Goal: Task Accomplishment & Management: Manage account settings

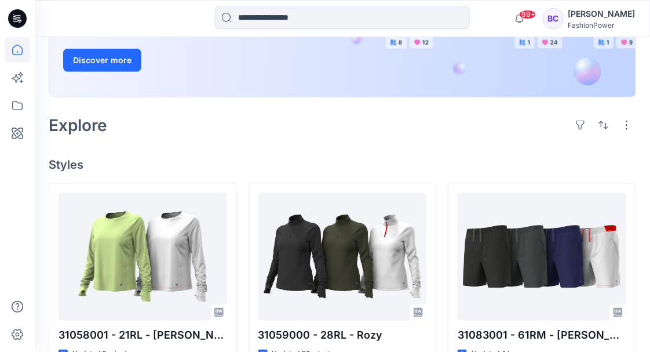
scroll to position [232, 0]
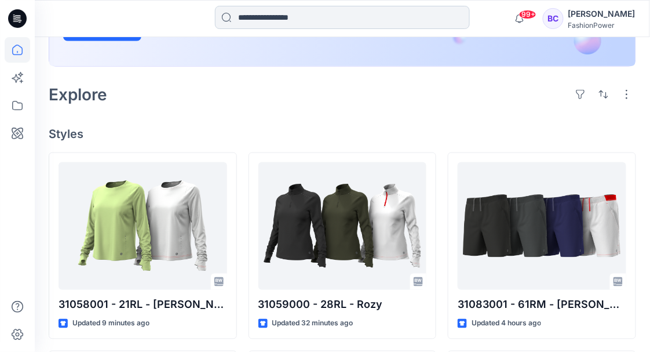
click at [295, 14] on input at bounding box center [342, 17] width 255 height 23
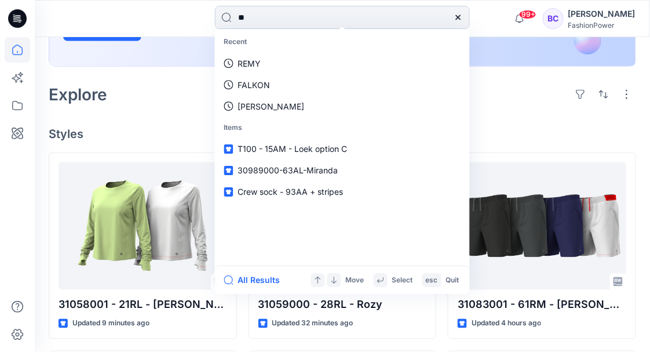
type input "***"
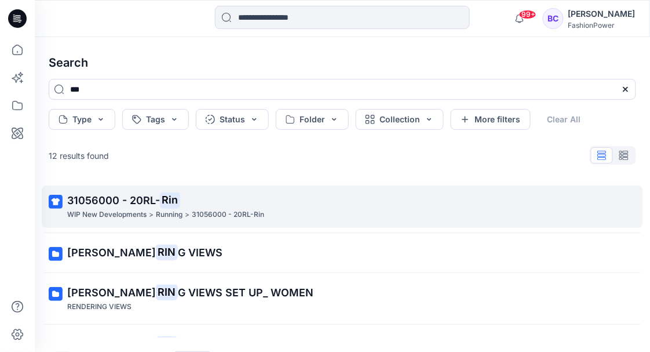
click at [163, 200] on mark "Rin" at bounding box center [170, 200] width 20 height 16
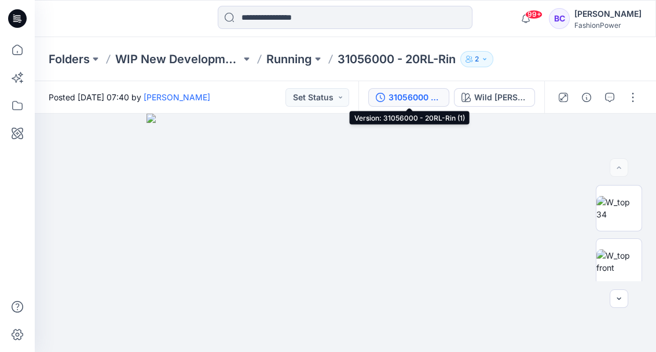
click at [391, 101] on div "31056000 - 20RL-Rin (1)" at bounding box center [415, 97] width 53 height 13
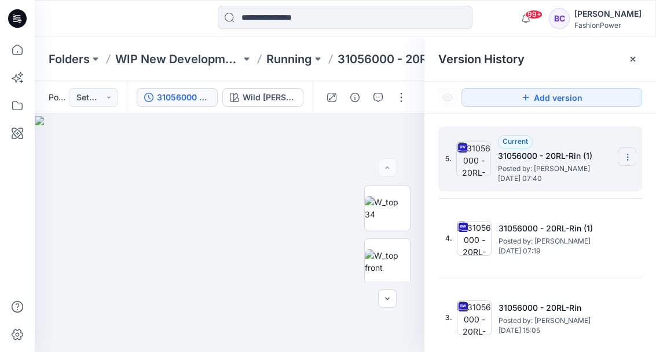
click at [625, 152] on icon at bounding box center [627, 156] width 9 height 9
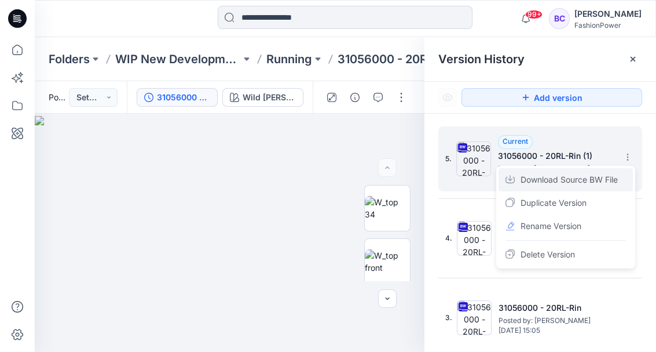
click at [605, 174] on span "Download Source BW File" at bounding box center [569, 180] width 97 height 14
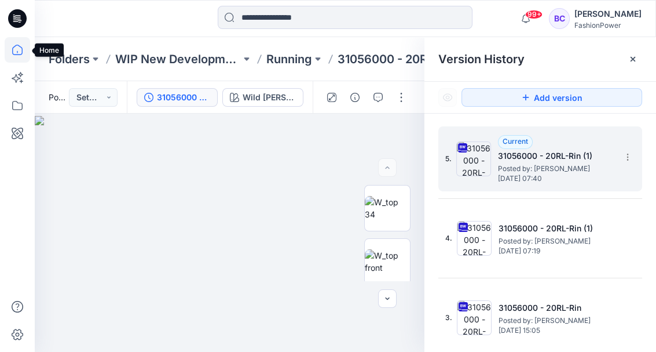
click at [11, 53] on icon at bounding box center [17, 49] width 25 height 25
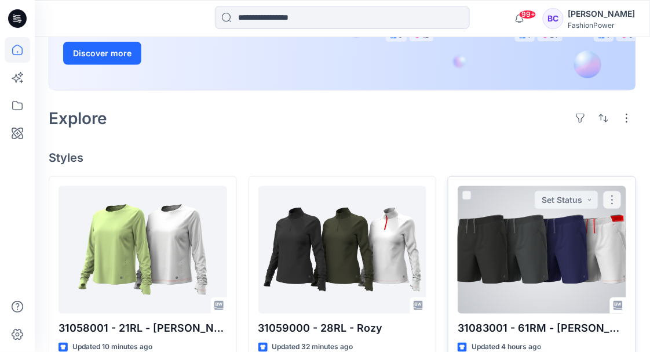
scroll to position [232, 0]
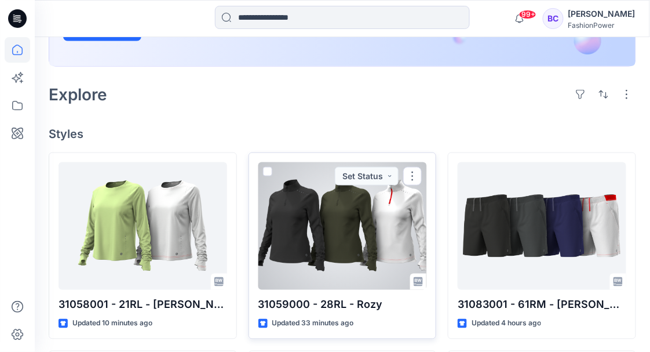
click at [310, 220] on div at bounding box center [342, 225] width 169 height 127
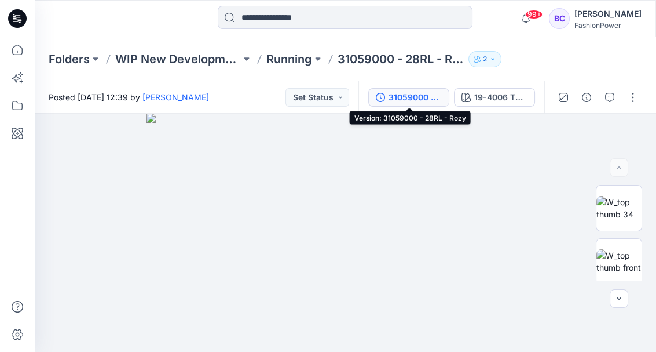
click at [393, 99] on div "31059000 - 28RL - Rozy" at bounding box center [415, 97] width 53 height 13
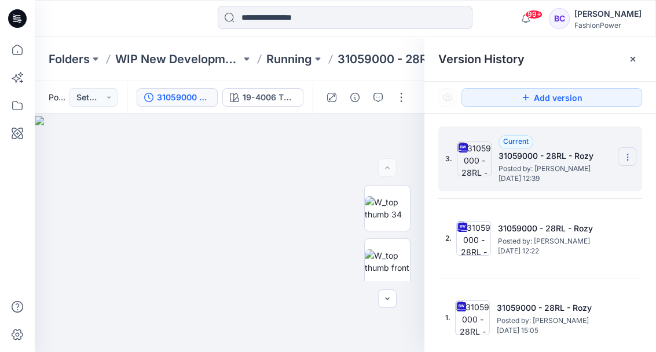
click at [625, 153] on icon at bounding box center [627, 156] width 9 height 9
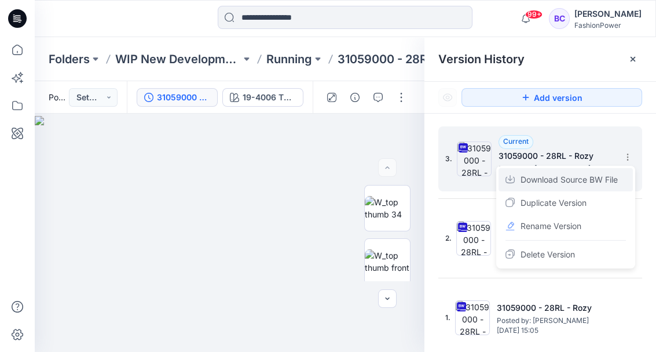
click at [607, 176] on span "Download Source BW File" at bounding box center [569, 180] width 97 height 14
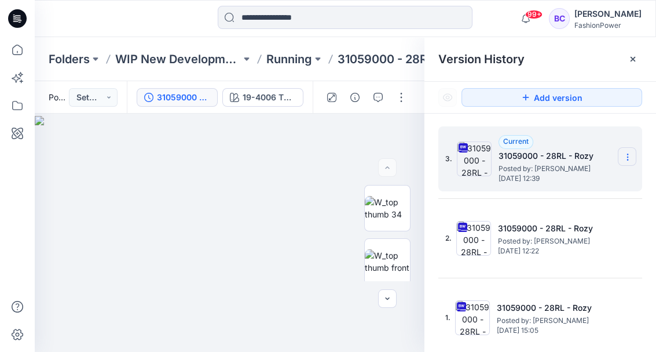
click at [636, 162] on section at bounding box center [627, 156] width 19 height 19
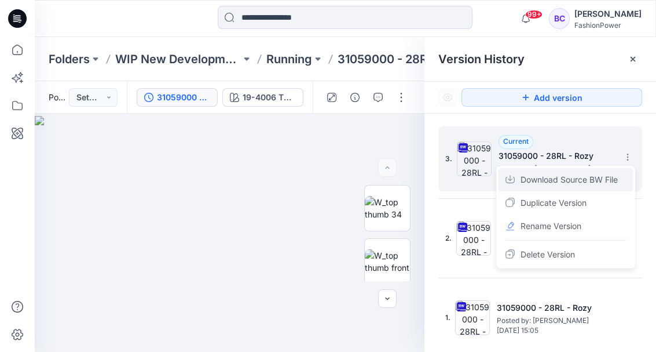
click at [568, 176] on span "Download Source BW File" at bounding box center [569, 180] width 97 height 14
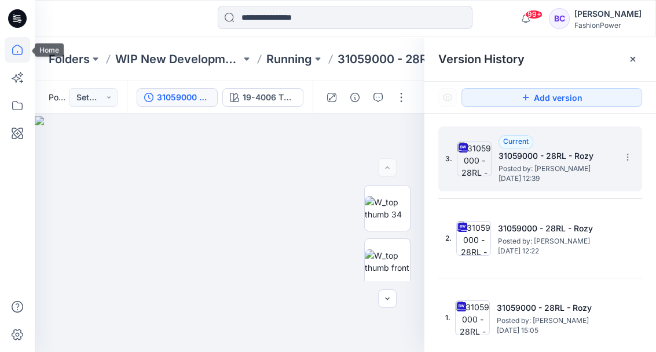
click at [13, 53] on icon at bounding box center [17, 49] width 25 height 25
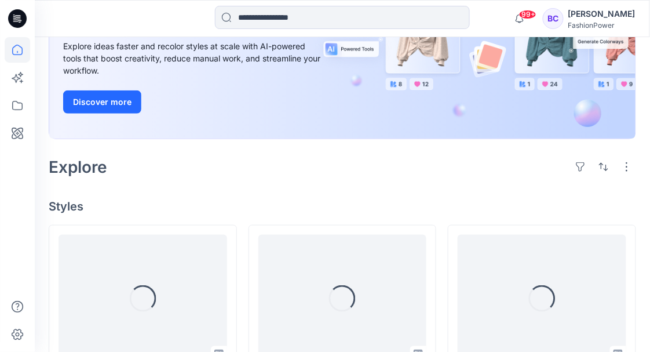
scroll to position [193, 0]
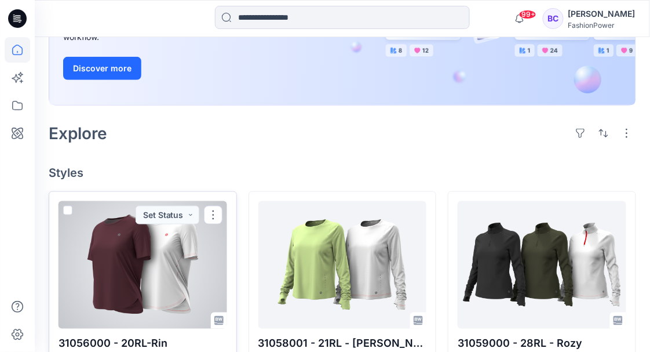
click at [148, 289] on div at bounding box center [143, 264] width 169 height 127
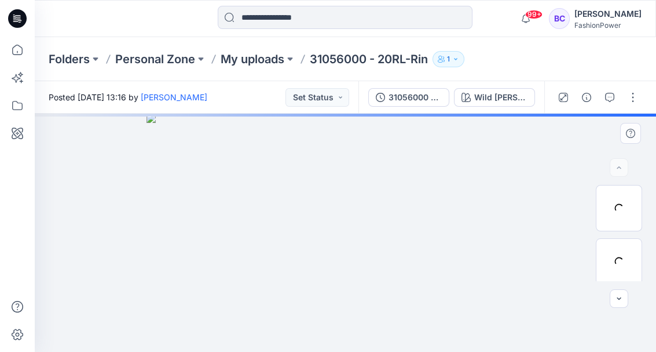
click at [334, 172] on div at bounding box center [346, 233] width 622 height 239
click at [614, 216] on img at bounding box center [619, 208] width 45 height 24
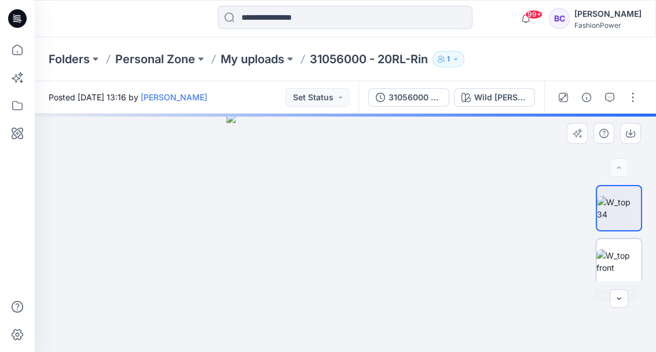
click at [612, 269] on img at bounding box center [619, 261] width 45 height 24
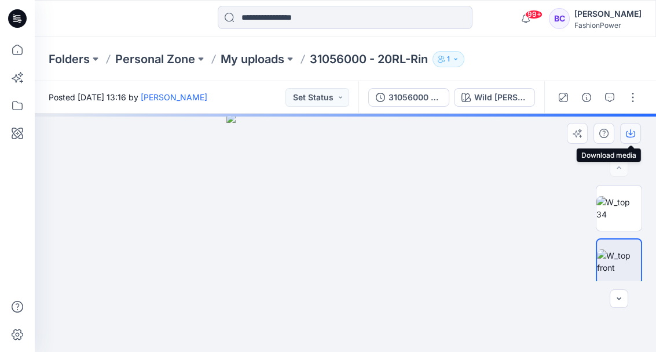
click at [632, 130] on icon "button" at bounding box center [630, 133] width 9 height 9
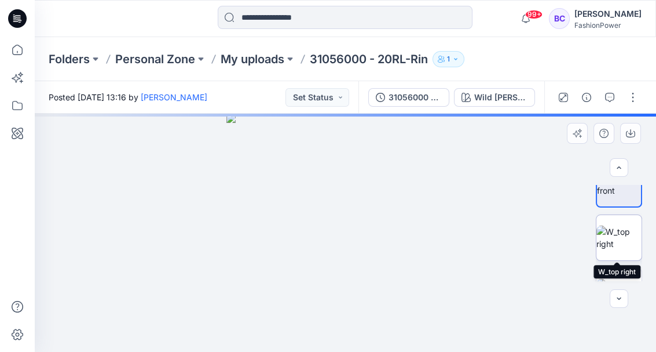
drag, startPoint x: 619, startPoint y: 253, endPoint x: 619, endPoint y: 242, distance: 10.4
click at [619, 250] on img at bounding box center [619, 237] width 45 height 24
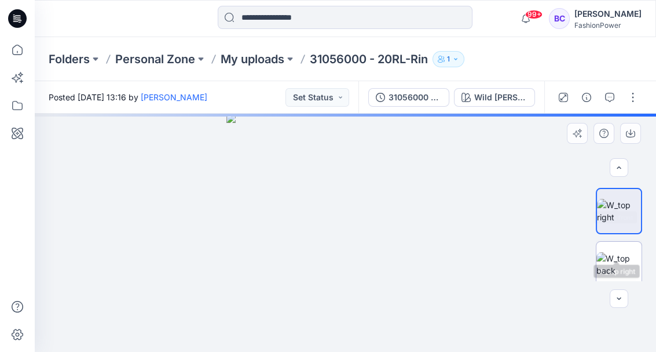
scroll to position [116, 0]
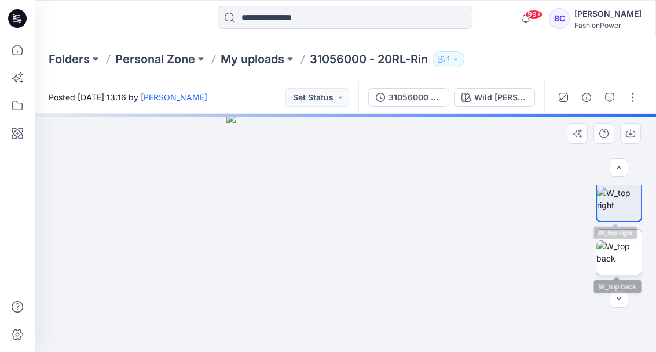
click at [619, 247] on img at bounding box center [619, 252] width 45 height 24
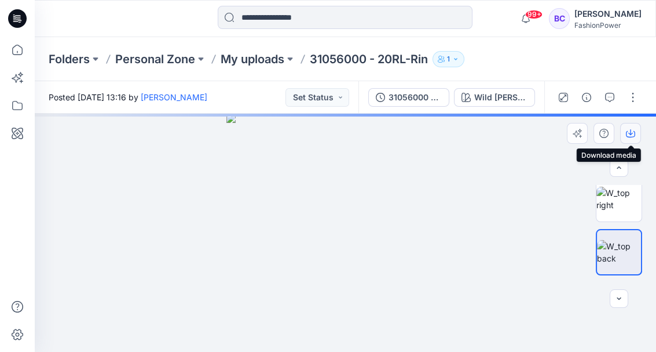
click at [632, 132] on icon "button" at bounding box center [630, 133] width 9 height 9
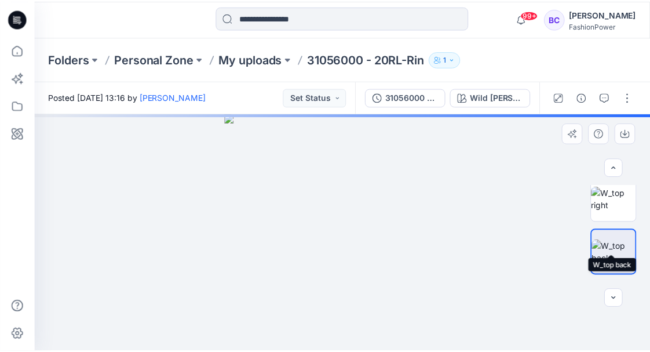
scroll to position [154, 0]
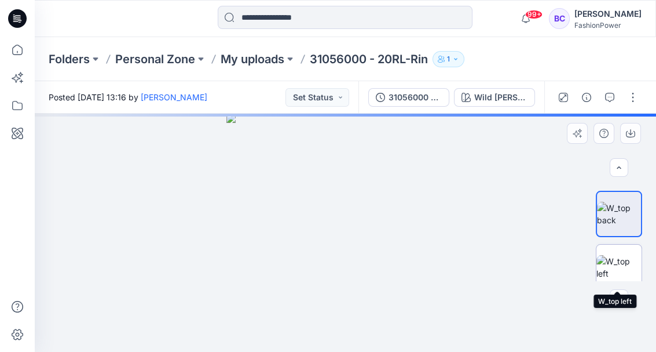
click at [622, 257] on img at bounding box center [619, 267] width 45 height 24
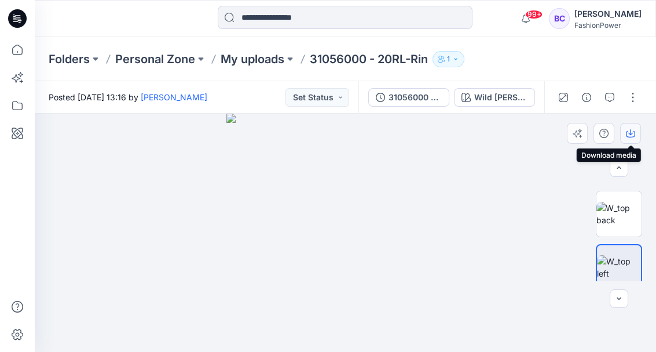
click at [626, 127] on button "button" at bounding box center [631, 133] width 21 height 21
click at [260, 60] on p "My uploads" at bounding box center [253, 59] width 64 height 16
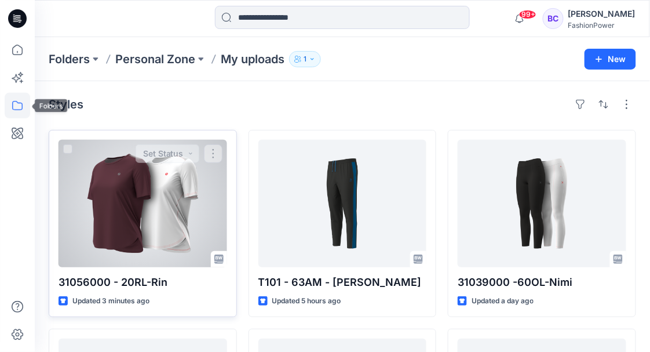
click at [151, 246] on div at bounding box center [143, 203] width 169 height 127
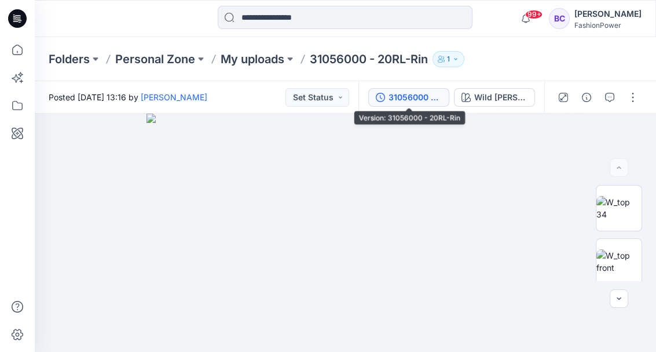
click at [404, 99] on div "31056000 - 20RL-Rin" at bounding box center [415, 97] width 53 height 13
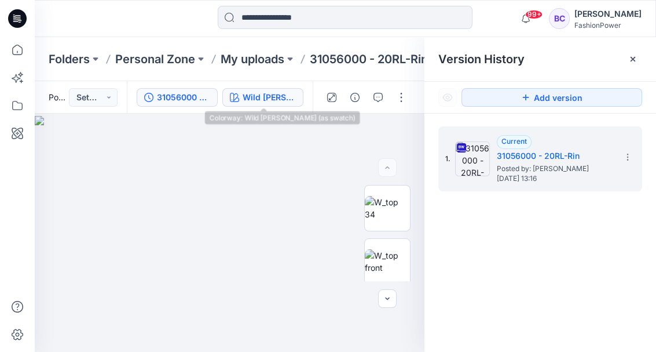
click at [261, 89] on button "Wild [PERSON_NAME] (as swatch)" at bounding box center [262, 97] width 81 height 19
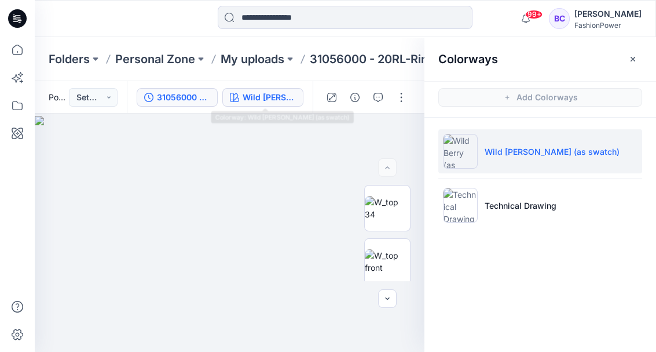
click at [197, 94] on div "31056000 - 20RL-Rin" at bounding box center [183, 97] width 53 height 13
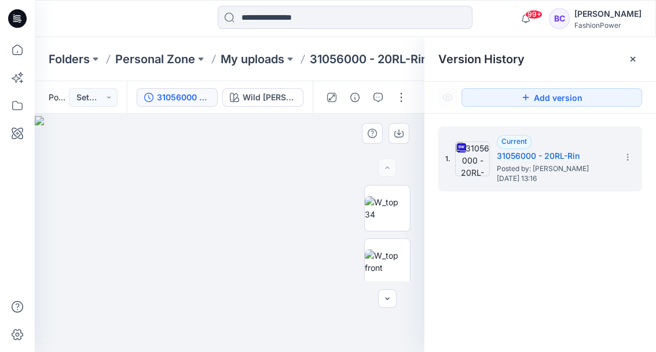
click at [174, 132] on img at bounding box center [230, 234] width 390 height 236
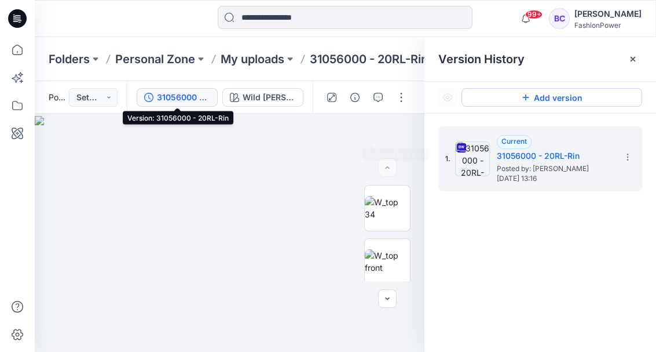
drag, startPoint x: 366, startPoint y: 157, endPoint x: 471, endPoint y: 89, distance: 125.2
click at [370, 155] on img at bounding box center [230, 234] width 390 height 236
click at [637, 53] on div at bounding box center [633, 59] width 19 height 19
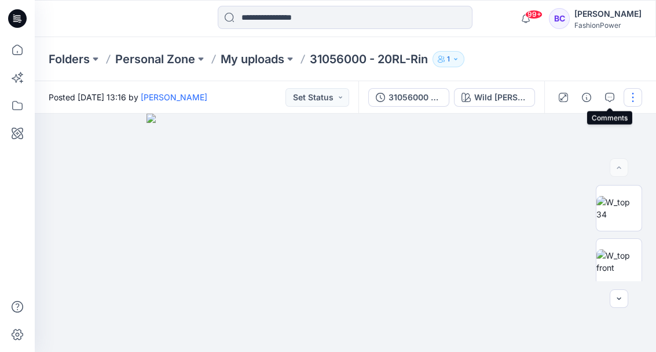
click at [626, 97] on div at bounding box center [598, 97] width 107 height 32
click at [248, 63] on p "My uploads" at bounding box center [253, 59] width 64 height 16
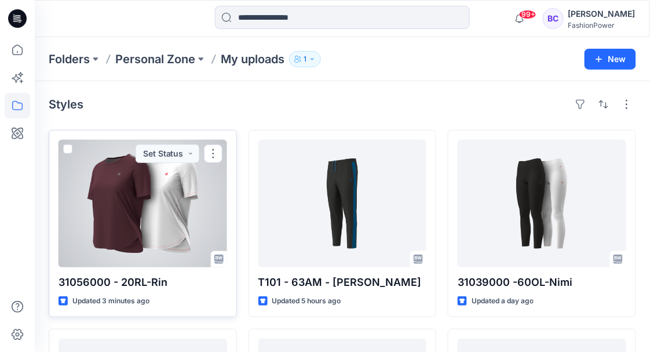
click at [70, 151] on span at bounding box center [67, 148] width 9 height 9
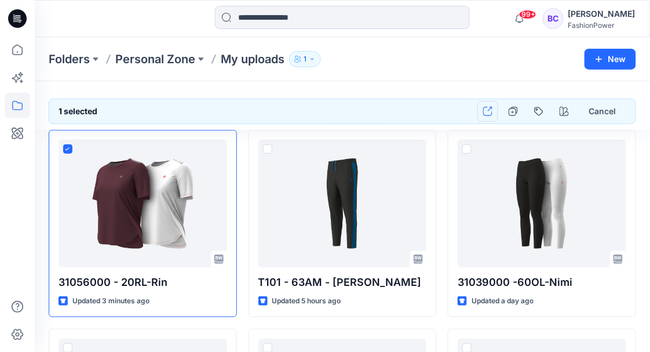
click at [492, 109] on icon "button" at bounding box center [487, 111] width 9 height 9
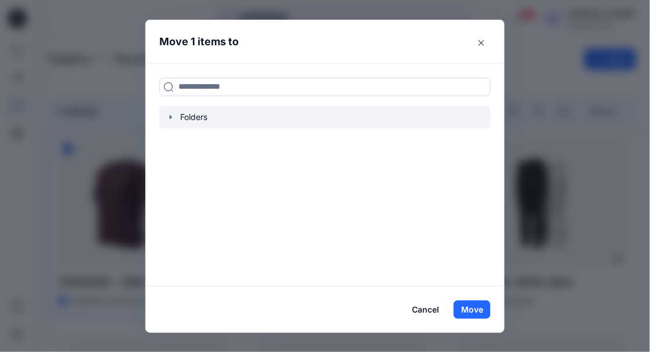
click at [174, 114] on icon "button" at bounding box center [170, 116] width 9 height 9
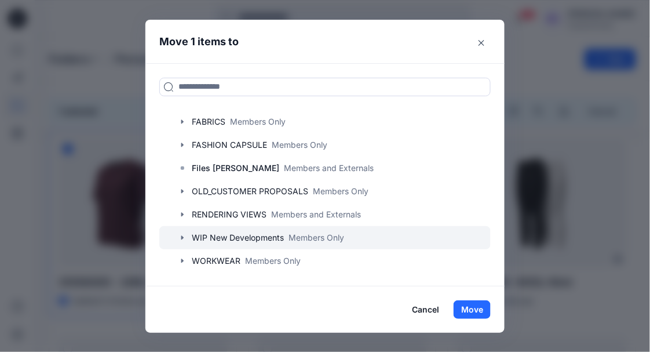
click at [183, 234] on icon "button" at bounding box center [182, 237] width 9 height 9
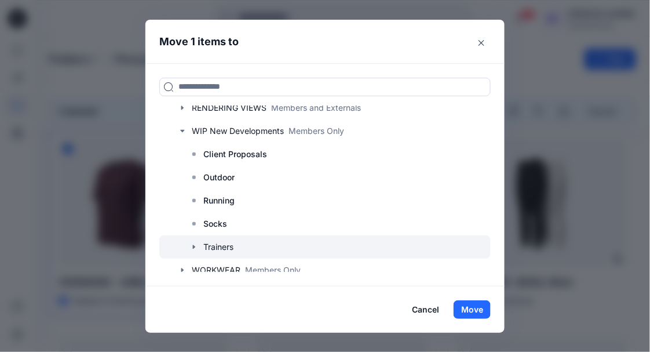
scroll to position [227, 0]
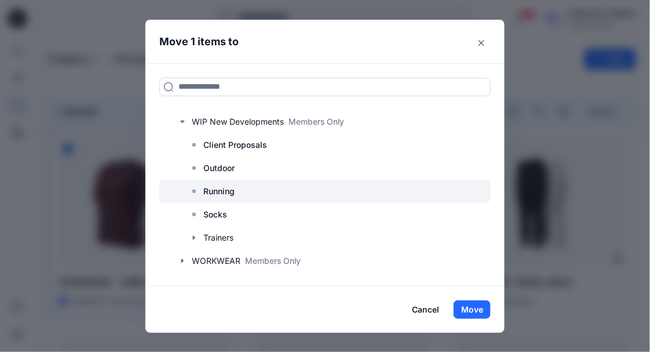
click at [197, 187] on icon at bounding box center [193, 191] width 9 height 9
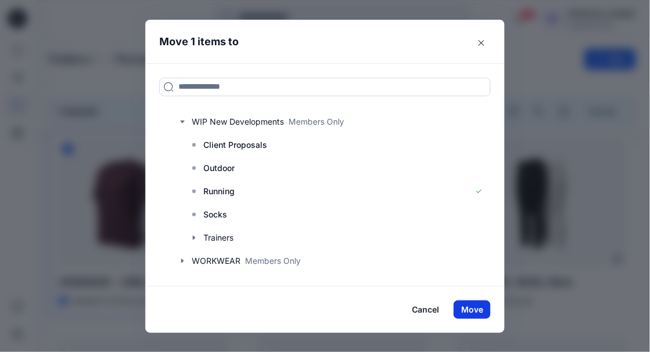
click at [483, 304] on button "Move" at bounding box center [472, 309] width 37 height 19
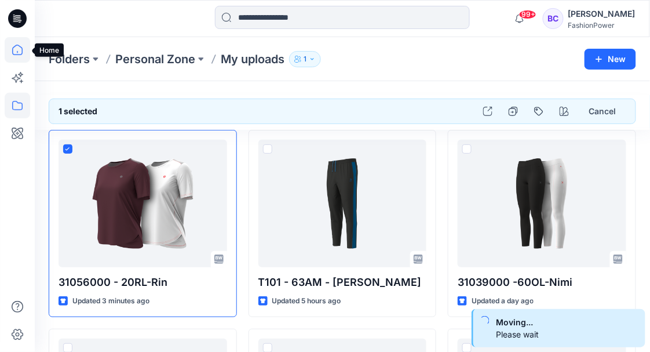
click at [24, 39] on icon at bounding box center [17, 49] width 25 height 25
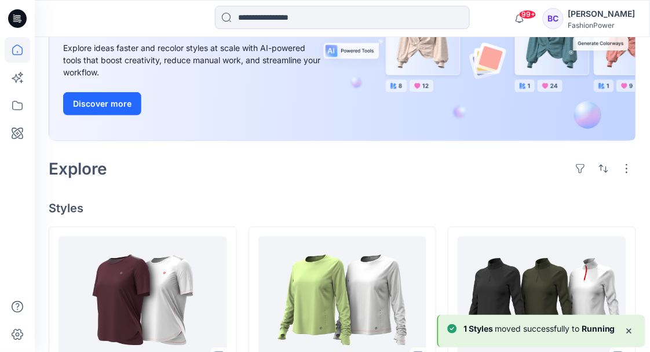
scroll to position [193, 0]
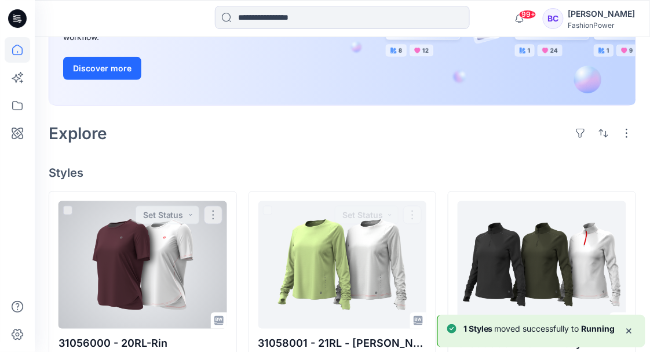
click at [204, 271] on div at bounding box center [143, 264] width 169 height 127
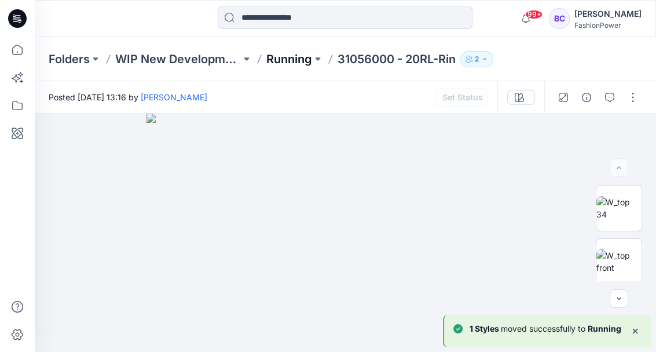
click at [279, 53] on p "Running" at bounding box center [290, 59] width 46 height 16
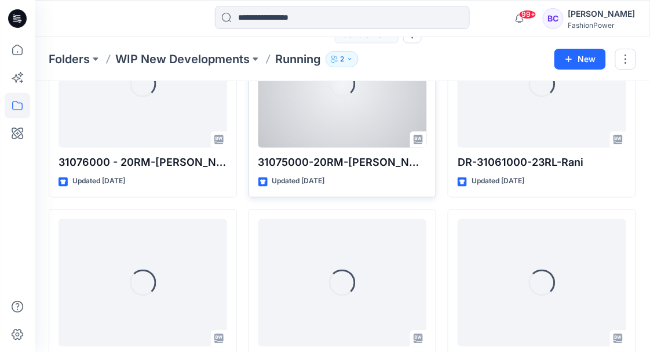
scroll to position [1409, 0]
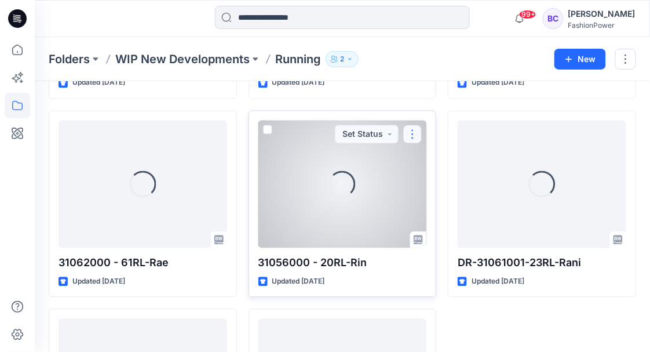
click at [408, 136] on button "button" at bounding box center [412, 134] width 19 height 19
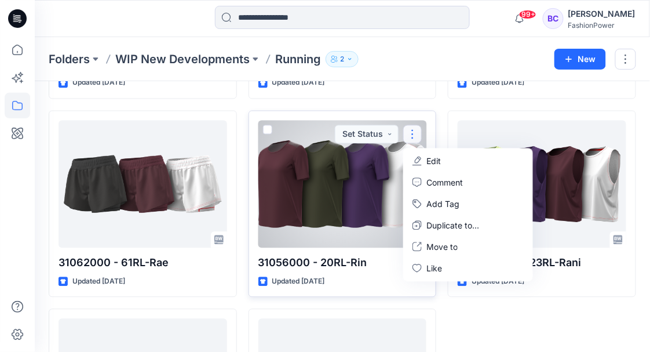
click at [307, 192] on div at bounding box center [342, 184] width 169 height 127
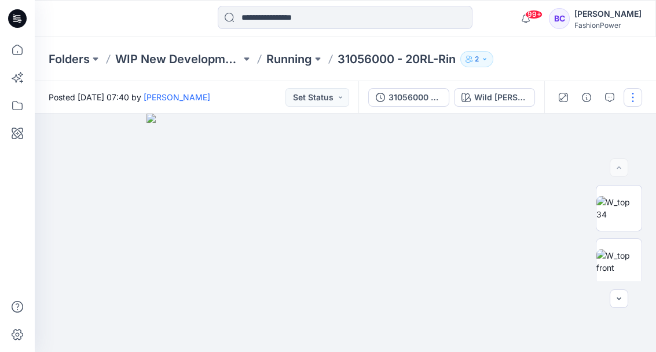
click at [635, 99] on button "button" at bounding box center [633, 97] width 19 height 19
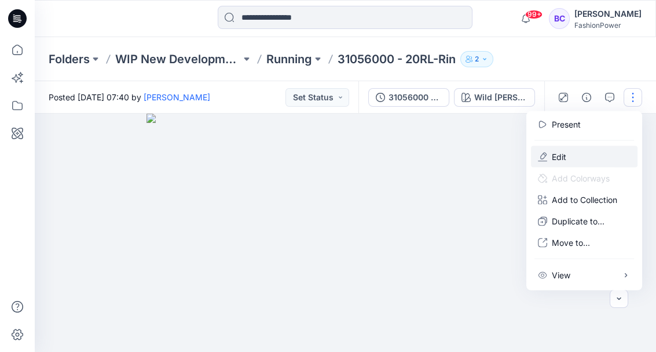
click at [561, 157] on p "Edit" at bounding box center [559, 157] width 14 height 12
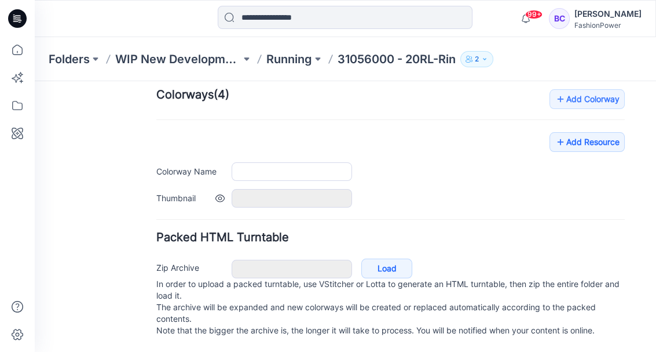
type input "**********"
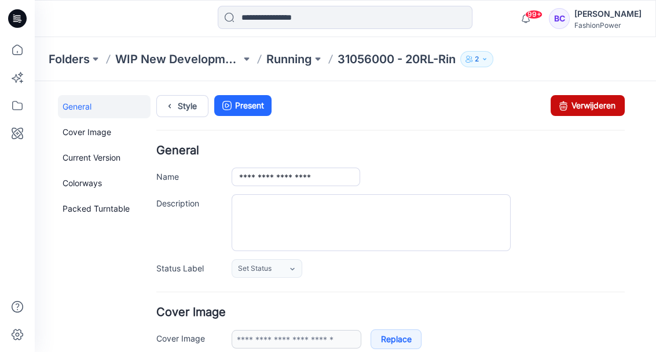
click at [596, 110] on link "Verwijderen" at bounding box center [588, 105] width 74 height 21
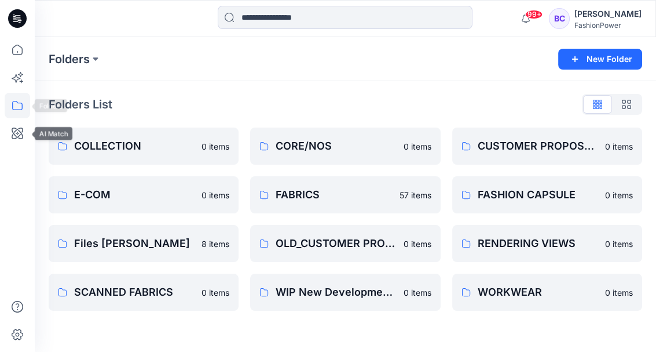
click at [16, 114] on icon at bounding box center [17, 105] width 25 height 25
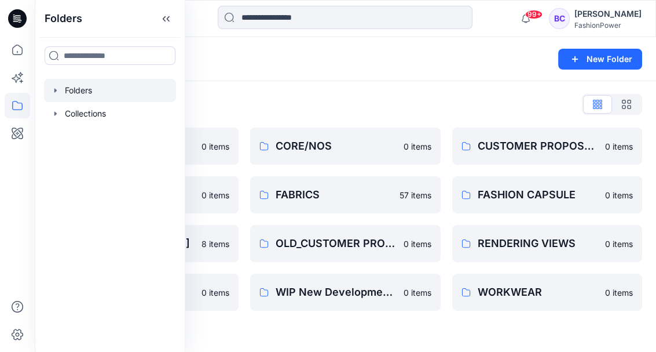
click at [58, 93] on icon "button" at bounding box center [55, 90] width 9 height 9
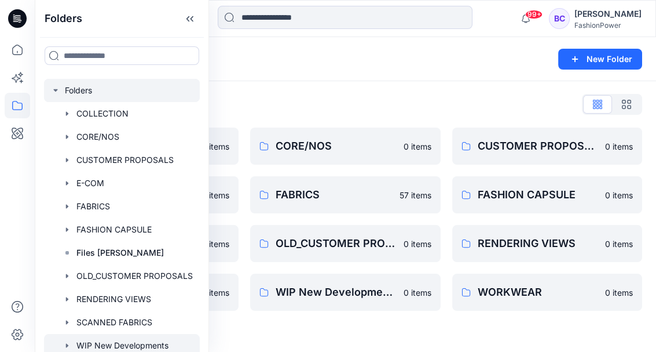
click at [67, 348] on icon "button" at bounding box center [67, 345] width 9 height 9
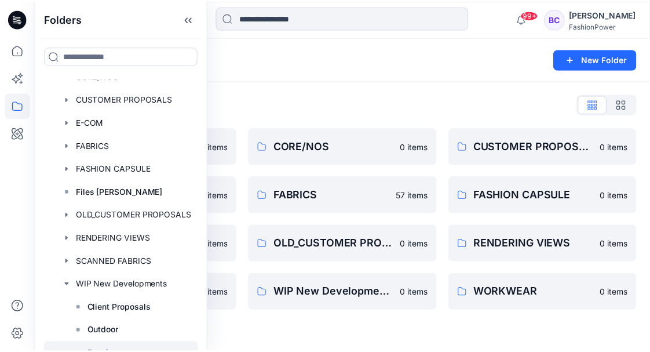
scroll to position [116, 0]
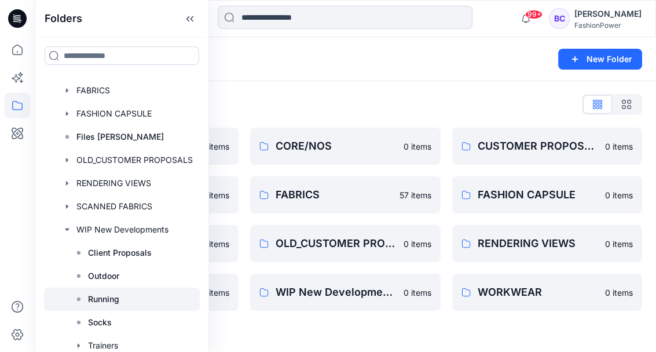
click at [104, 303] on p "Running" at bounding box center [103, 299] width 31 height 14
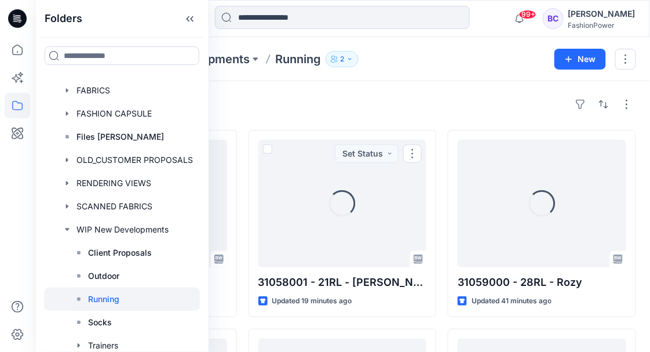
click at [432, 95] on div "Styles" at bounding box center [343, 104] width 588 height 19
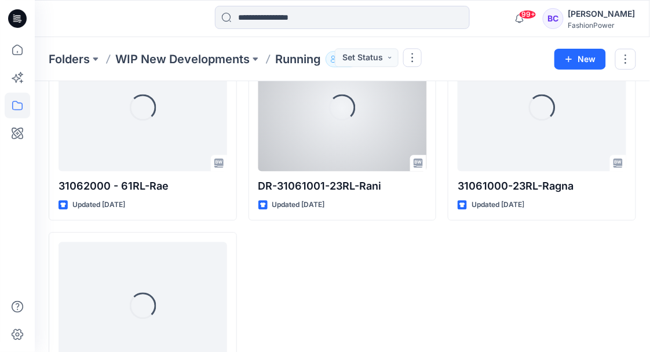
scroll to position [1563, 0]
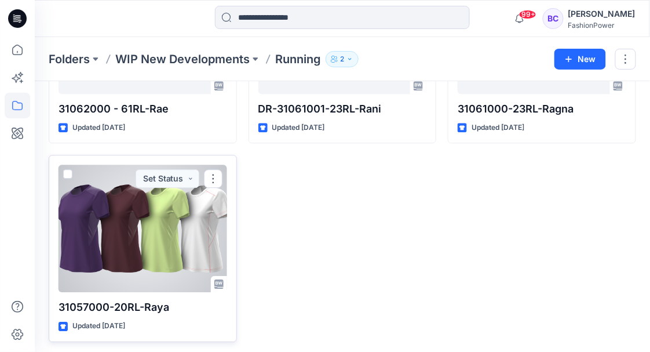
click at [181, 229] on div at bounding box center [143, 228] width 169 height 127
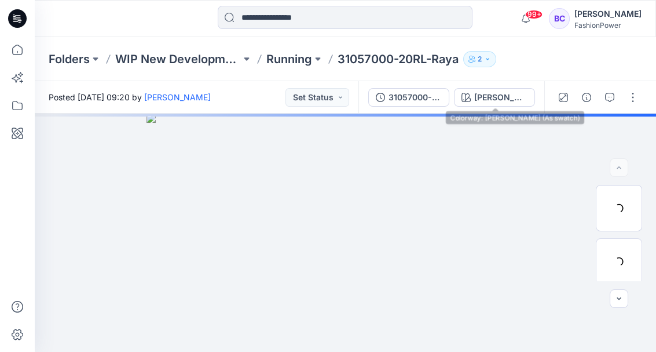
click at [419, 107] on div "31057000-20RL-Raya Viola (As swatch)" at bounding box center [452, 97] width 186 height 32
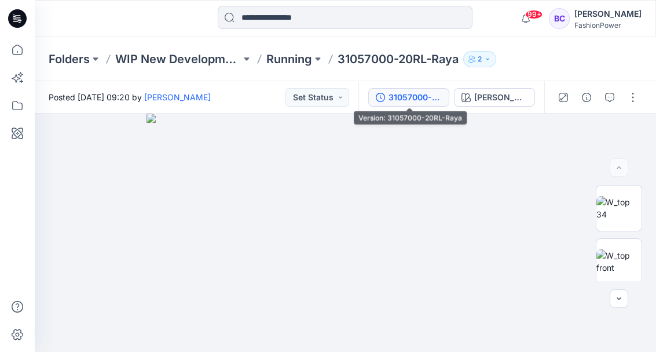
click at [421, 99] on div "31057000-20RL-Raya" at bounding box center [415, 97] width 53 height 13
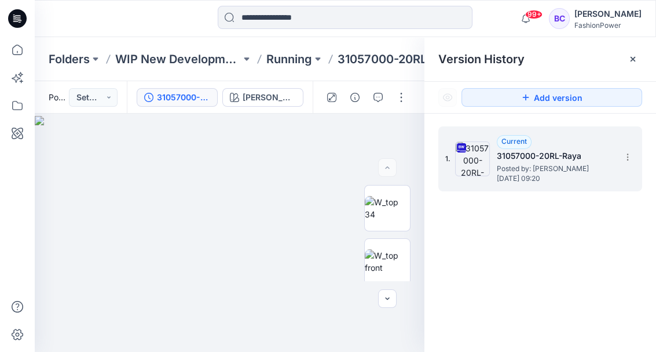
drag, startPoint x: 635, startPoint y: 144, endPoint x: 628, endPoint y: 155, distance: 13.5
click at [635, 144] on div "1. Current 31057000-20RL-Raya Posted by: Bibi Castelijns Wednesday, September 1…" at bounding box center [541, 158] width 204 height 65
click at [628, 155] on icon at bounding box center [627, 156] width 9 height 9
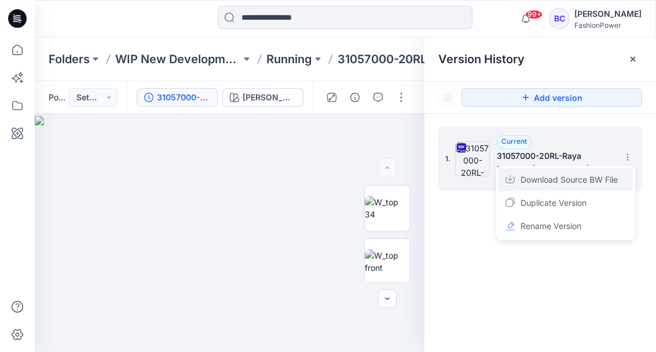
click at [591, 180] on span "Download Source BW File" at bounding box center [569, 180] width 97 height 14
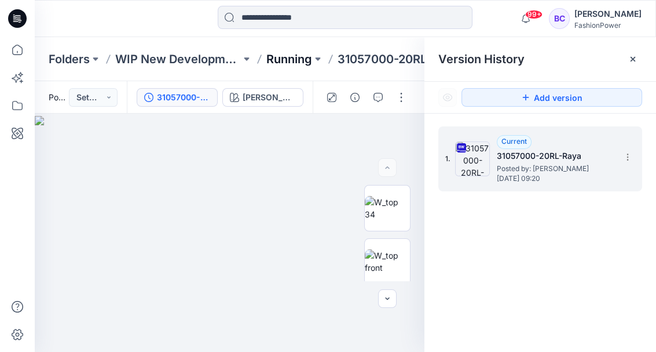
click at [293, 55] on p "Running" at bounding box center [290, 59] width 46 height 16
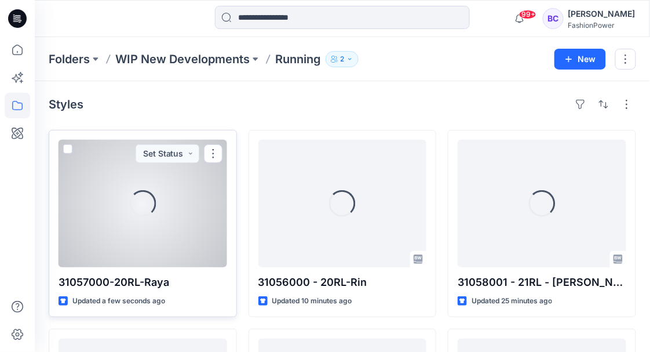
click at [217, 214] on div "Loading..." at bounding box center [143, 203] width 169 height 127
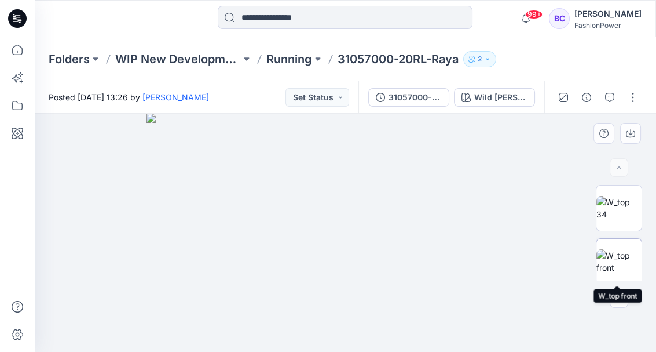
click at [616, 249] on img at bounding box center [619, 261] width 45 height 24
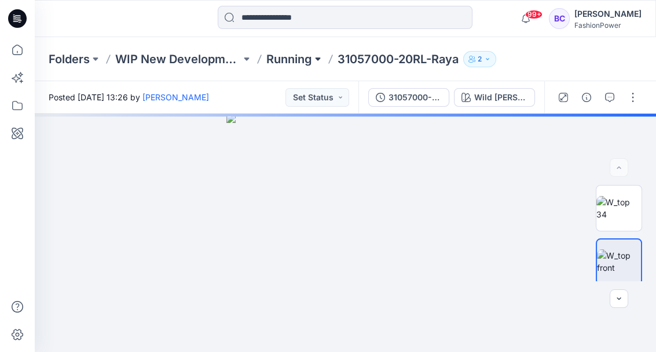
click at [323, 57] on button at bounding box center [318, 59] width 12 height 16
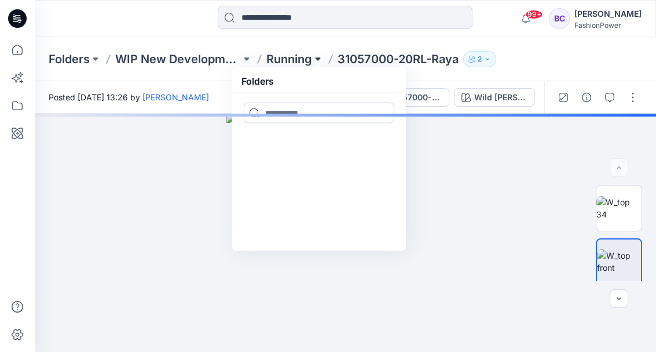
click at [319, 59] on button at bounding box center [318, 59] width 12 height 16
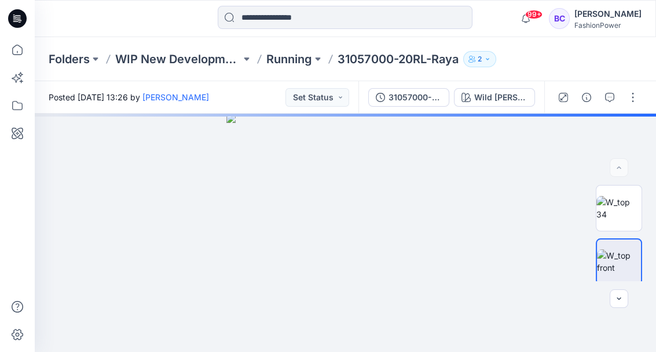
click at [413, 65] on p "31057000-20RL-Raya" at bounding box center [398, 59] width 121 height 16
click at [632, 136] on icon "button" at bounding box center [630, 133] width 9 height 9
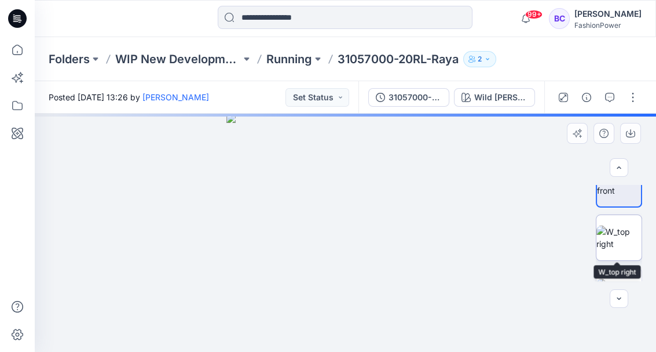
click at [621, 242] on img at bounding box center [619, 237] width 45 height 24
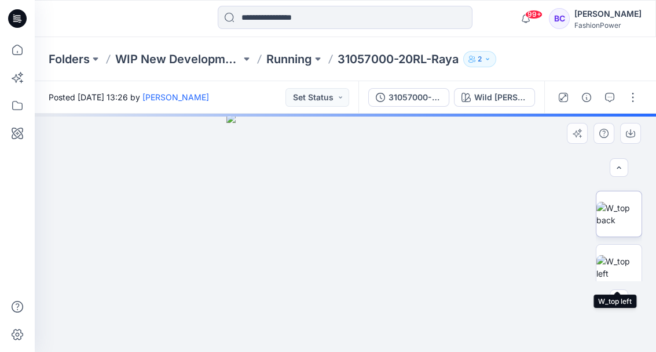
click at [619, 226] on img at bounding box center [619, 214] width 45 height 24
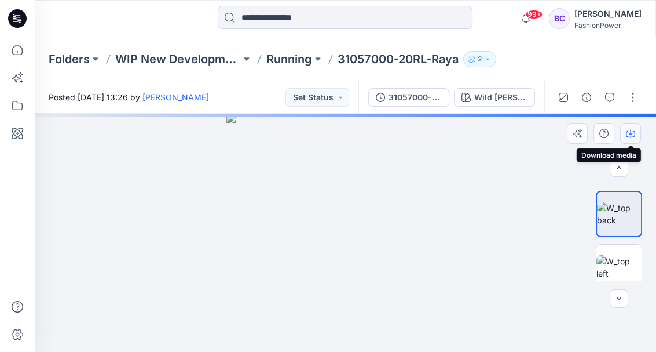
click at [631, 132] on icon "button" at bounding box center [631, 132] width 5 height 6
click at [619, 260] on img at bounding box center [619, 267] width 45 height 24
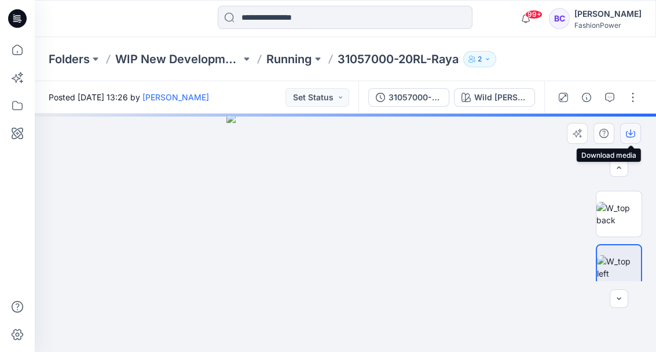
click at [632, 133] on icon "button" at bounding box center [631, 132] width 5 height 6
click at [621, 205] on img at bounding box center [619, 214] width 45 height 24
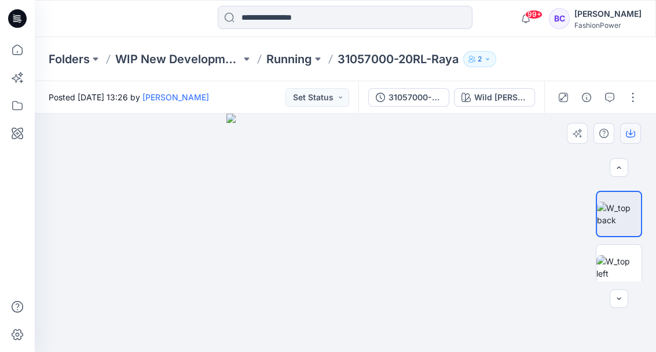
click at [629, 137] on icon "button" at bounding box center [630, 134] width 9 height 6
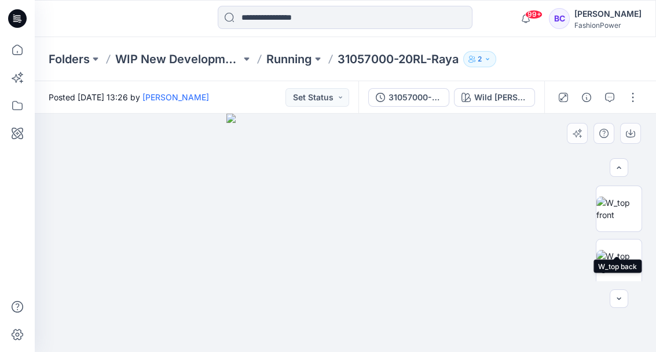
scroll to position [0, 0]
click at [613, 208] on img at bounding box center [619, 208] width 45 height 24
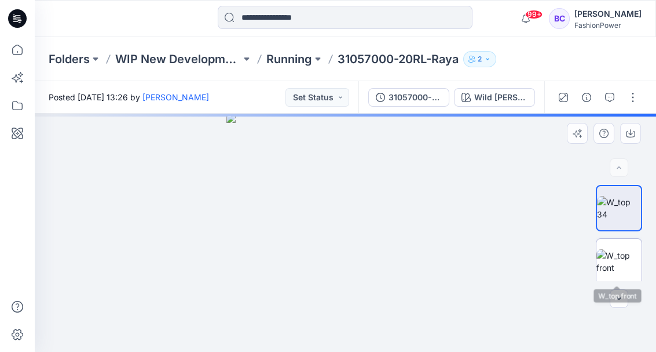
click at [623, 260] on img at bounding box center [619, 261] width 45 height 24
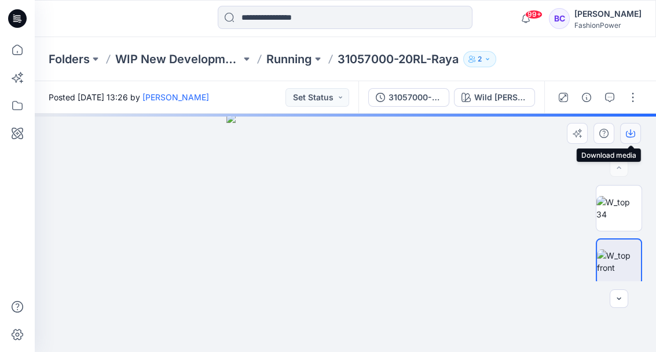
click at [629, 130] on icon "button" at bounding box center [630, 133] width 9 height 9
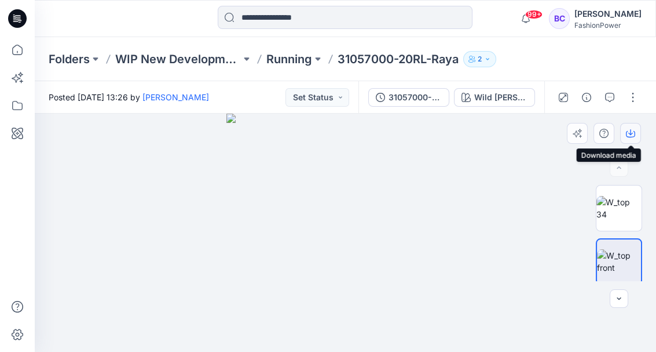
click at [628, 134] on icon "button" at bounding box center [630, 133] width 9 height 9
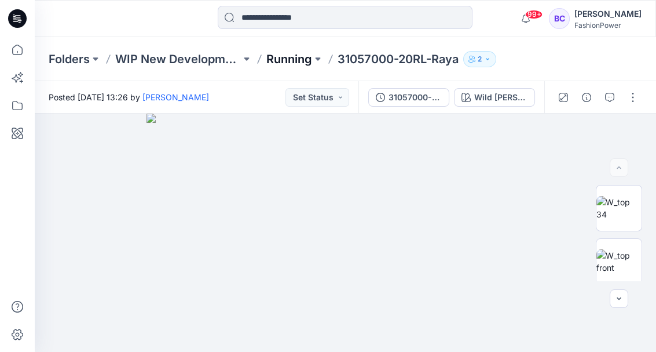
click at [289, 57] on p "Running" at bounding box center [290, 59] width 46 height 16
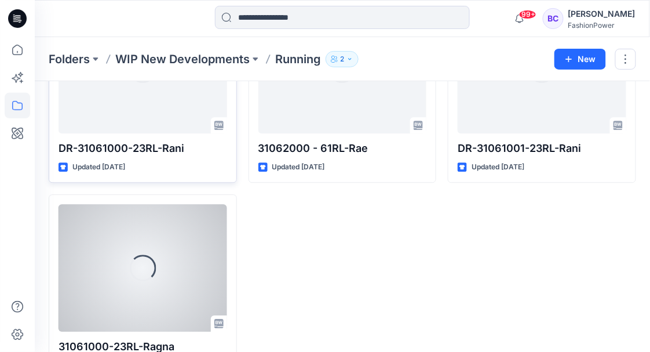
scroll to position [1565, 0]
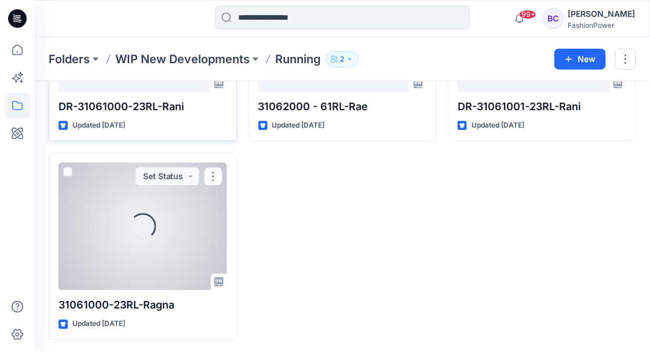
click at [214, 209] on div "Loading..." at bounding box center [143, 225] width 169 height 127
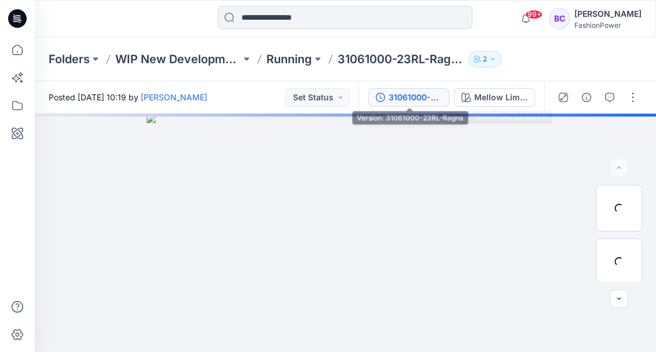
click at [426, 91] on div "31061000-23RL-Ragna" at bounding box center [415, 97] width 53 height 13
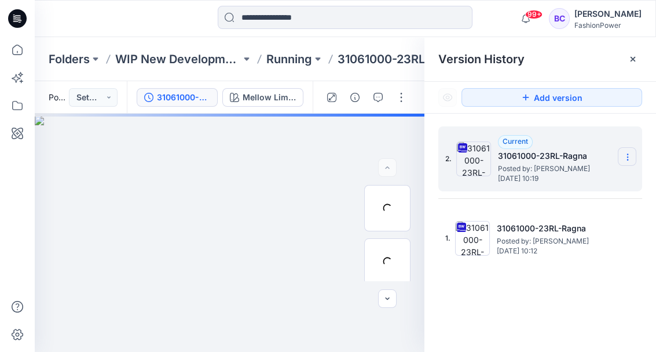
click at [633, 156] on section at bounding box center [627, 156] width 19 height 19
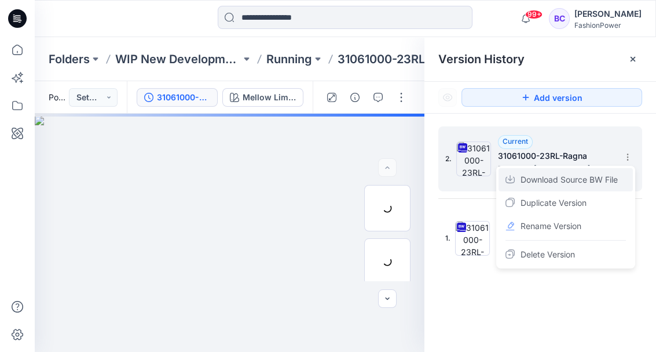
click at [600, 177] on span "Download Source BW File" at bounding box center [569, 180] width 97 height 14
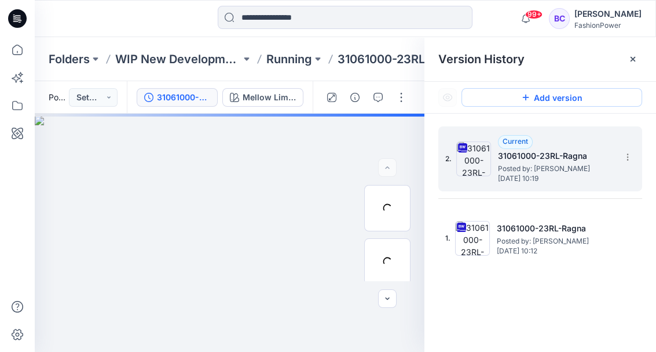
click at [641, 99] on button "Add version" at bounding box center [552, 97] width 181 height 19
click at [623, 160] on icon at bounding box center [627, 156] width 9 height 9
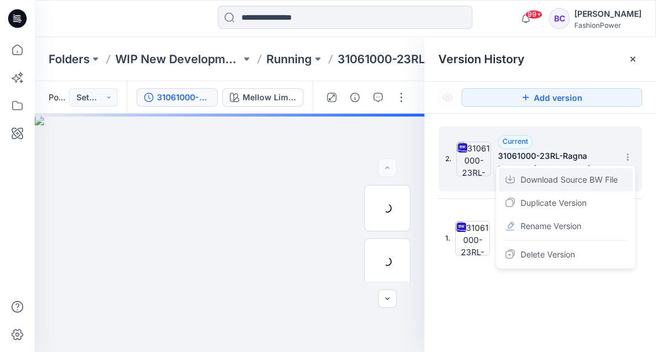
click at [601, 183] on span "Download Source BW File" at bounding box center [569, 180] width 97 height 14
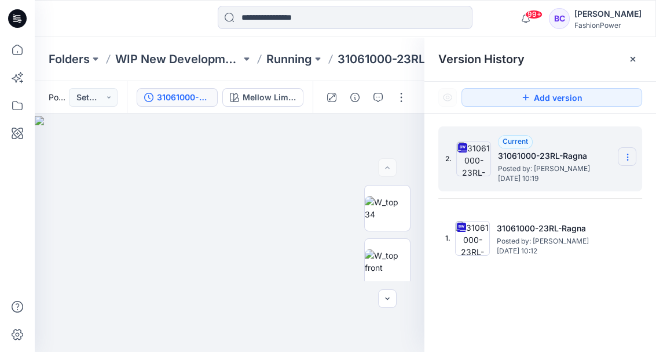
click at [632, 155] on icon at bounding box center [627, 156] width 9 height 9
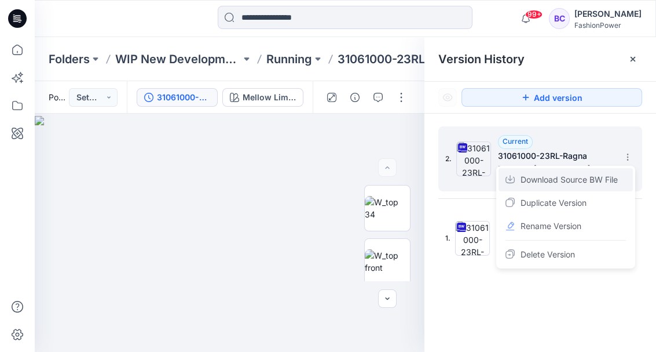
click at [588, 176] on span "Download Source BW File" at bounding box center [569, 180] width 97 height 14
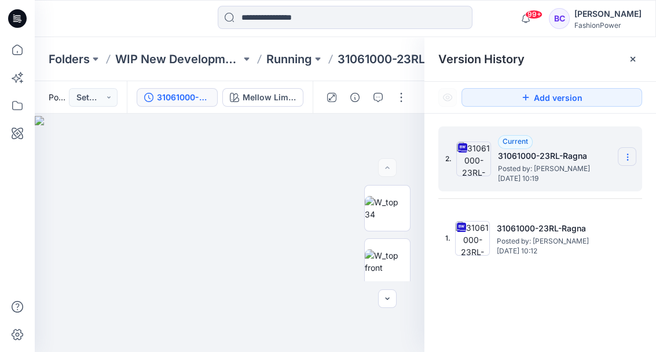
click at [623, 154] on icon at bounding box center [627, 156] width 9 height 9
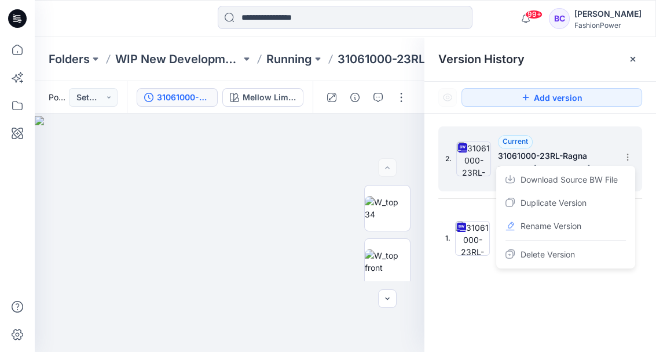
click at [586, 174] on span "Download Source BW File" at bounding box center [569, 180] width 97 height 14
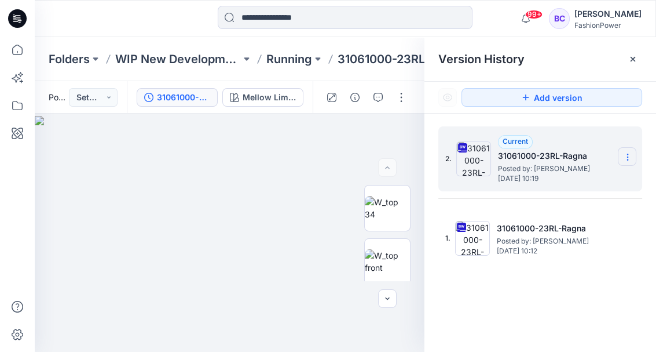
click at [634, 159] on section at bounding box center [627, 156] width 19 height 19
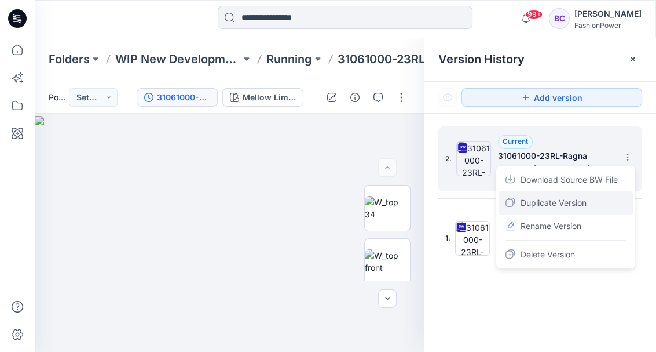
click at [596, 191] on div "Duplicate Version" at bounding box center [566, 202] width 134 height 23
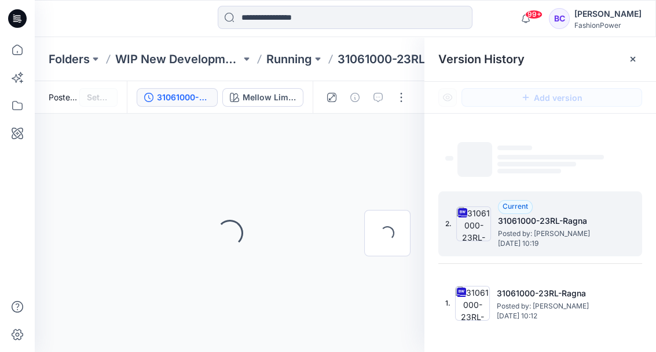
drag, startPoint x: 464, startPoint y: 218, endPoint x: 480, endPoint y: 225, distance: 16.9
click at [466, 221] on img at bounding box center [474, 223] width 35 height 35
click at [480, 225] on img at bounding box center [474, 223] width 35 height 35
click at [316, 121] on div "Loading..." at bounding box center [230, 233] width 390 height 238
click at [287, 72] on div "Folders WIP New Developments Running 31061000-23RL-Ragna 2" at bounding box center [346, 59] width 622 height 44
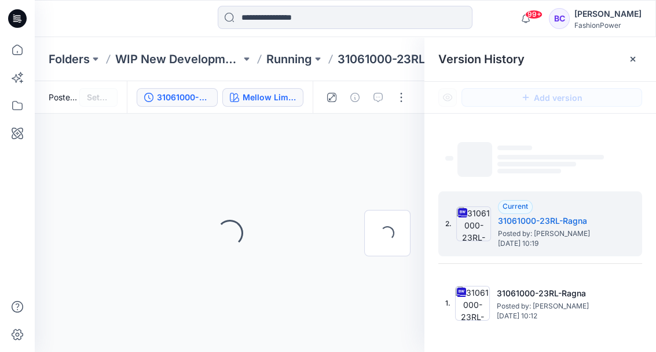
click at [280, 99] on div "Mellow Lime (as swatch)" at bounding box center [269, 97] width 53 height 13
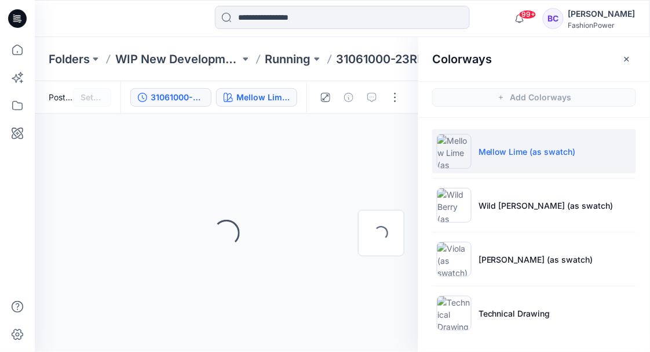
click at [167, 93] on div "31061000-23RL-Ragna" at bounding box center [177, 97] width 53 height 13
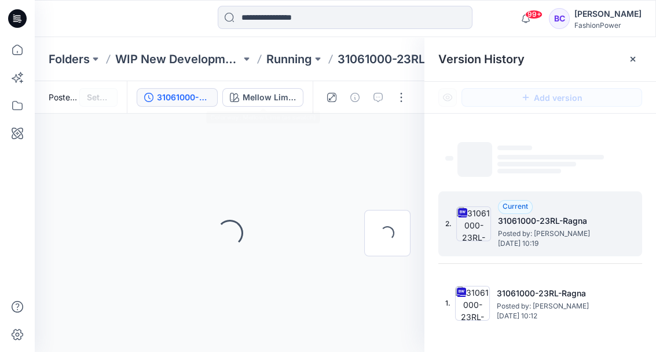
click at [577, 200] on div "Current 31061000-23RL-Ragna Posted by: Bibi Castelijns Wednesday, September 17,…" at bounding box center [556, 224] width 116 height 48
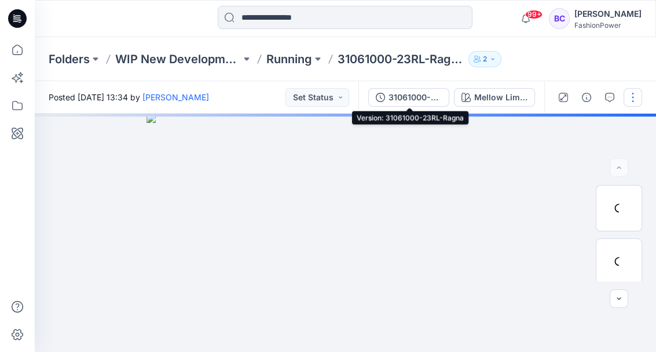
click at [399, 99] on div "31061000-23RL-Ragna" at bounding box center [415, 97] width 53 height 13
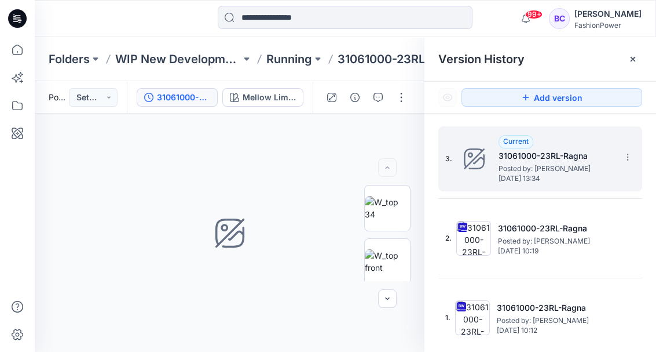
click at [616, 155] on div "3. Current 31061000-23RL-Ragna Posted by: [PERSON_NAME] [DATE] 13:34" at bounding box center [533, 159] width 174 height 56
click at [623, 151] on section at bounding box center [627, 156] width 19 height 19
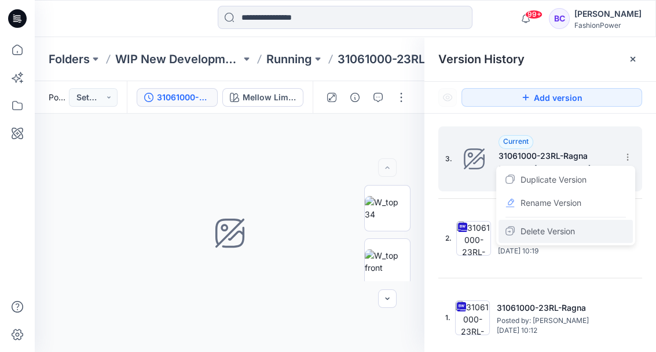
click at [569, 233] on span "Delete Version" at bounding box center [548, 231] width 54 height 14
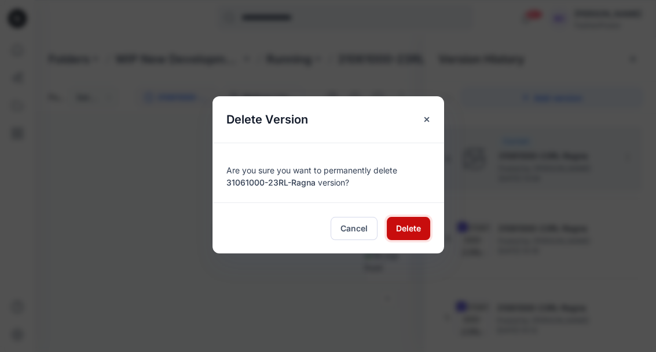
click at [393, 225] on button "Delete" at bounding box center [408, 228] width 43 height 23
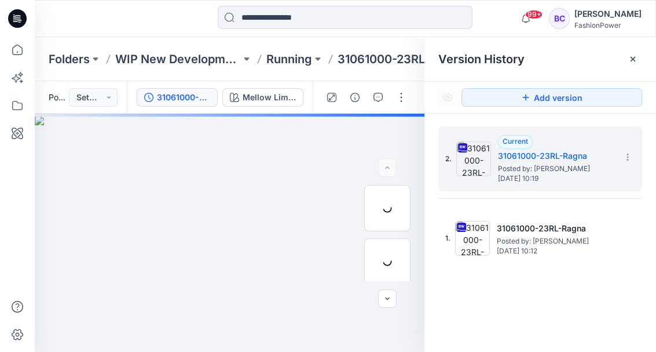
click at [633, 58] on icon at bounding box center [633, 59] width 5 height 5
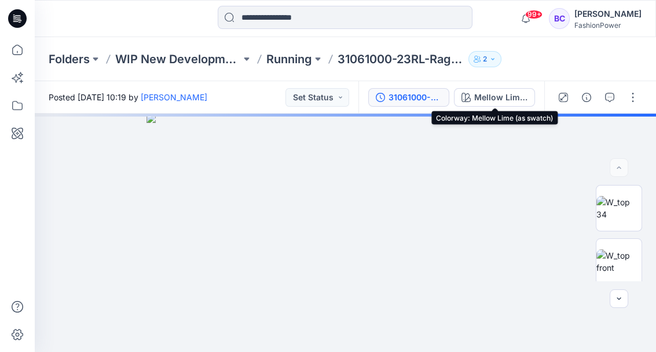
click at [422, 94] on div "31061000-23RL-Ragna" at bounding box center [415, 97] width 53 height 13
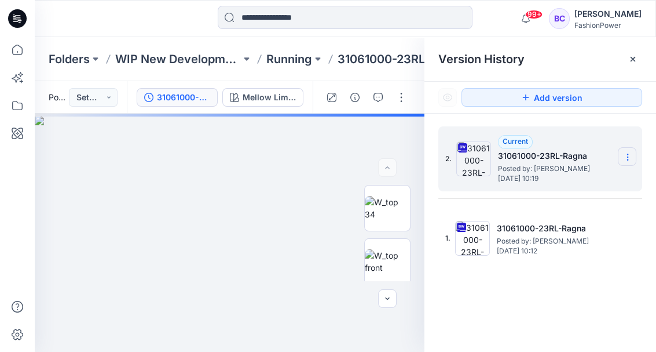
click at [632, 154] on icon at bounding box center [627, 156] width 9 height 9
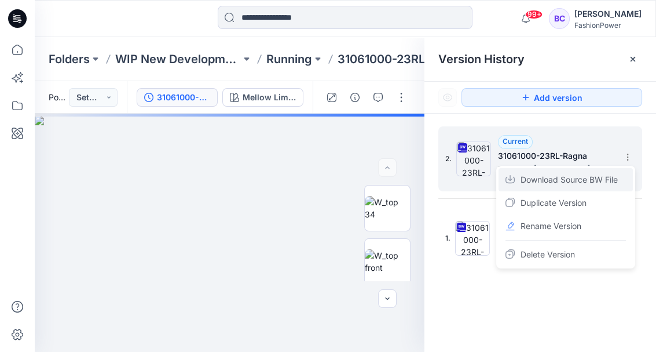
click at [593, 173] on span "Download Source BW File" at bounding box center [569, 180] width 97 height 14
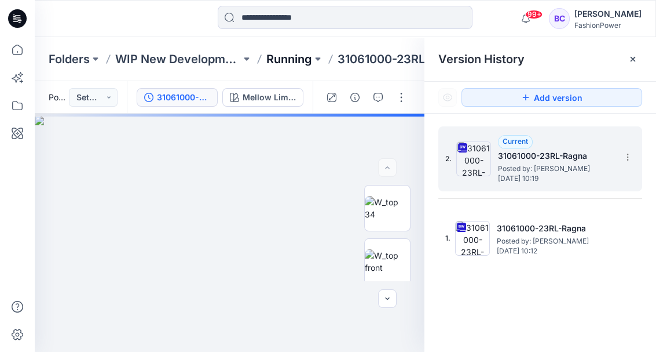
click at [289, 59] on p "Running" at bounding box center [290, 59] width 46 height 16
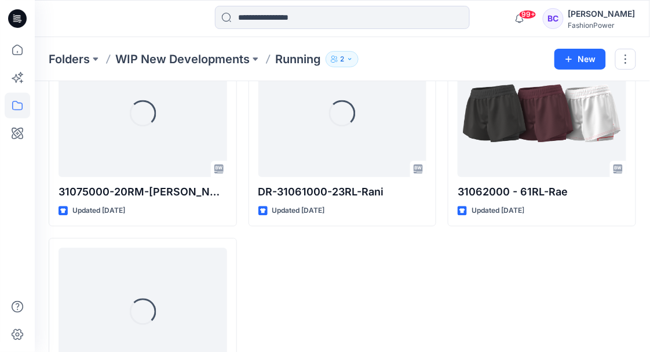
scroll to position [1486, 0]
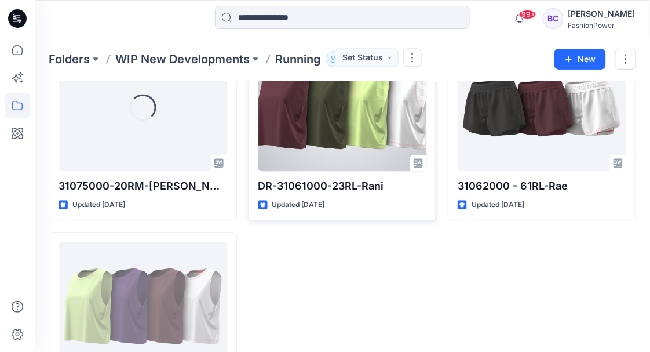
click at [378, 141] on div at bounding box center [342, 106] width 169 height 127
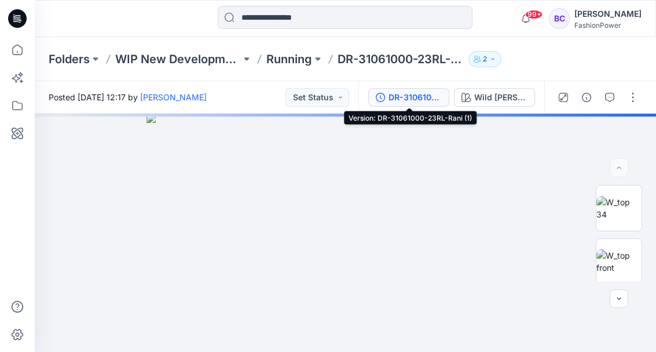
click at [391, 89] on button "DR-31061000-23RL-Rani (1)" at bounding box center [409, 97] width 81 height 19
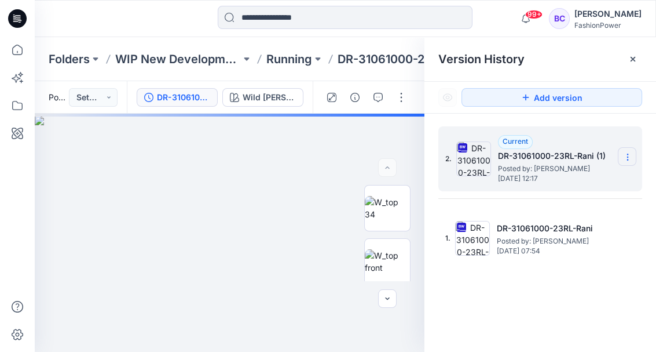
click at [625, 158] on icon at bounding box center [627, 156] width 9 height 9
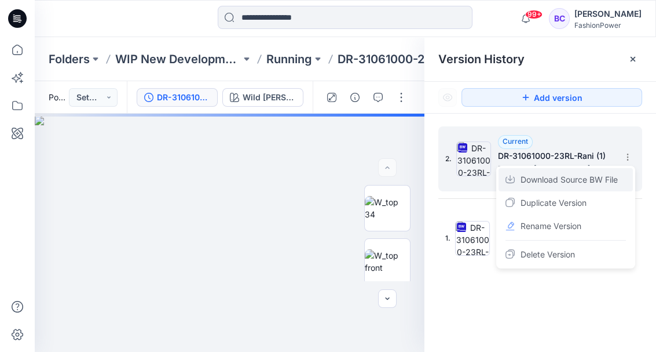
click at [607, 176] on span "Download Source BW File" at bounding box center [569, 180] width 97 height 14
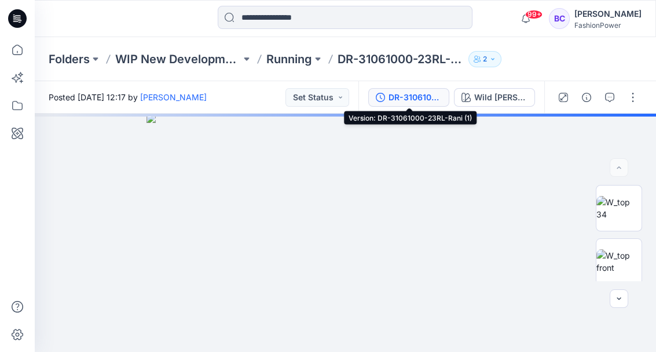
click at [392, 93] on div "DR-31061000-23RL-Rani (1)" at bounding box center [415, 97] width 53 height 13
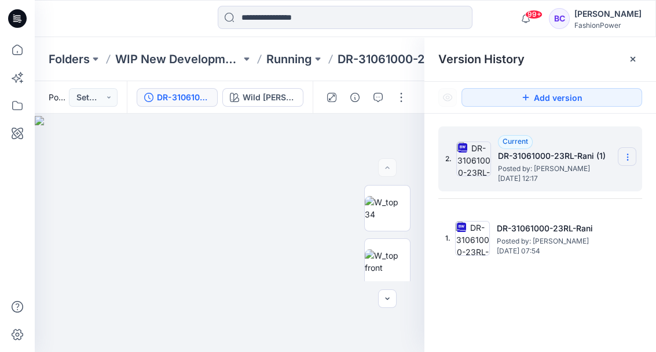
click at [629, 151] on section at bounding box center [627, 156] width 19 height 19
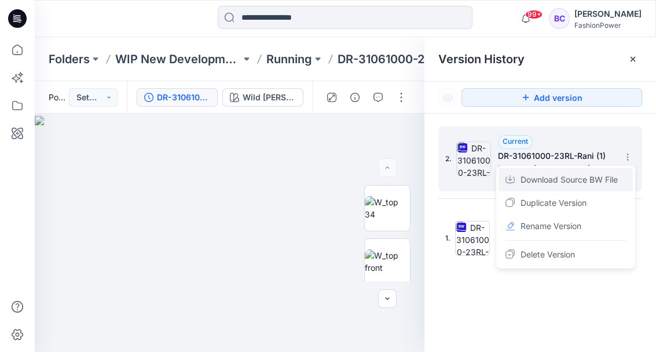
click at [596, 174] on span "Download Source BW File" at bounding box center [569, 180] width 97 height 14
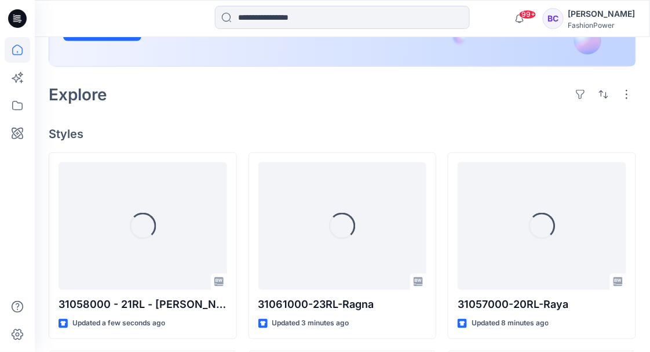
scroll to position [309, 0]
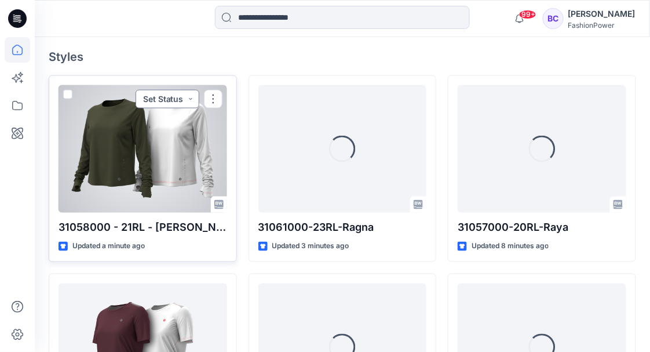
click at [165, 104] on button "Set Status" at bounding box center [168, 99] width 64 height 19
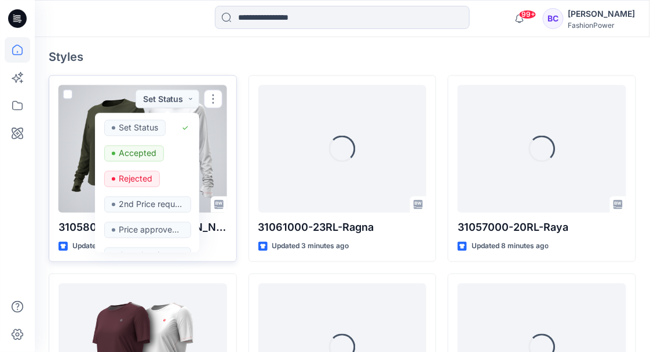
click at [83, 87] on div at bounding box center [143, 148] width 169 height 127
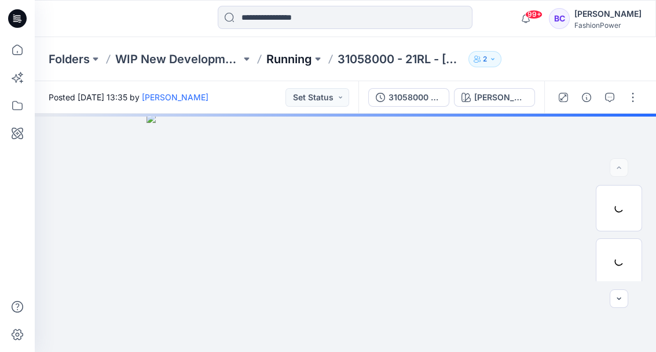
click at [288, 59] on p "Running" at bounding box center [290, 59] width 46 height 16
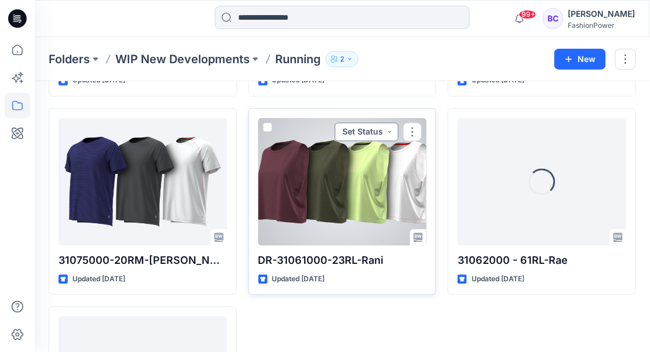
scroll to position [1447, 0]
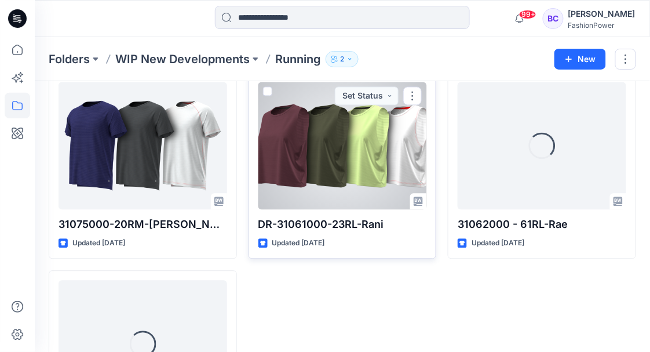
click at [360, 184] on div at bounding box center [342, 145] width 169 height 127
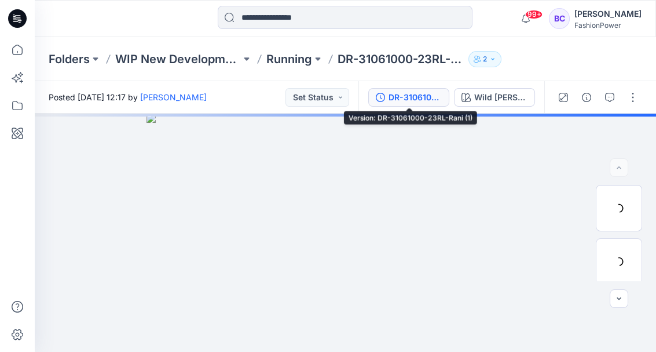
click at [398, 100] on div "DR-31061000-23RL-Rani (1)" at bounding box center [415, 97] width 53 height 13
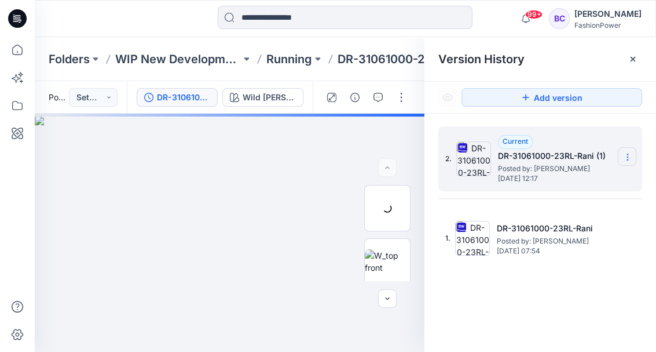
click at [633, 160] on section at bounding box center [627, 156] width 19 height 19
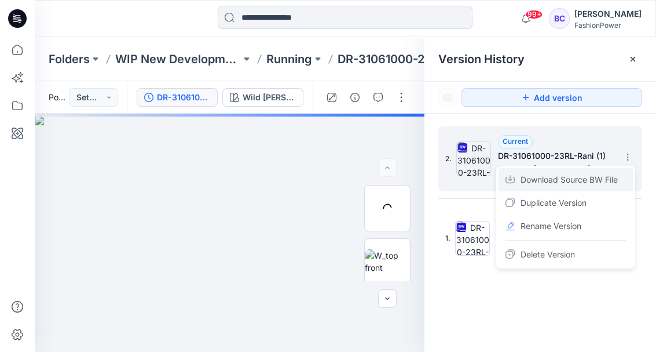
click at [611, 174] on span "Download Source BW File" at bounding box center [569, 180] width 97 height 14
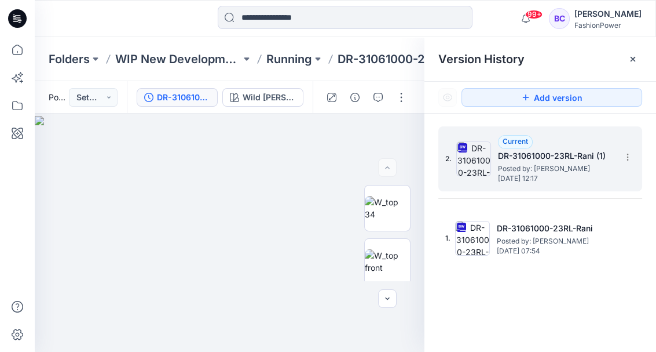
click at [488, 304] on div "2. Current DR-31061000-23RL-Rani (1) Posted by: Bibi Castelijns Thursday, Septe…" at bounding box center [541, 241] width 232 height 255
click at [617, 151] on div "2. Current DR-31061000-23RL-Rani (1) Posted by: Bibi Castelijns Thursday, Septe…" at bounding box center [533, 159] width 174 height 56
click at [622, 153] on section at bounding box center [627, 156] width 19 height 19
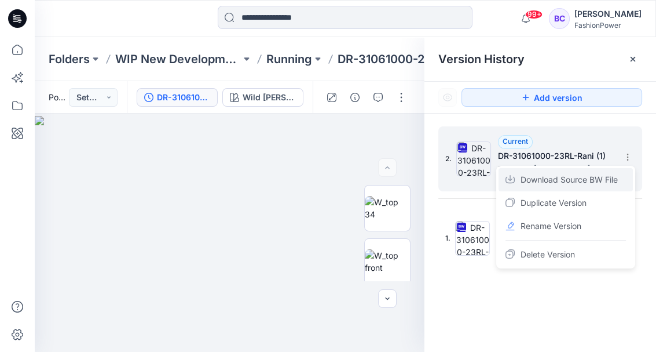
click at [603, 176] on span "Download Source BW File" at bounding box center [569, 180] width 97 height 14
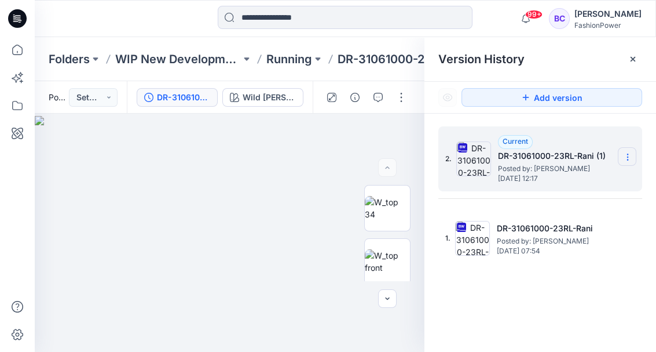
click at [624, 154] on icon at bounding box center [627, 156] width 9 height 9
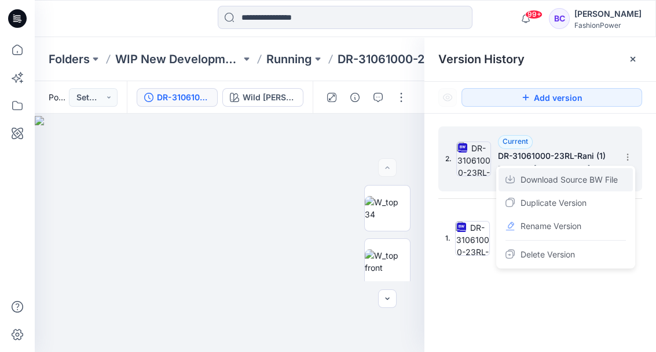
click at [600, 178] on span "Download Source BW File" at bounding box center [569, 180] width 97 height 14
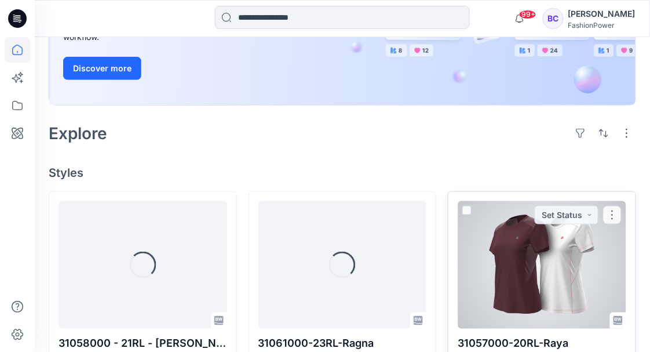
scroll to position [232, 0]
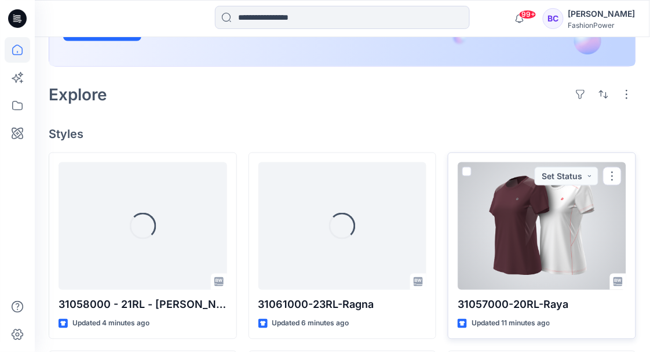
click at [559, 279] on div at bounding box center [542, 225] width 169 height 127
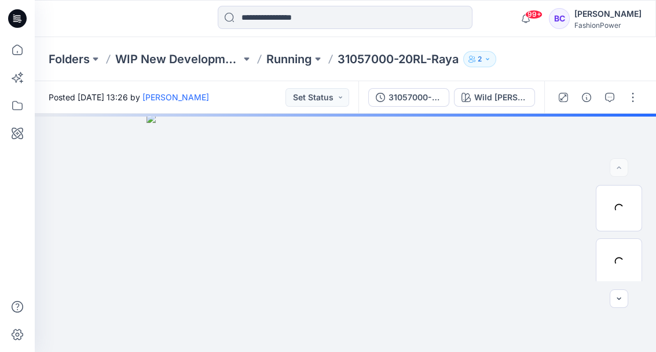
click at [294, 72] on div "Folders WIP New Developments Running 31057000-20RL-Raya 2" at bounding box center [346, 59] width 622 height 44
click at [300, 61] on p "Running" at bounding box center [290, 59] width 46 height 16
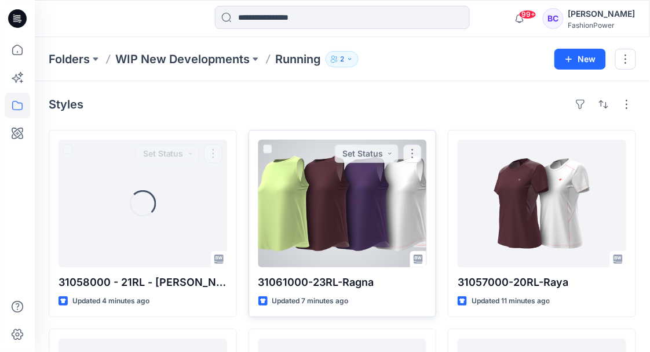
click at [292, 215] on div at bounding box center [342, 203] width 169 height 127
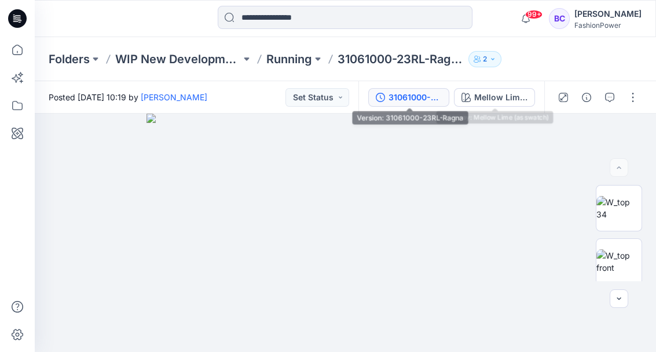
click at [396, 105] on button "31061000-23RL-Ragna" at bounding box center [409, 97] width 81 height 19
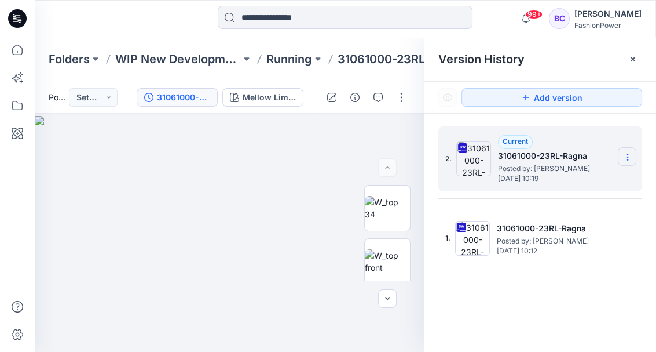
click at [623, 157] on icon at bounding box center [627, 156] width 9 height 9
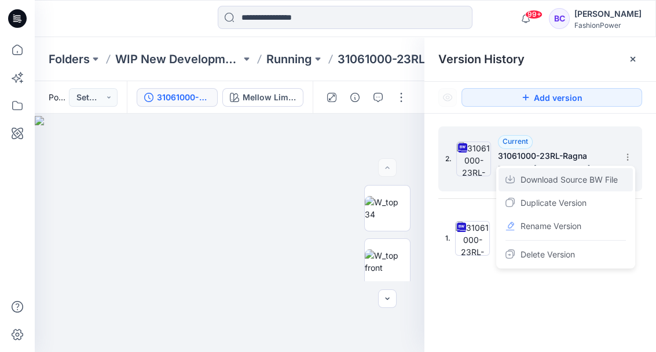
click at [605, 179] on span "Download Source BW File" at bounding box center [569, 180] width 97 height 14
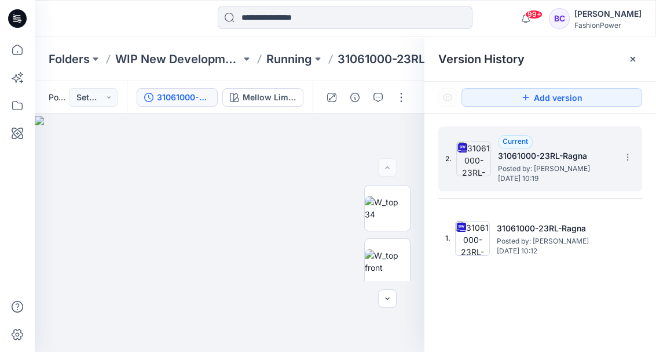
click at [534, 163] on span "Posted by: Bibi Castelijns" at bounding box center [556, 169] width 116 height 12
click at [622, 158] on section at bounding box center [627, 156] width 19 height 19
drag, startPoint x: 622, startPoint y: 158, endPoint x: 627, endPoint y: 151, distance: 7.9
click at [627, 151] on section at bounding box center [627, 156] width 19 height 19
click at [294, 62] on p "Running" at bounding box center [290, 59] width 46 height 16
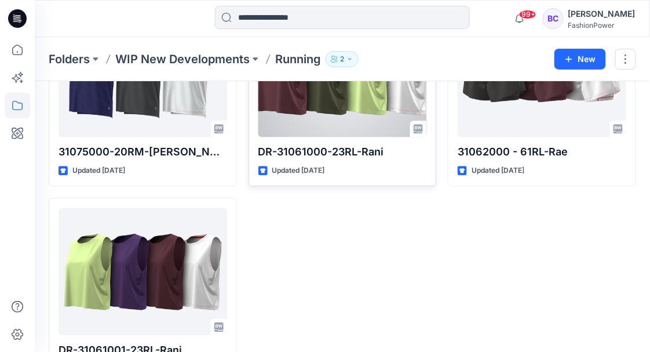
scroll to position [1565, 0]
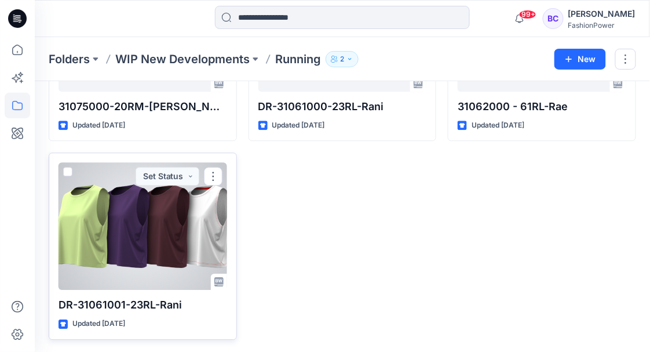
click at [137, 241] on div at bounding box center [143, 225] width 169 height 127
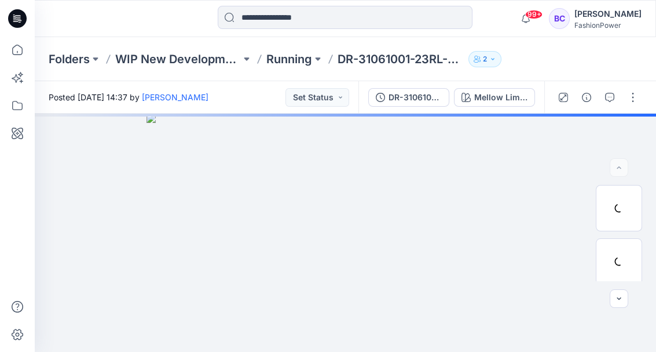
click at [383, 72] on div "Folders WIP New Developments Running DR-31061001-23RL-Rani 2" at bounding box center [346, 59] width 622 height 44
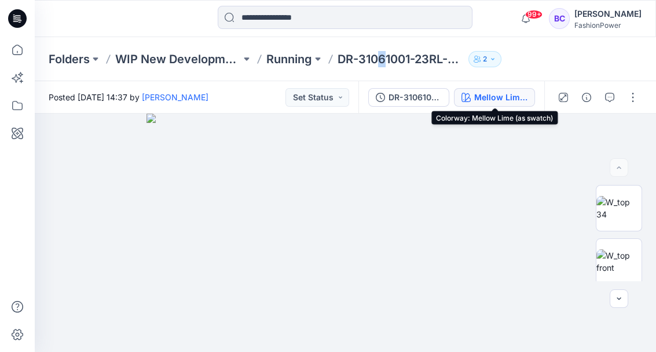
click at [494, 94] on div "Mellow Lime (as swatch)" at bounding box center [501, 97] width 53 height 13
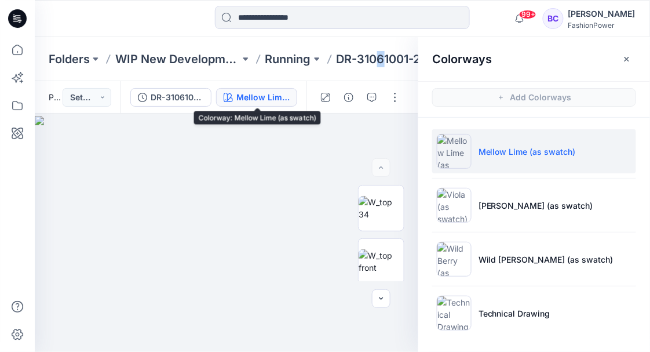
click at [286, 89] on button "Mellow Lime (as swatch)" at bounding box center [256, 97] width 81 height 19
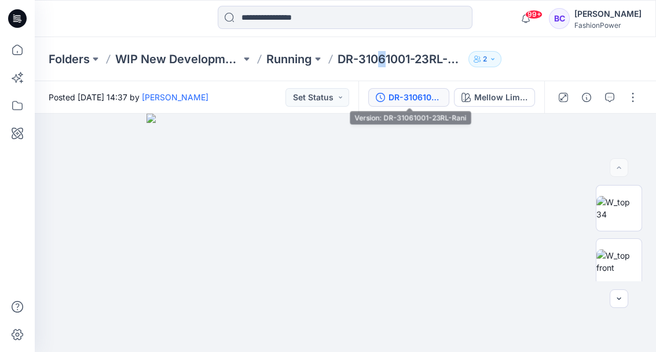
click at [389, 94] on div "DR-31061001-23RL-Rani" at bounding box center [415, 97] width 53 height 13
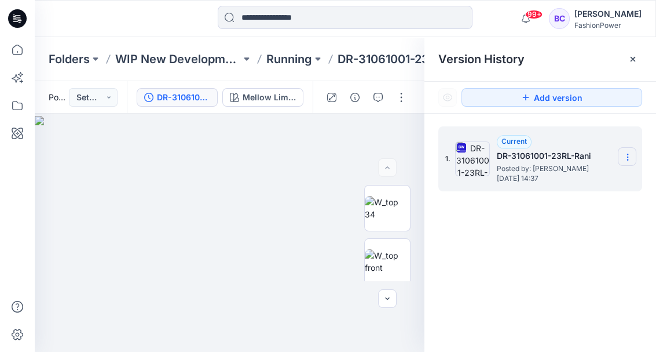
click at [630, 152] on icon at bounding box center [627, 156] width 9 height 9
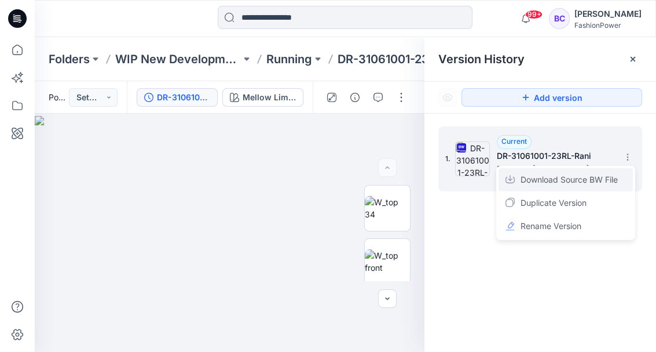
click at [596, 175] on span "Download Source BW File" at bounding box center [569, 180] width 97 height 14
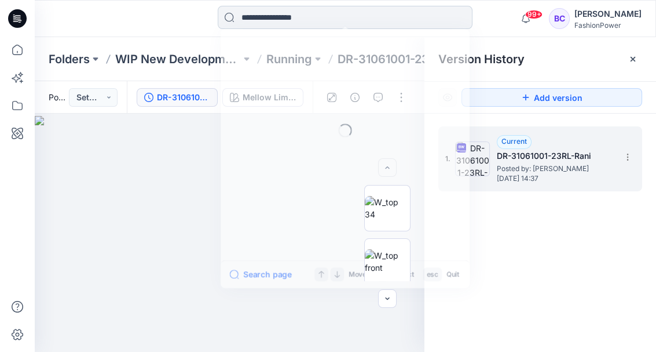
click at [297, 13] on input at bounding box center [345, 17] width 255 height 23
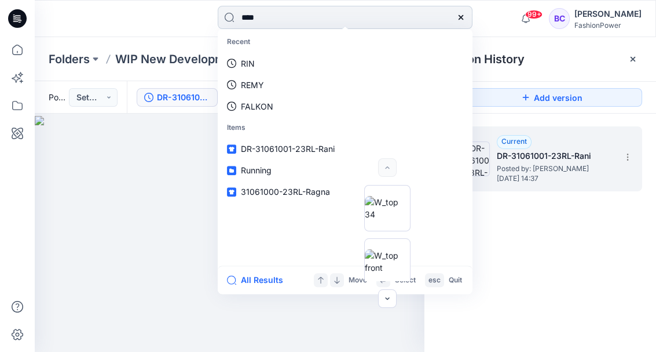
type input "*****"
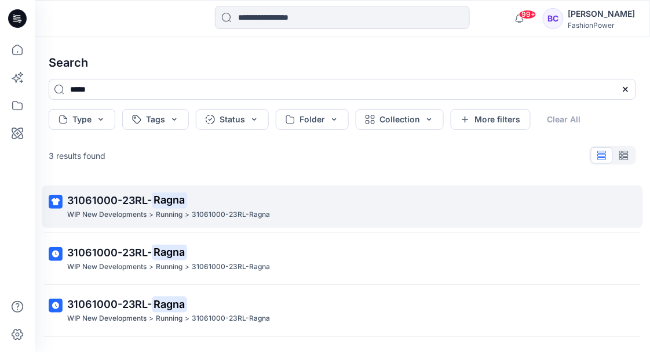
click at [205, 201] on p "31061000-23RL- Ragna" at bounding box center [341, 200] width 548 height 16
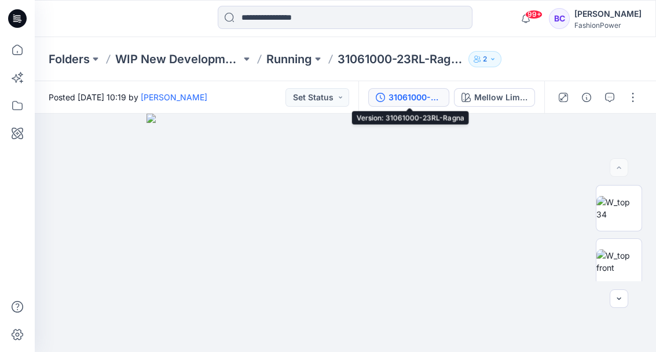
click at [396, 102] on div "31061000-23RL-Ragna" at bounding box center [415, 97] width 53 height 13
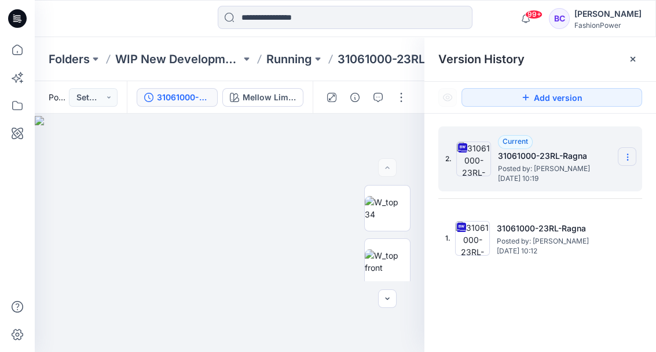
click at [627, 148] on section at bounding box center [627, 156] width 19 height 19
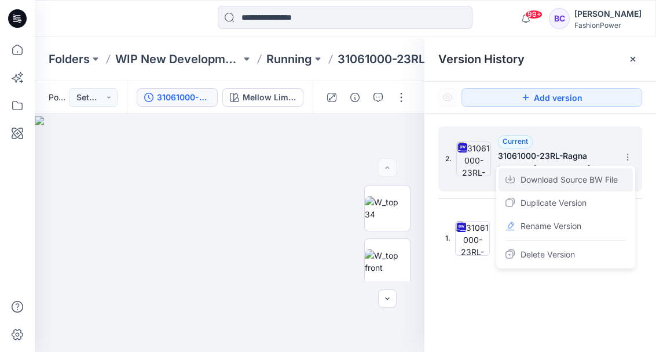
click at [612, 184] on span "Download Source BW File" at bounding box center [569, 180] width 97 height 14
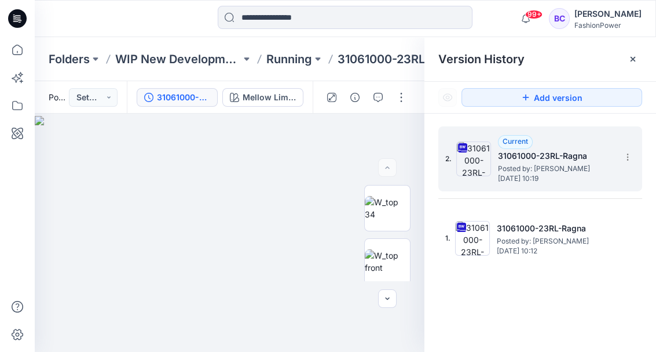
click at [506, 301] on div "2. Current 31061000-23RL-Ragna Posted by: Bibi Castelijns Wednesday, September …" at bounding box center [541, 241] width 232 height 255
click at [278, 61] on p "Running" at bounding box center [290, 59] width 46 height 16
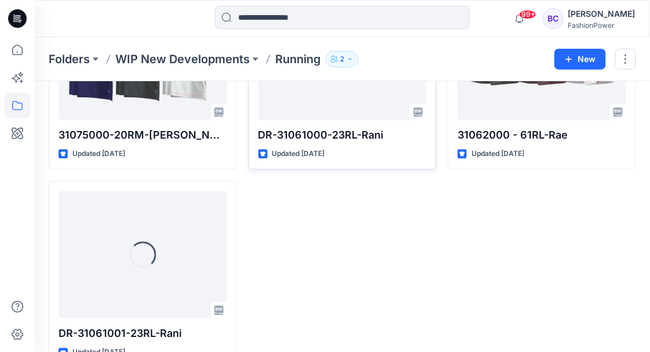
scroll to position [1524, 0]
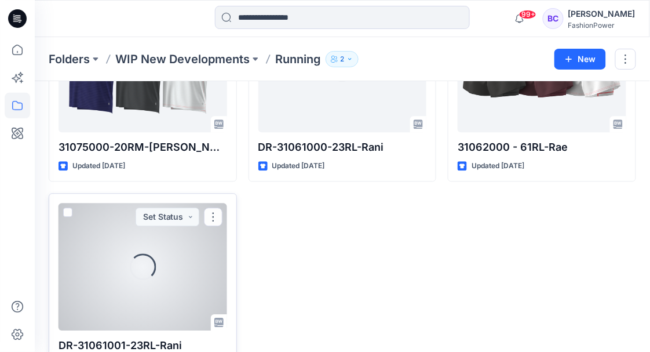
click at [126, 265] on div "Loading..." at bounding box center [143, 266] width 169 height 127
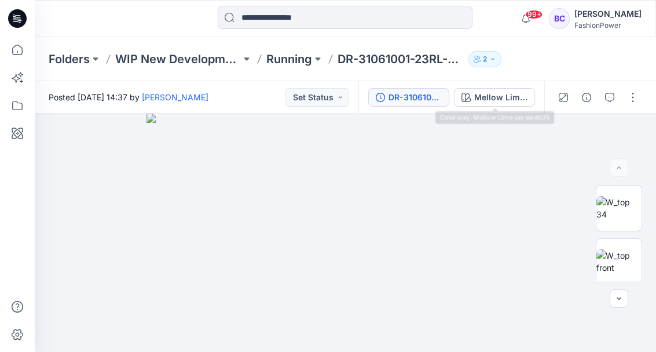
click at [439, 95] on div "DR-31061001-23RL-Rani" at bounding box center [415, 97] width 53 height 13
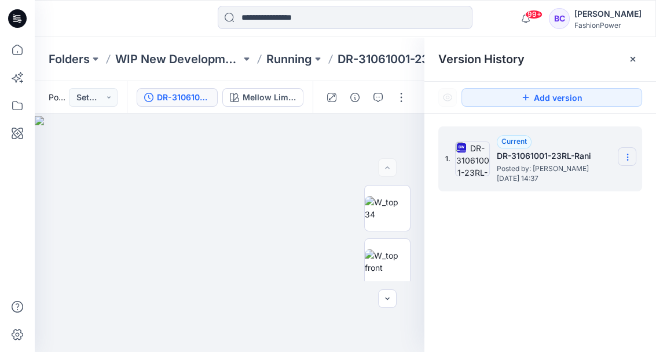
click at [629, 156] on icon at bounding box center [627, 156] width 9 height 9
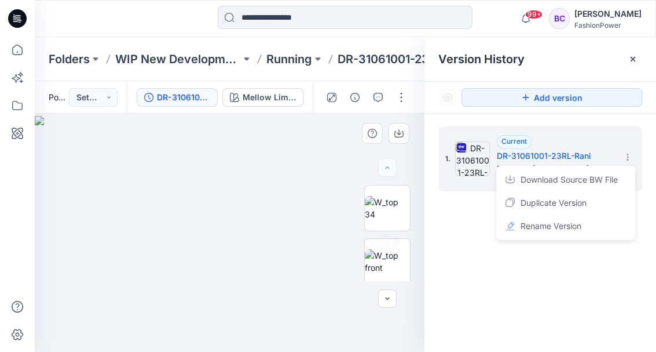
click at [315, 249] on img at bounding box center [230, 234] width 390 height 236
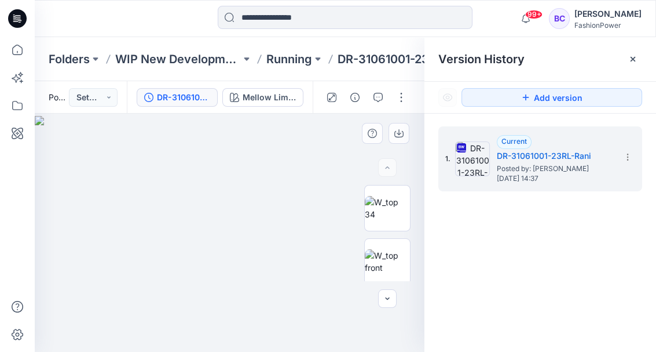
drag, startPoint x: 422, startPoint y: 241, endPoint x: 412, endPoint y: 246, distance: 10.9
click at [421, 241] on div at bounding box center [388, 233] width 74 height 96
click at [343, 279] on img at bounding box center [230, 234] width 390 height 236
drag, startPoint x: 364, startPoint y: 275, endPoint x: 380, endPoint y: 258, distance: 22.6
click at [365, 273] on img at bounding box center [387, 261] width 45 height 24
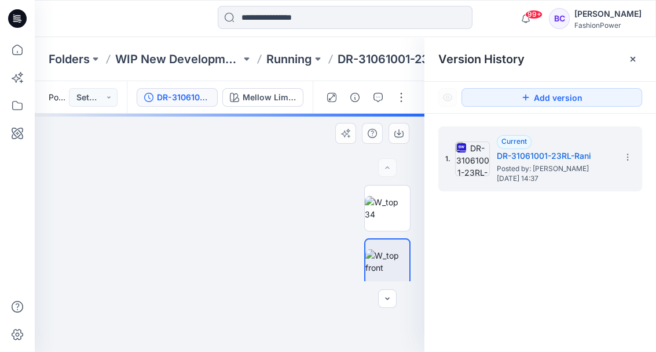
click at [228, 191] on img at bounding box center [229, 194] width 389 height 313
drag, startPoint x: 241, startPoint y: 122, endPoint x: 239, endPoint y: 178, distance: 55.7
click at [239, 178] on img at bounding box center [229, 223] width 389 height 258
click at [388, 215] on img at bounding box center [387, 208] width 45 height 24
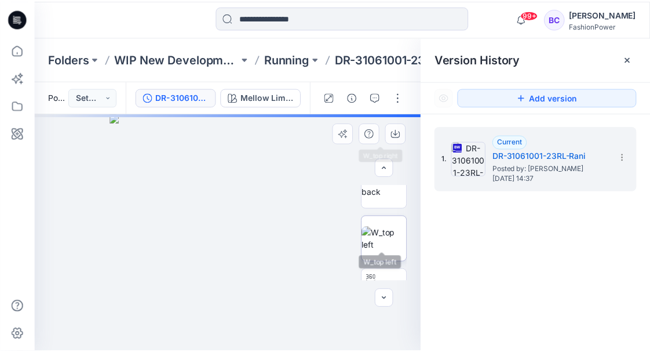
scroll to position [193, 0]
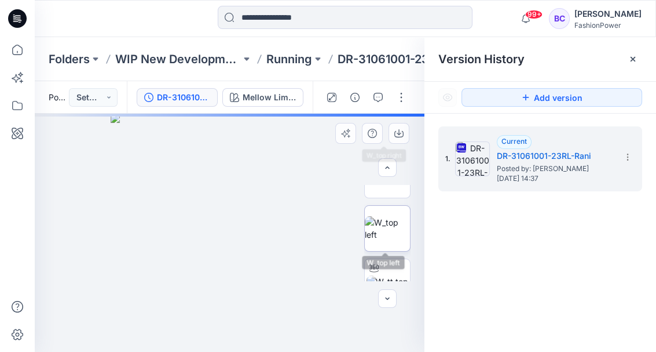
click at [391, 240] on img at bounding box center [387, 228] width 45 height 24
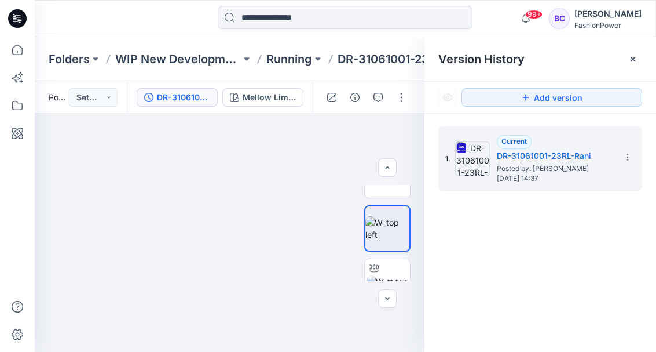
click at [592, 247] on div "1. Current DR-31061001-23RL-Rani Posted by: Bibi Castelijns Wednesday, Septembe…" at bounding box center [541, 241] width 232 height 255
click at [299, 52] on p "Running" at bounding box center [290, 59] width 46 height 16
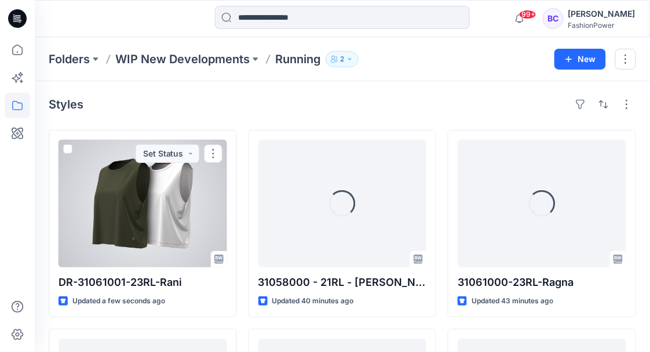
click at [165, 209] on div at bounding box center [143, 203] width 169 height 127
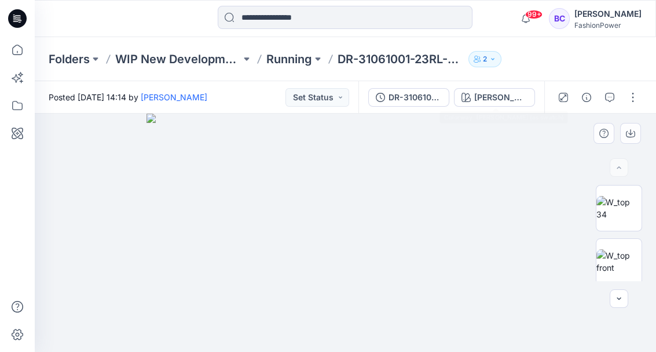
drag, startPoint x: 419, startPoint y: 134, endPoint x: 411, endPoint y: 125, distance: 11.9
click at [419, 134] on img at bounding box center [345, 233] width 397 height 239
click at [324, 58] on div "Folders WIP New Developments Running DR-31061001-23RL-Rani 2" at bounding box center [301, 59] width 504 height 16
click at [284, 60] on p "Running" at bounding box center [290, 59] width 46 height 16
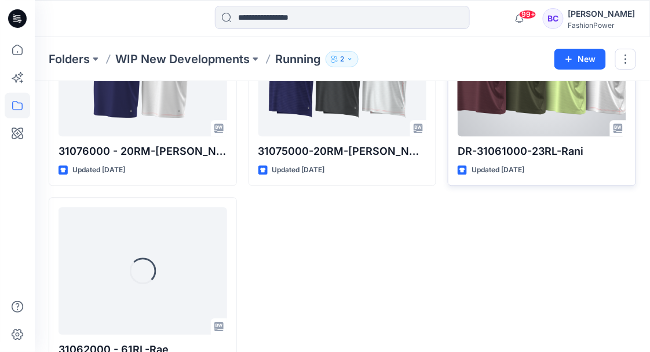
scroll to position [1410, 0]
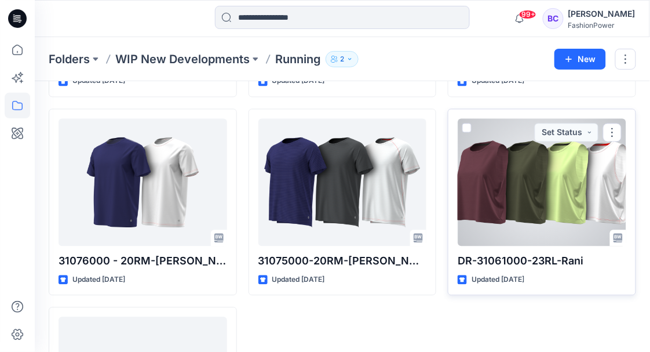
click at [530, 189] on div at bounding box center [542, 182] width 169 height 127
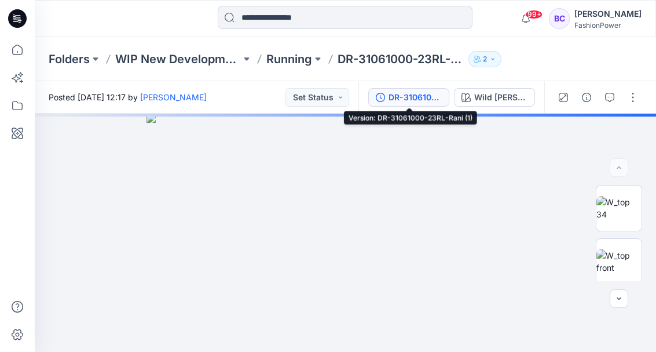
click at [413, 99] on div "DR-31061000-23RL-Rani (1)" at bounding box center [415, 97] width 53 height 13
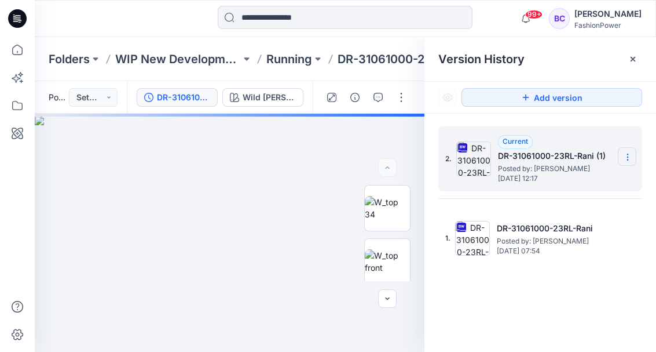
click at [634, 152] on section at bounding box center [627, 156] width 19 height 19
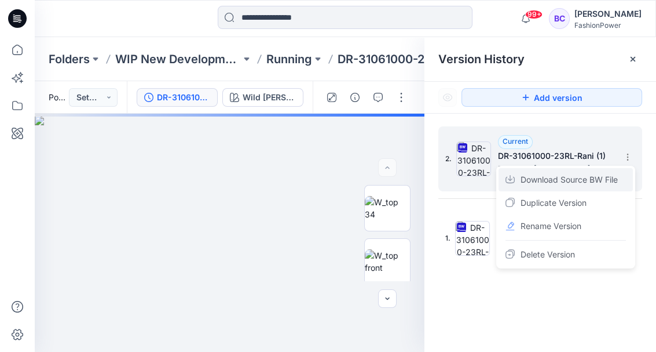
click at [595, 177] on span "Download Source BW File" at bounding box center [569, 180] width 97 height 14
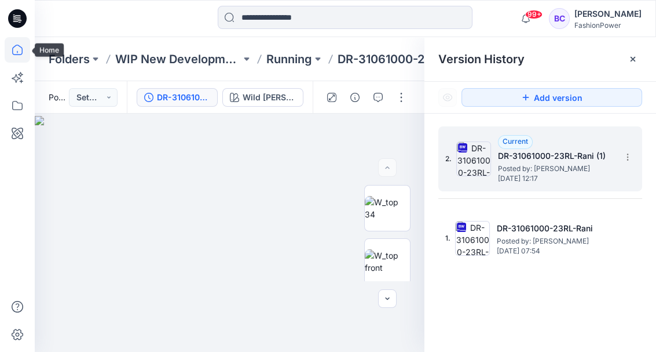
click at [7, 42] on icon at bounding box center [17, 49] width 25 height 25
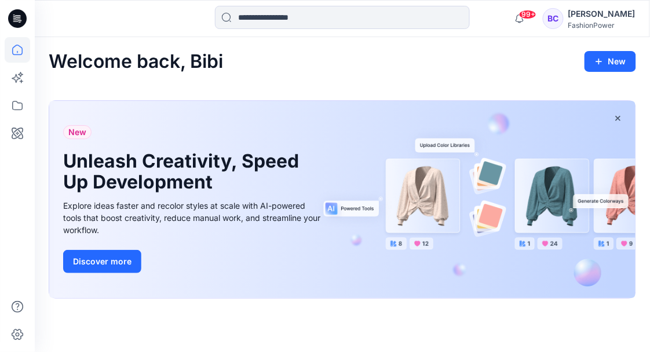
scroll to position [193, 0]
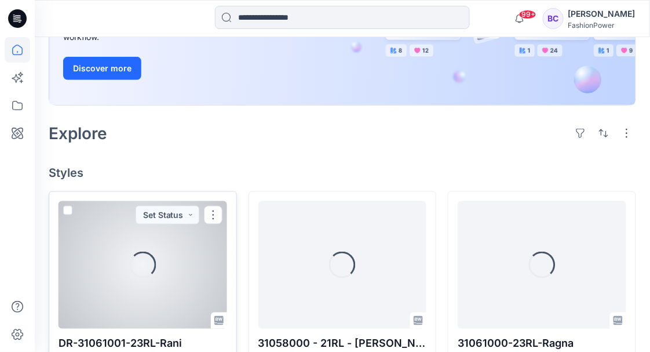
click at [160, 269] on div "Loading..." at bounding box center [143, 264] width 169 height 127
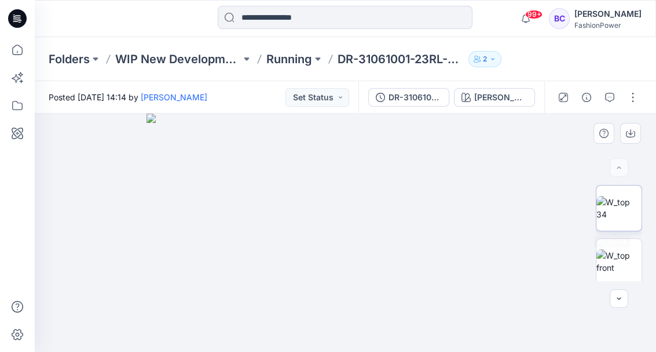
click at [615, 211] on img at bounding box center [619, 208] width 45 height 24
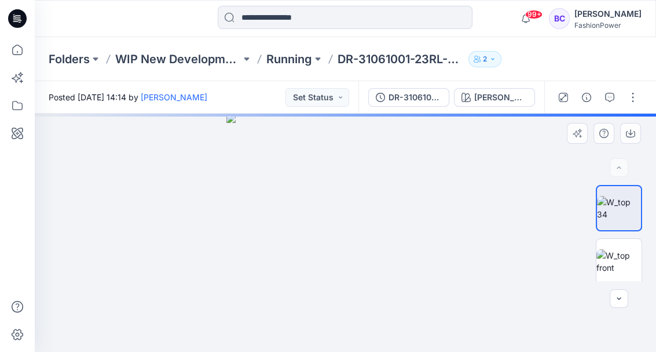
click at [396, 157] on img at bounding box center [346, 233] width 239 height 239
click at [643, 125] on div at bounding box center [607, 133] width 80 height 21
click at [639, 129] on button "button" at bounding box center [631, 133] width 21 height 21
click at [628, 135] on icon "button" at bounding box center [630, 133] width 9 height 9
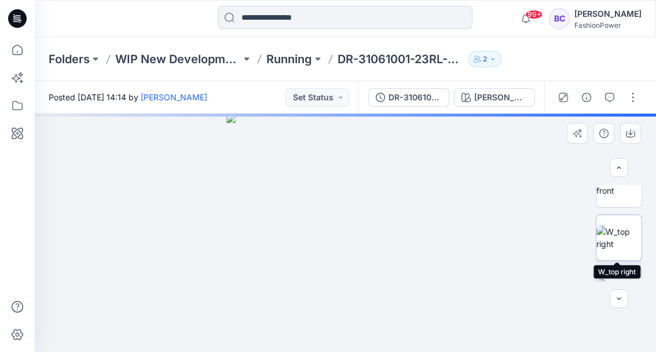
click at [615, 229] on img at bounding box center [619, 237] width 45 height 24
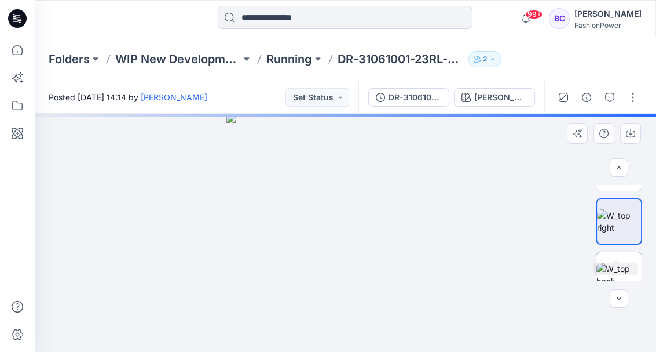
scroll to position [116, 0]
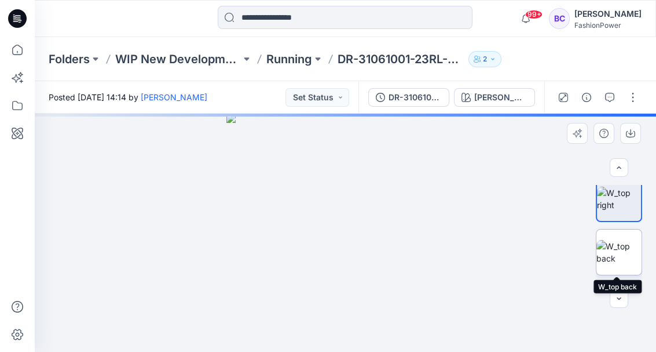
click at [619, 260] on img at bounding box center [619, 252] width 45 height 24
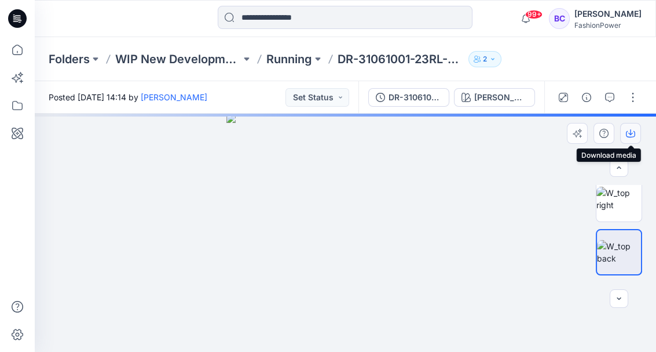
click at [628, 134] on icon "button" at bounding box center [630, 133] width 9 height 9
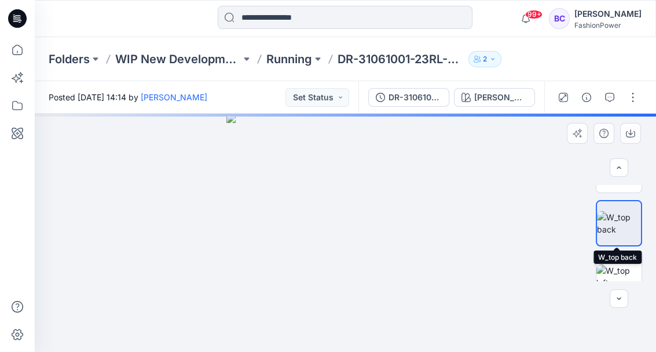
scroll to position [154, 0]
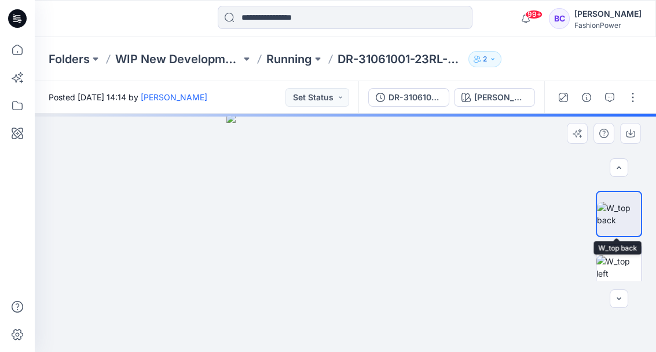
click at [621, 255] on img at bounding box center [619, 267] width 45 height 24
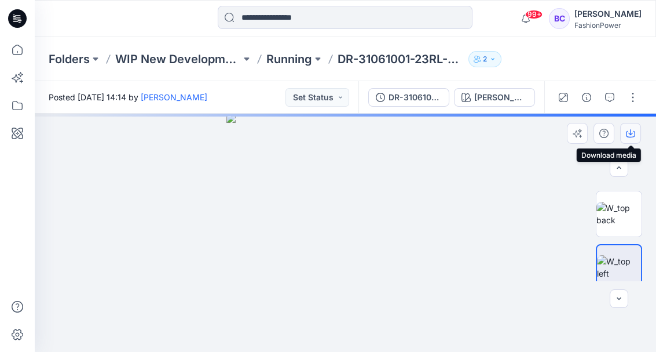
click at [634, 128] on button "button" at bounding box center [631, 133] width 21 height 21
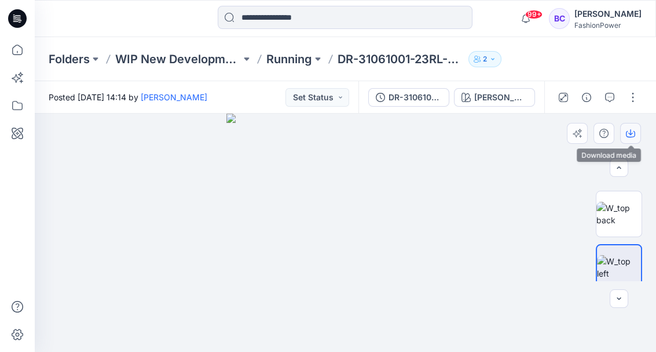
click at [623, 130] on button "button" at bounding box center [631, 133] width 21 height 21
click at [622, 206] on img at bounding box center [619, 214] width 45 height 24
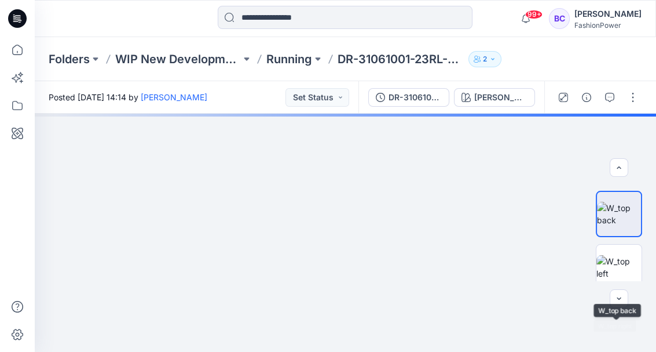
scroll to position [0, 0]
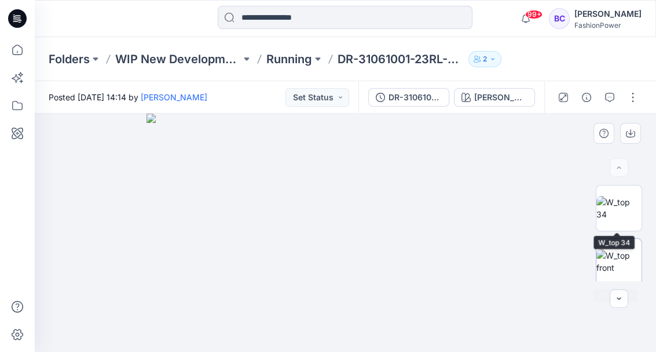
click at [618, 258] on img at bounding box center [619, 261] width 45 height 24
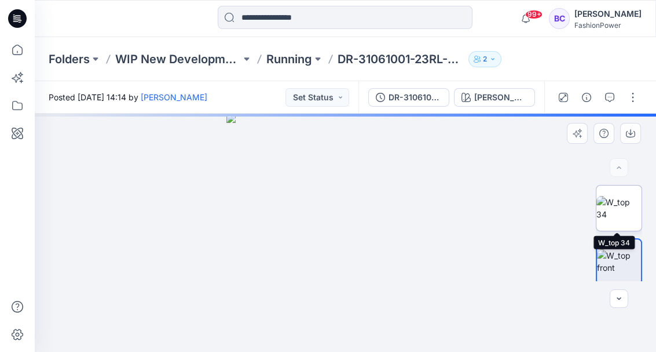
click at [608, 208] on img at bounding box center [619, 208] width 45 height 24
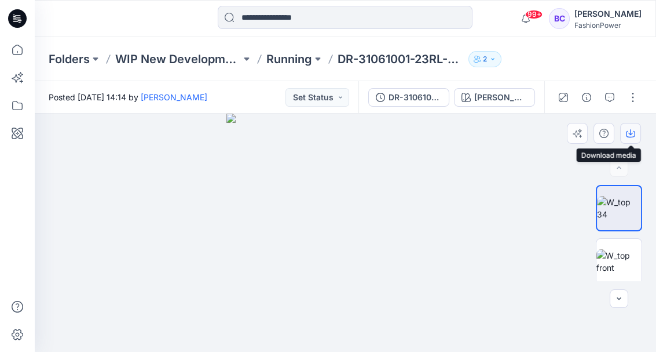
click at [628, 133] on icon "button" at bounding box center [630, 133] width 9 height 9
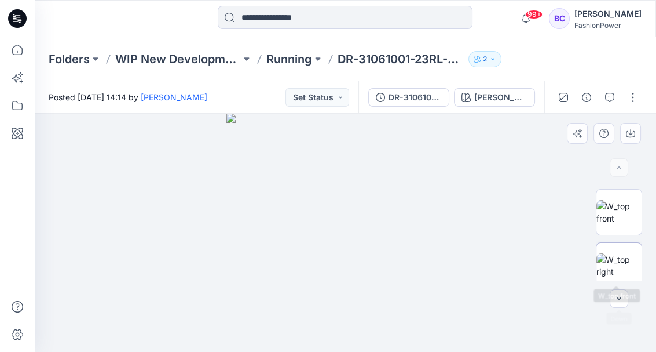
scroll to position [77, 0]
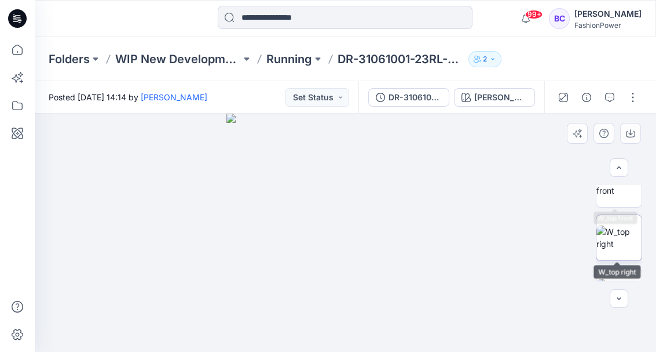
click at [621, 235] on img at bounding box center [619, 237] width 45 height 24
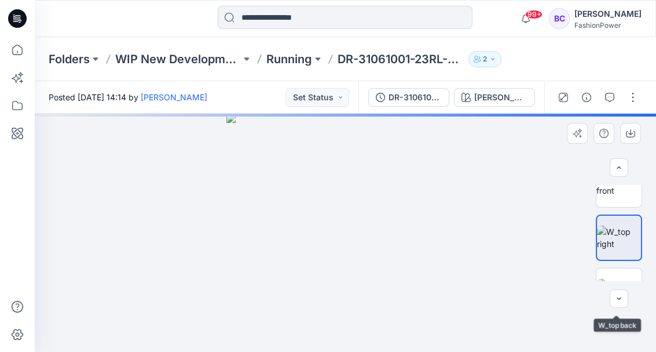
click at [621, 263] on div at bounding box center [619, 233] width 46 height 96
drag, startPoint x: 619, startPoint y: 273, endPoint x: 623, endPoint y: 254, distance: 20.1
click at [619, 279] on img at bounding box center [619, 291] width 45 height 24
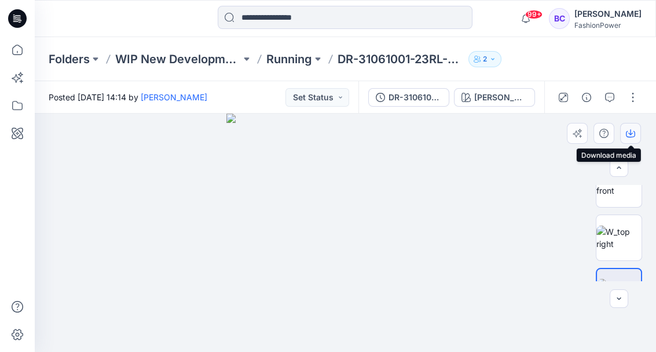
click at [631, 132] on icon "button" at bounding box center [631, 132] width 5 height 6
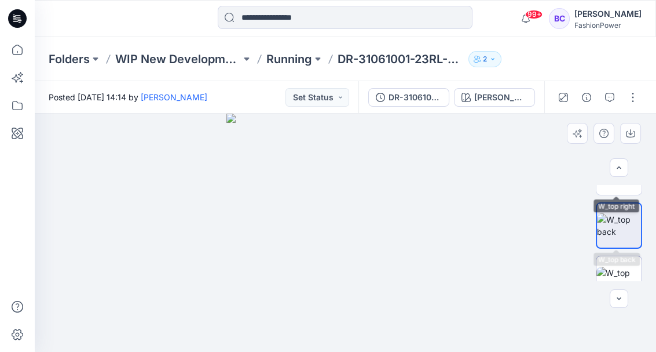
scroll to position [154, 0]
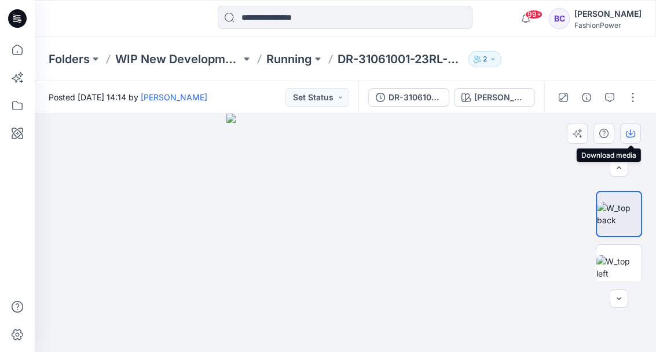
click at [627, 134] on icon "button" at bounding box center [630, 133] width 9 height 9
click at [615, 255] on img at bounding box center [619, 267] width 45 height 24
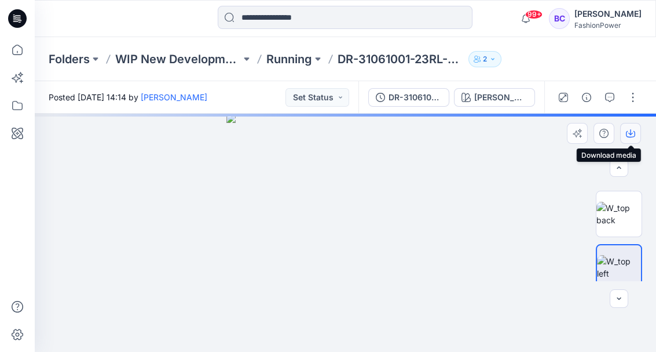
click at [633, 132] on icon "button" at bounding box center [630, 133] width 9 height 9
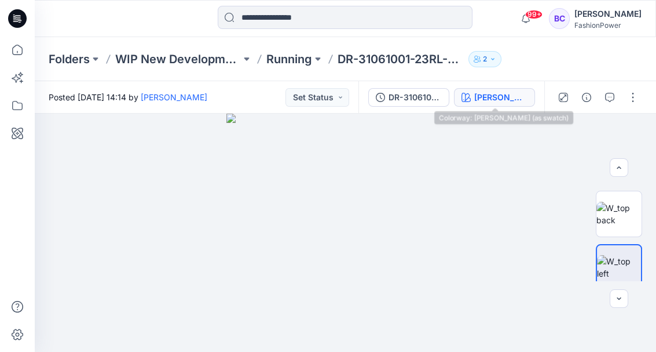
click at [462, 97] on icon "button" at bounding box center [466, 97] width 9 height 9
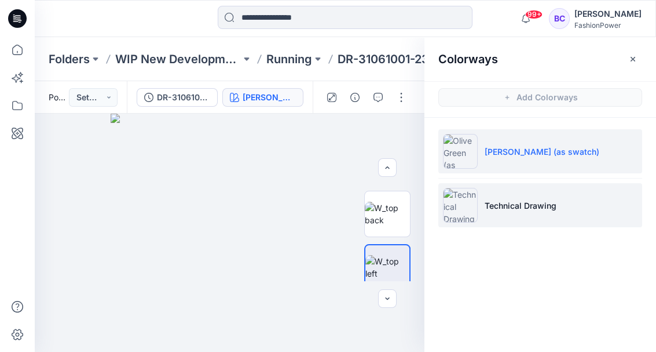
click at [490, 200] on p "Technical Drawing" at bounding box center [521, 205] width 72 height 12
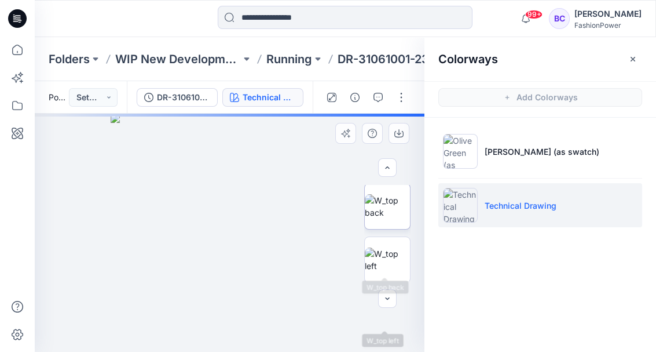
scroll to position [115, 0]
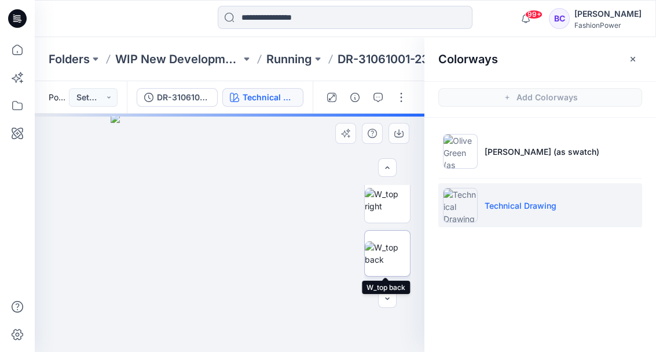
click at [394, 246] on img at bounding box center [387, 253] width 45 height 24
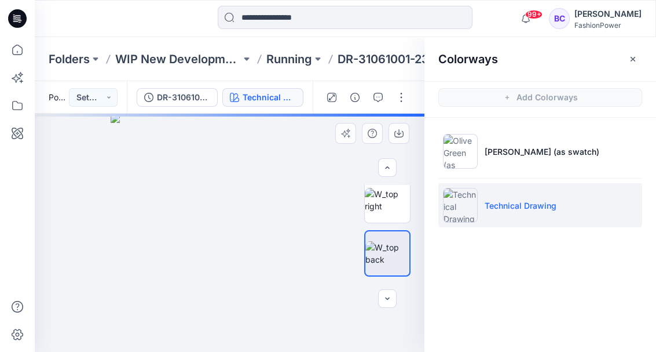
click at [253, 149] on img at bounding box center [230, 233] width 239 height 239
click at [406, 133] on button "button" at bounding box center [399, 133] width 21 height 21
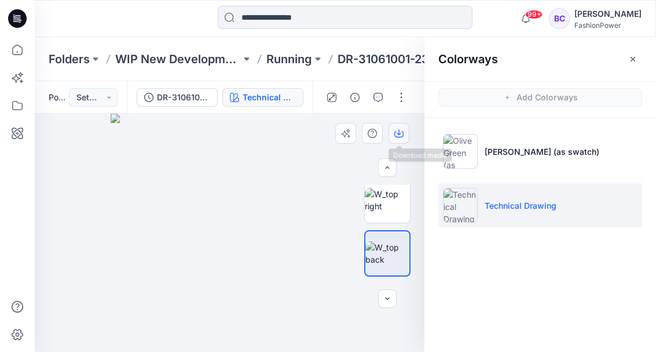
click at [397, 133] on icon "button" at bounding box center [399, 132] width 5 height 6
click at [247, 202] on img at bounding box center [230, 233] width 239 height 239
click at [398, 136] on icon "button" at bounding box center [399, 133] width 9 height 9
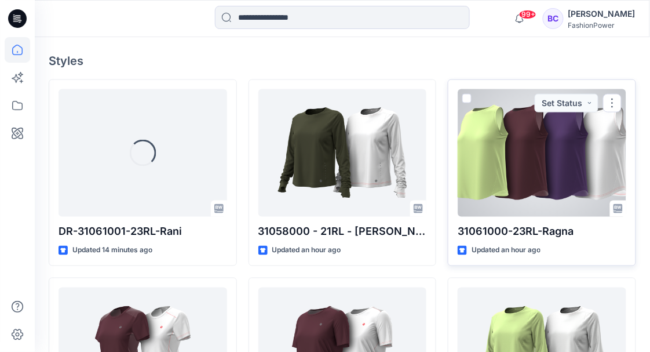
scroll to position [348, 0]
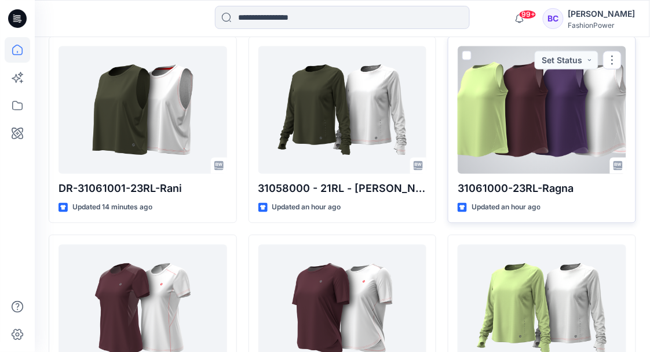
click at [545, 130] on div at bounding box center [542, 109] width 169 height 127
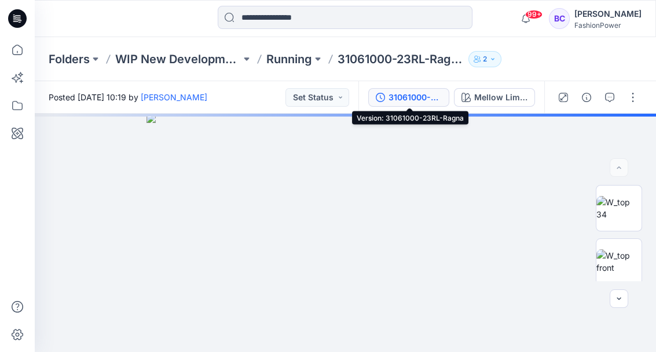
click at [387, 93] on button "31061000-23RL-Ragna" at bounding box center [409, 97] width 81 height 19
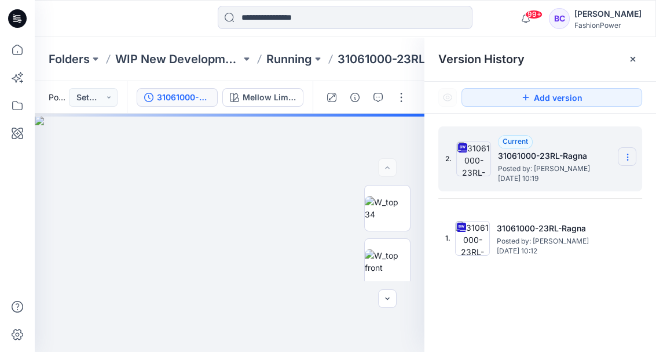
click at [621, 155] on section at bounding box center [627, 156] width 19 height 19
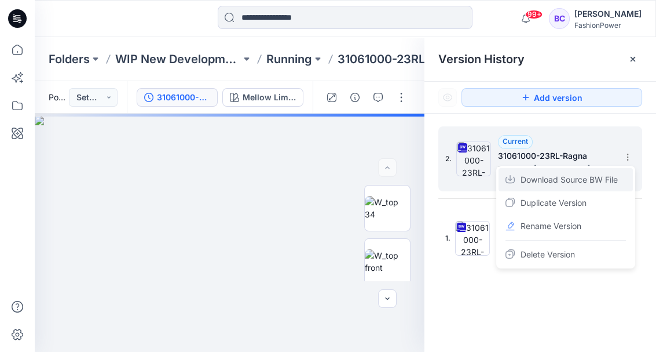
click at [615, 183] on span "Download Source BW File" at bounding box center [569, 180] width 97 height 14
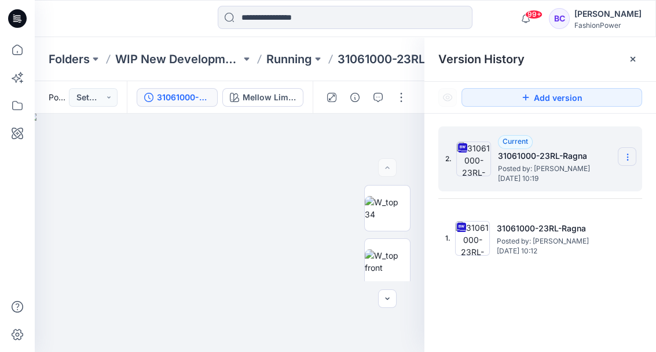
click at [629, 158] on icon at bounding box center [627, 156] width 9 height 9
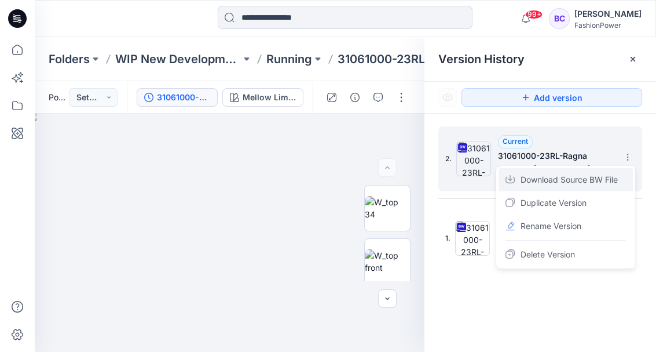
click at [546, 179] on span "Download Source BW File" at bounding box center [569, 180] width 97 height 14
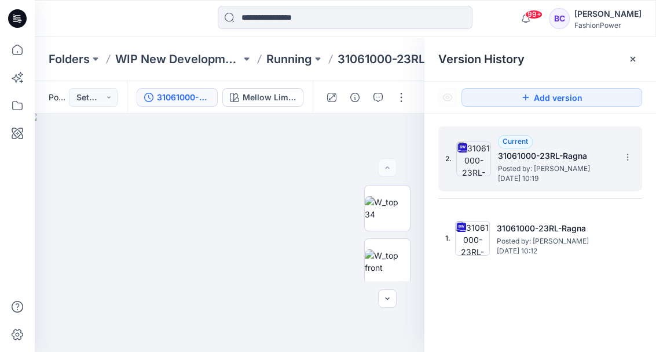
click at [603, 174] on span "Wednesday, September 17, 2025 10:19" at bounding box center [556, 178] width 116 height 8
click at [628, 158] on icon at bounding box center [627, 156] width 9 height 9
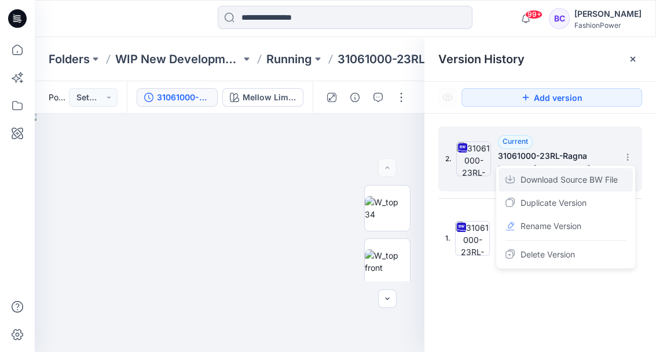
click at [600, 182] on span "Download Source BW File" at bounding box center [569, 180] width 97 height 14
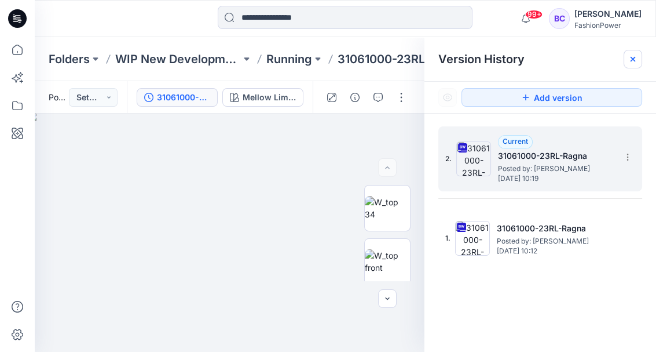
click at [636, 65] on div at bounding box center [633, 59] width 19 height 19
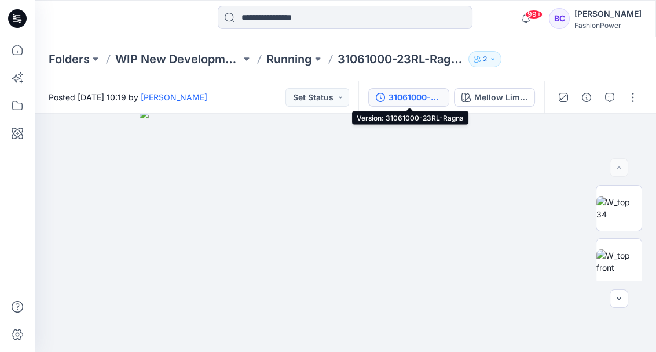
click at [396, 97] on div "31061000-23RL-Ragna" at bounding box center [415, 97] width 53 height 13
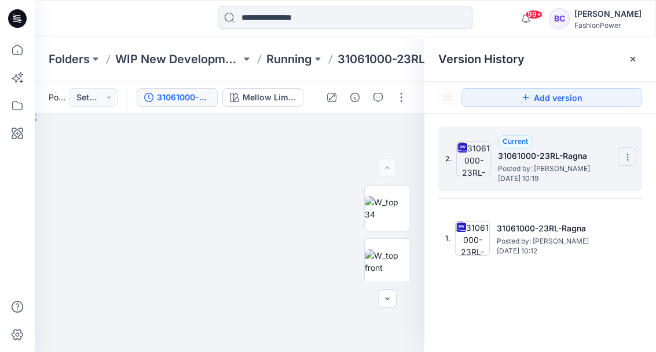
click at [629, 156] on icon at bounding box center [627, 156] width 9 height 9
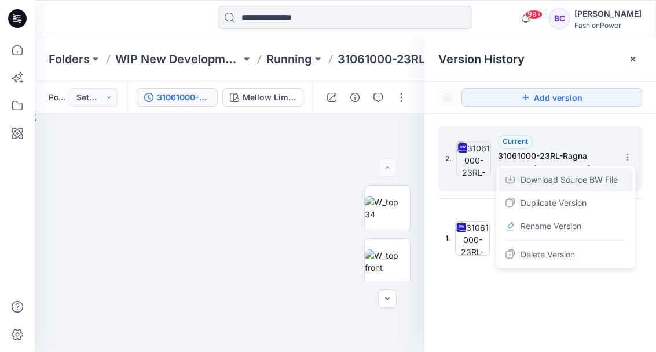
click at [607, 177] on span "Download Source BW File" at bounding box center [569, 180] width 97 height 14
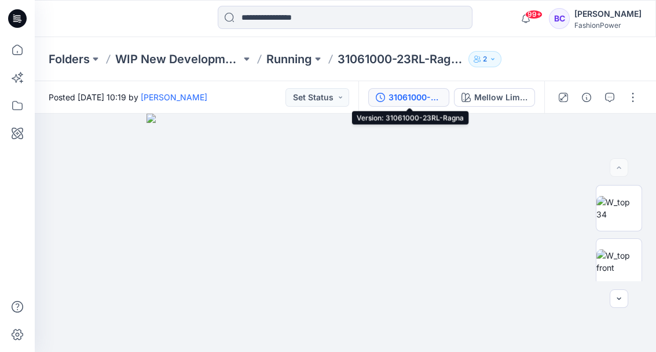
click at [396, 100] on div "31061000-23RL-Ragna" at bounding box center [415, 97] width 53 height 13
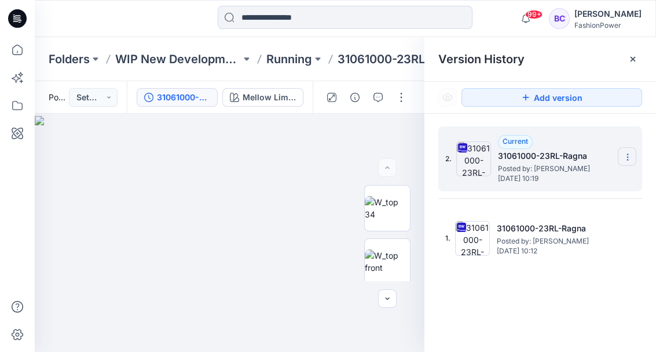
click at [630, 165] on section at bounding box center [627, 156] width 19 height 19
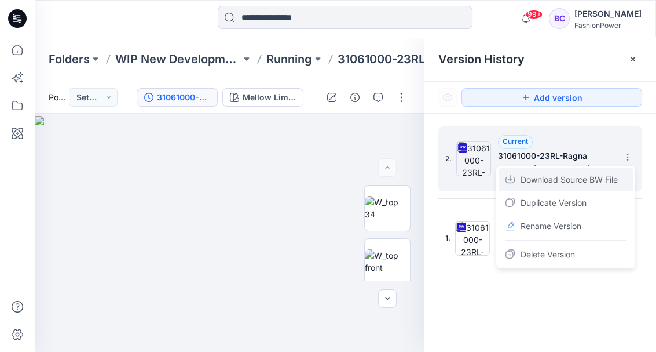
click at [590, 179] on span "Download Source BW File" at bounding box center [569, 180] width 97 height 14
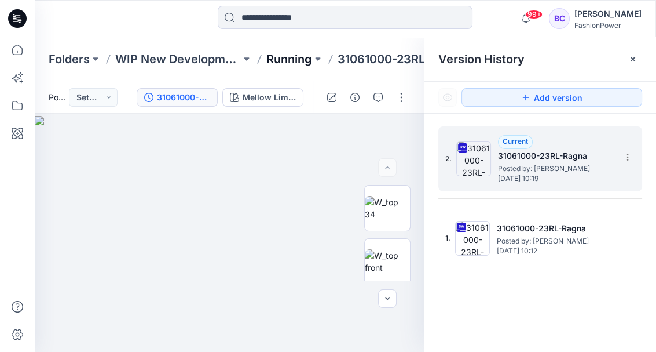
click at [303, 54] on p "Running" at bounding box center [290, 59] width 46 height 16
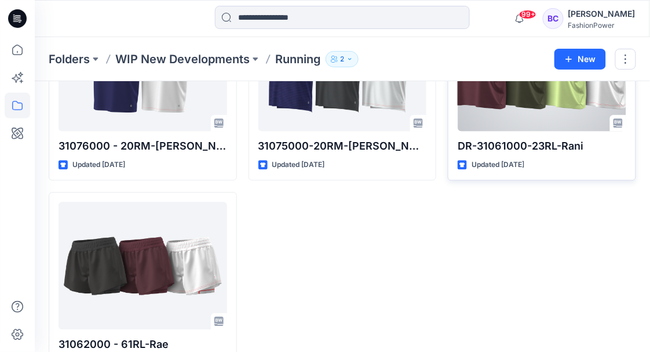
scroll to position [1410, 0]
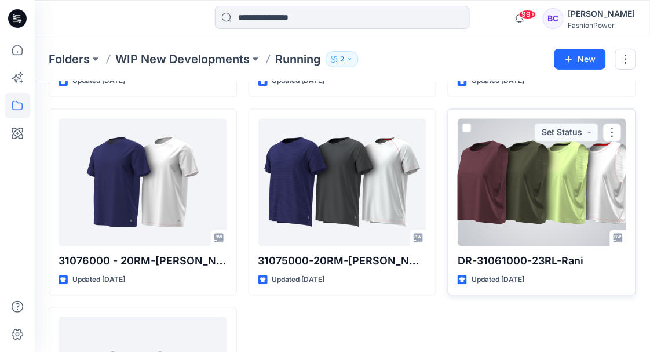
click at [513, 146] on div at bounding box center [542, 182] width 169 height 127
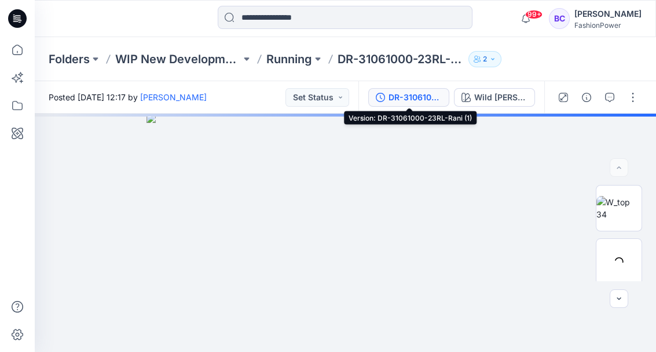
click at [423, 101] on div "DR-31061000-23RL-Rani (1)" at bounding box center [415, 97] width 53 height 13
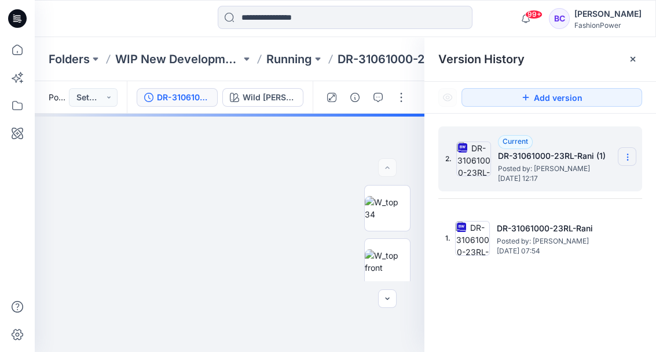
click at [635, 156] on section at bounding box center [627, 156] width 19 height 19
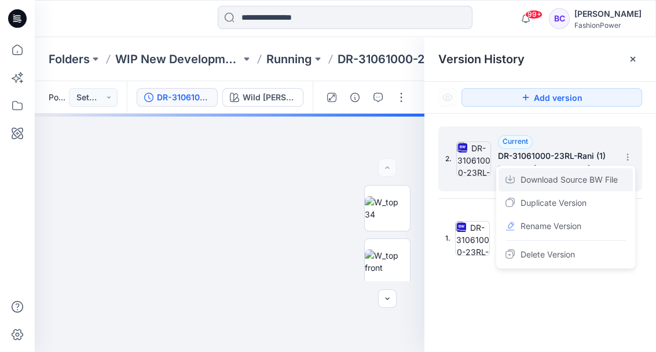
click at [590, 178] on span "Download Source BW File" at bounding box center [569, 180] width 97 height 14
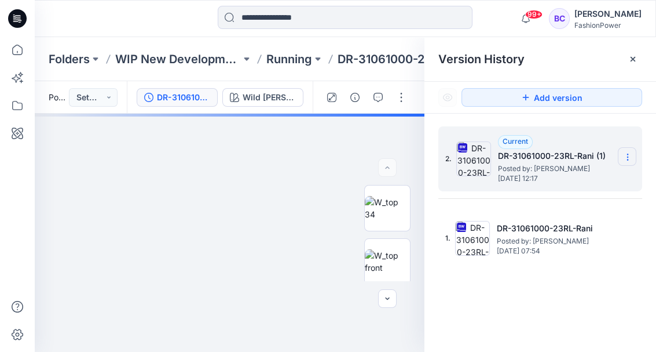
click at [629, 156] on icon at bounding box center [627, 156] width 9 height 9
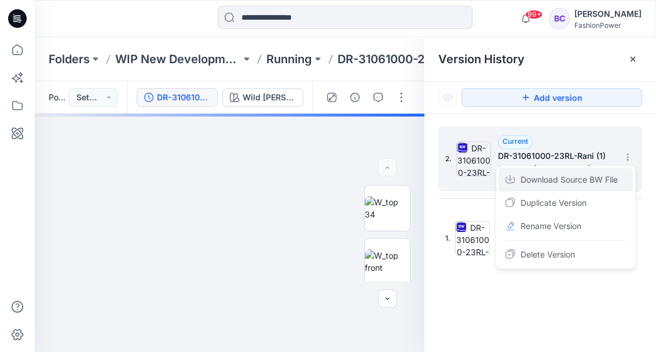
click at [589, 185] on span "Download Source BW File" at bounding box center [569, 180] width 97 height 14
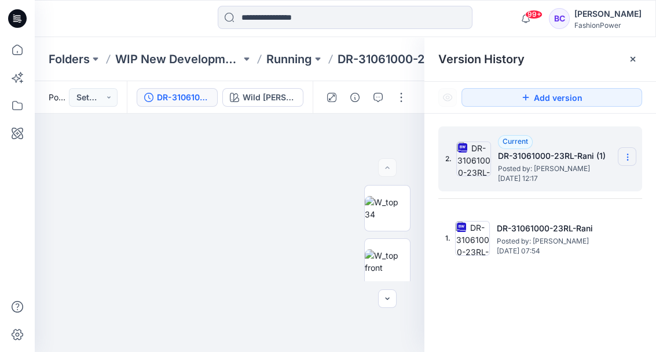
click at [626, 151] on section at bounding box center [627, 156] width 19 height 19
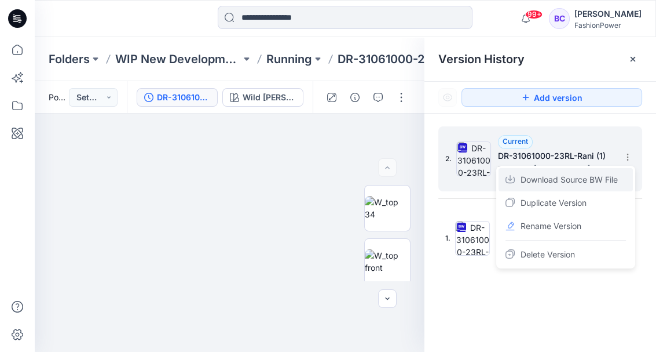
click at [589, 176] on span "Download Source BW File" at bounding box center [569, 180] width 97 height 14
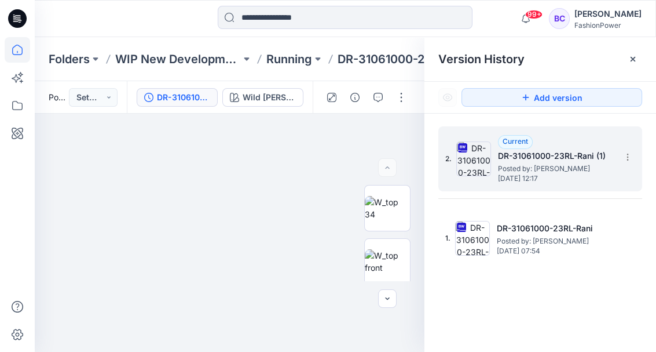
click at [20, 50] on icon at bounding box center [17, 49] width 25 height 25
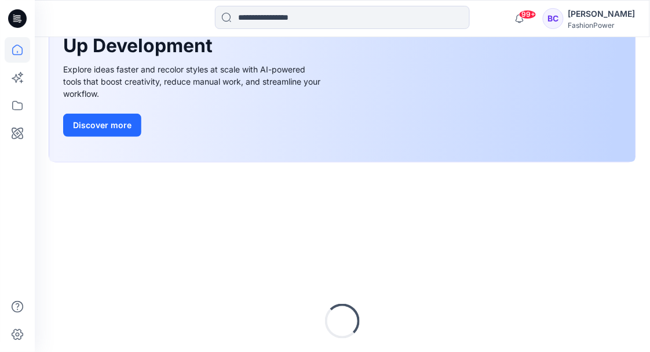
scroll to position [232, 0]
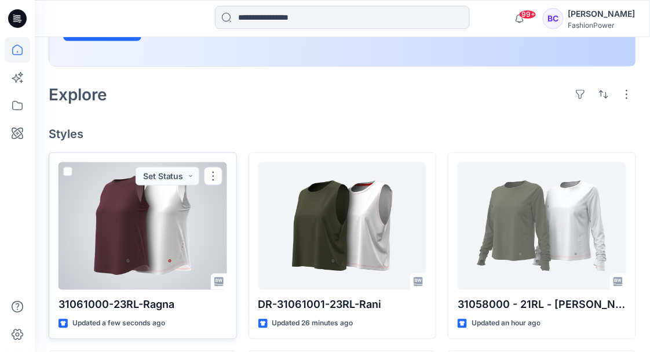
click at [160, 240] on div at bounding box center [143, 225] width 169 height 127
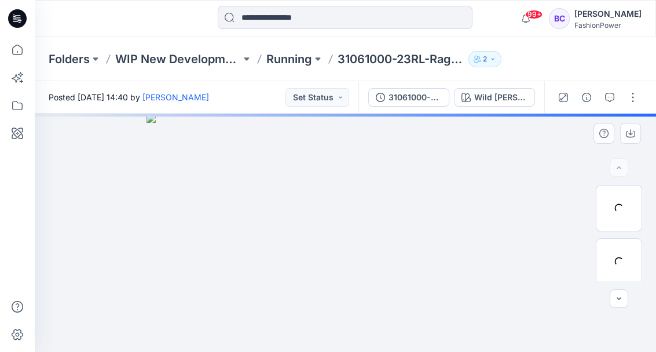
click at [286, 195] on img at bounding box center [345, 233] width 397 height 239
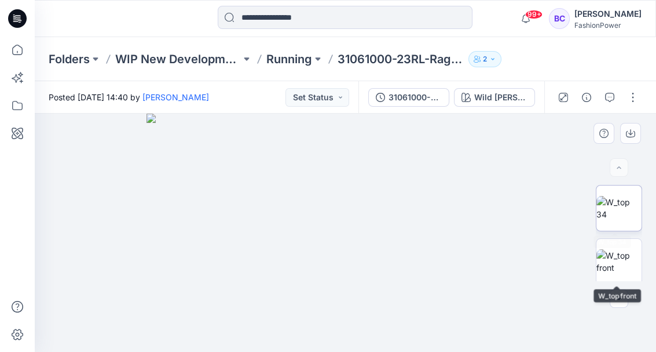
click at [615, 214] on img at bounding box center [619, 208] width 45 height 24
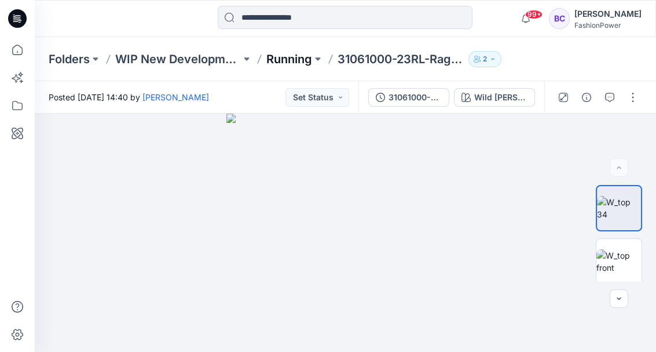
click at [294, 54] on p "Running" at bounding box center [290, 59] width 46 height 16
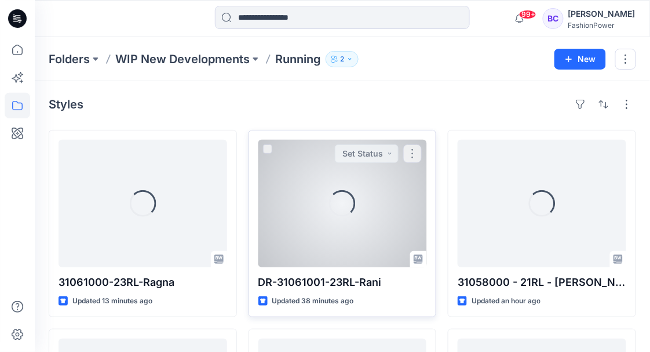
scroll to position [77, 0]
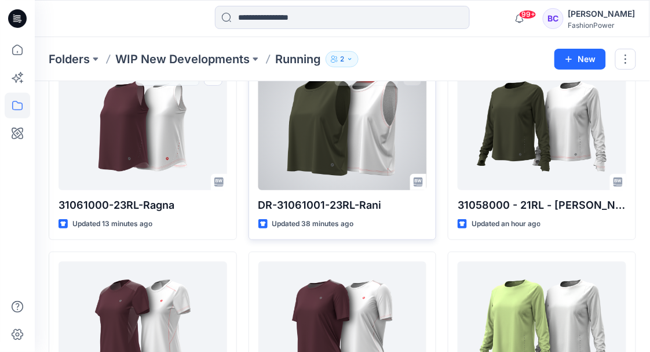
click at [334, 134] on div at bounding box center [342, 126] width 169 height 127
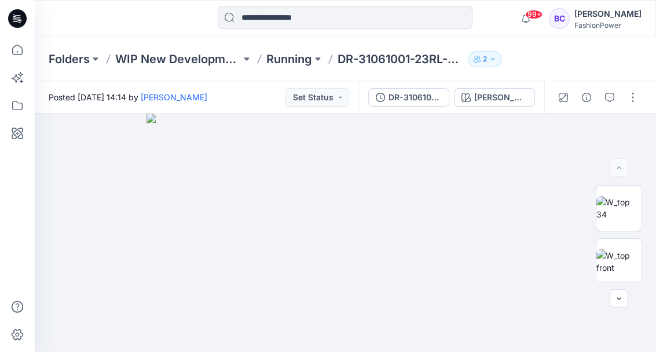
click at [394, 108] on div "DR-31061000-23RL-Rani Olive Green (as swatch)" at bounding box center [452, 97] width 186 height 32
click at [399, 103] on div "DR-31061000-23RL-Rani" at bounding box center [415, 97] width 53 height 13
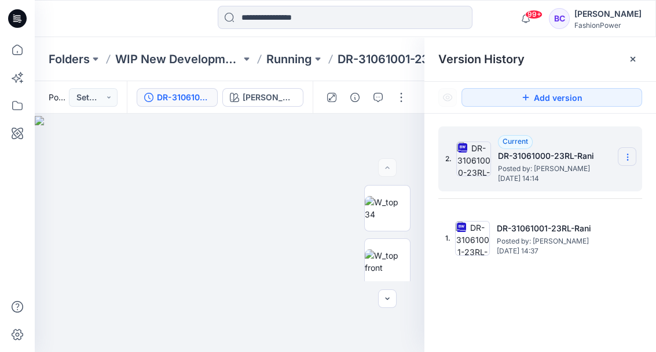
click at [633, 155] on section at bounding box center [627, 156] width 19 height 19
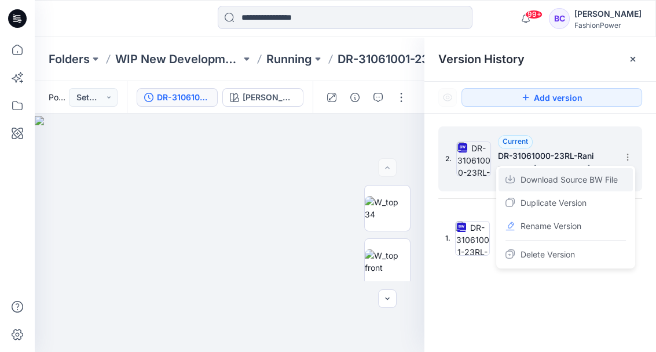
click at [568, 180] on span "Download Source BW File" at bounding box center [569, 180] width 97 height 14
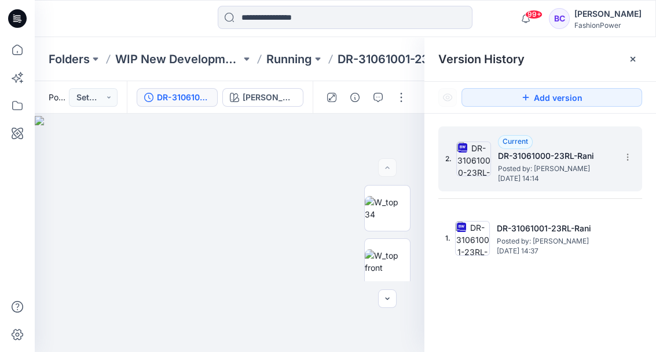
click at [528, 325] on div "2. Current DR-31061000-23RL-Rani Posted by: Bibi Castelijns Friday, September 2…" at bounding box center [541, 241] width 232 height 255
click at [283, 62] on p "Running" at bounding box center [290, 59] width 46 height 16
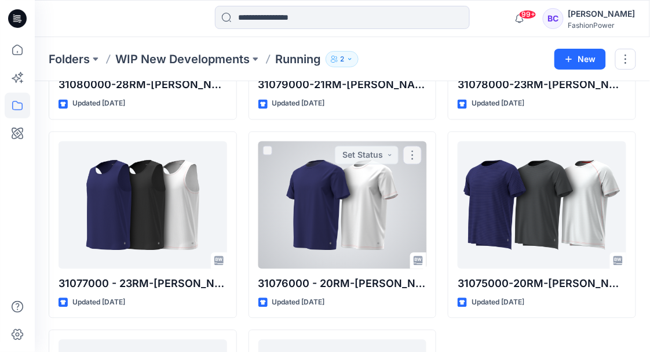
scroll to position [1565, 0]
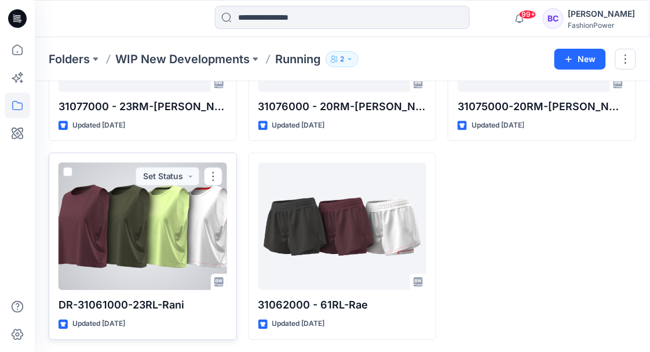
click at [193, 218] on div at bounding box center [143, 225] width 169 height 127
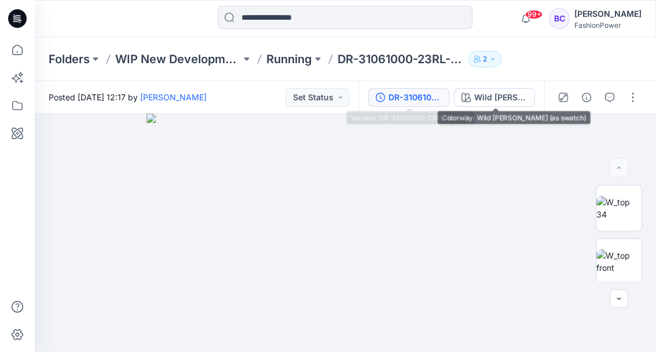
click at [385, 103] on button "DR-31061000-23RL-Rani (1)" at bounding box center [409, 97] width 81 height 19
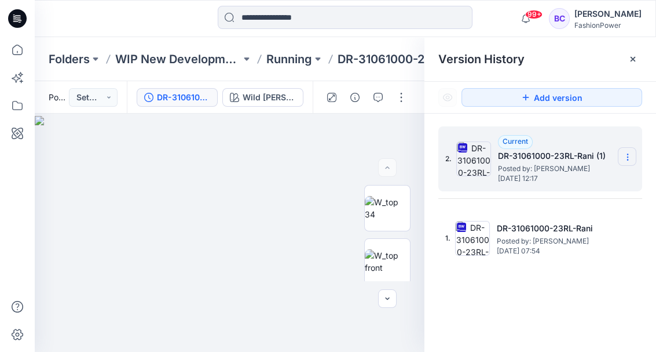
click at [635, 158] on section at bounding box center [627, 156] width 19 height 19
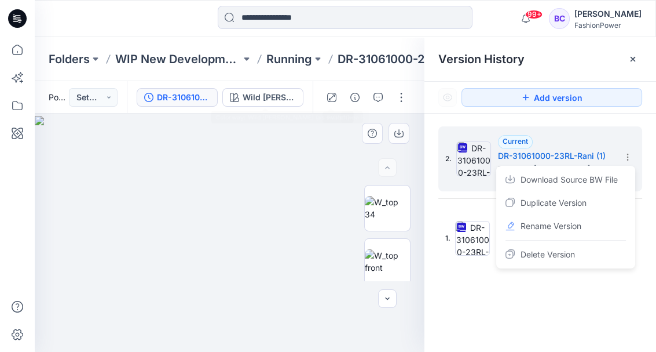
click at [280, 179] on img at bounding box center [230, 234] width 390 height 236
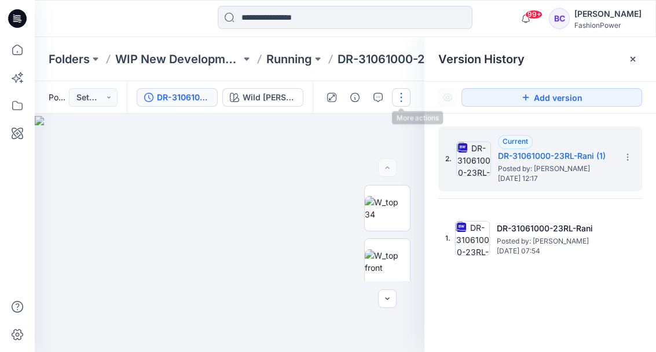
click at [396, 100] on button "button" at bounding box center [401, 97] width 19 height 19
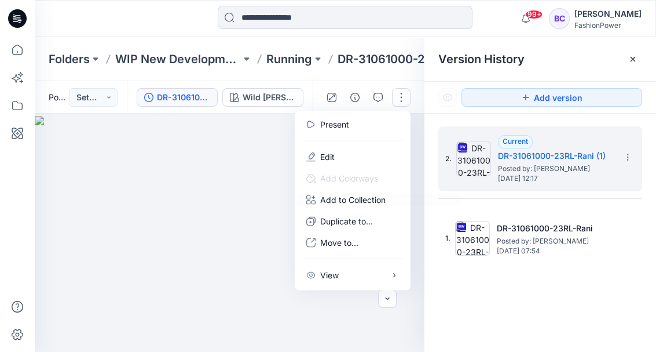
click at [187, 269] on img at bounding box center [230, 234] width 390 height 236
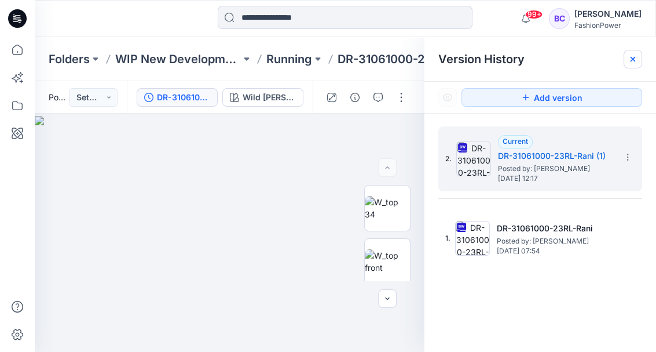
click at [632, 60] on icon at bounding box center [633, 59] width 5 height 5
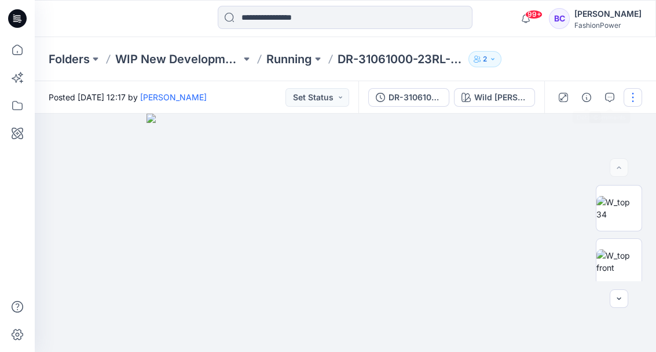
click at [624, 103] on button "button" at bounding box center [633, 97] width 19 height 19
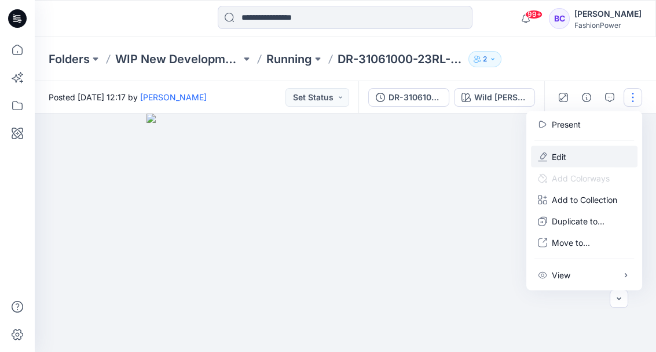
click at [580, 148] on button "Edit" at bounding box center [584, 156] width 107 height 21
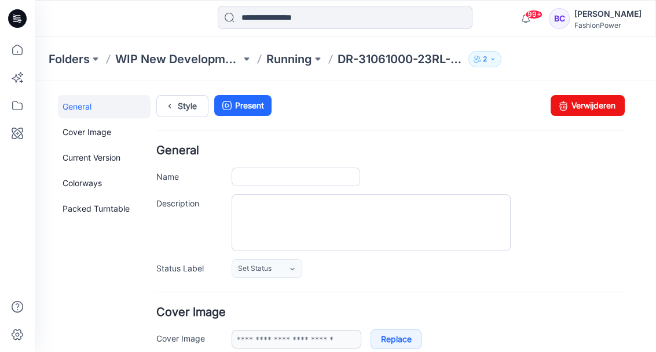
type input "**********"
click at [600, 102] on link "Verwijderen" at bounding box center [588, 105] width 74 height 21
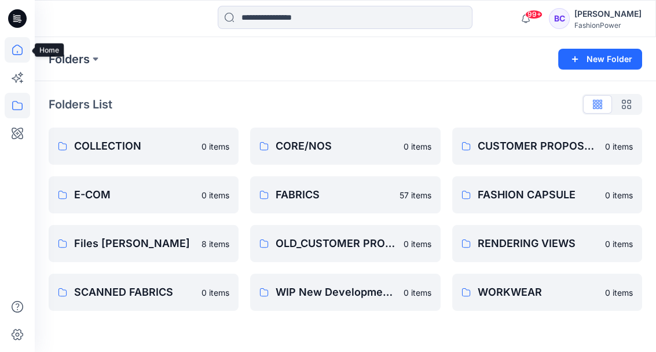
click at [12, 56] on icon at bounding box center [17, 49] width 25 height 25
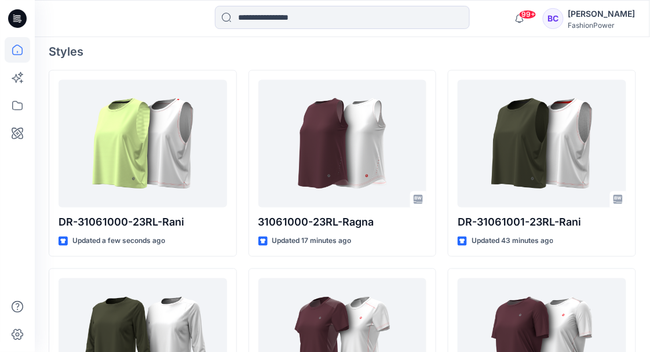
scroll to position [348, 0]
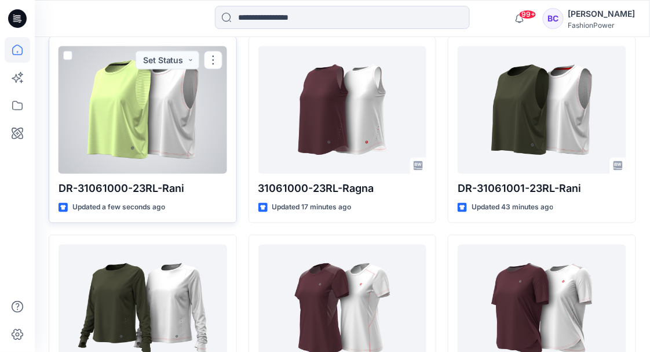
click at [104, 115] on div at bounding box center [143, 109] width 169 height 127
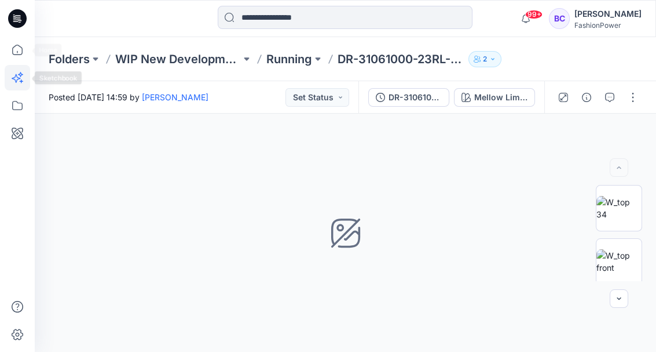
click at [10, 66] on icon at bounding box center [17, 77] width 25 height 25
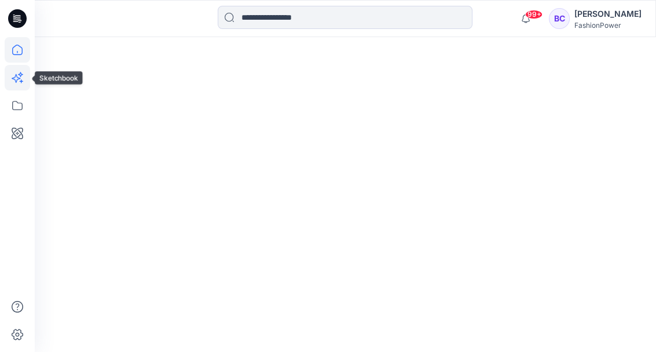
click at [16, 60] on icon at bounding box center [17, 49] width 25 height 25
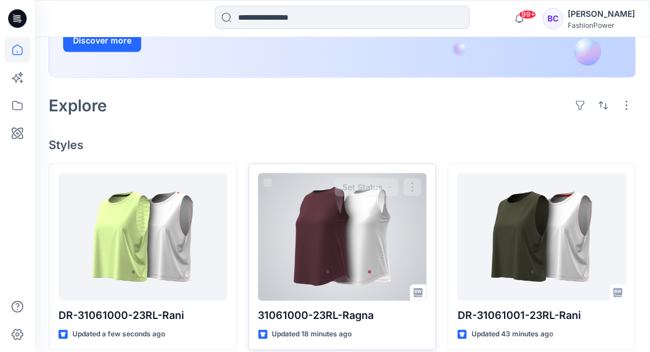
scroll to position [309, 0]
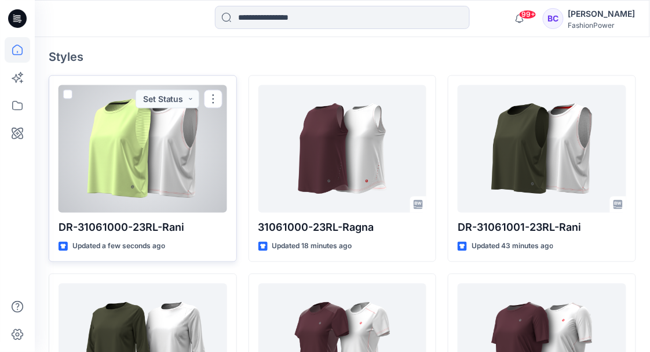
click at [191, 155] on div at bounding box center [143, 148] width 169 height 127
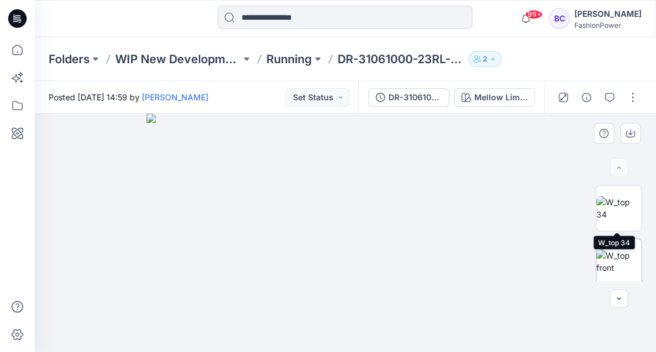
click at [611, 260] on img at bounding box center [619, 261] width 45 height 24
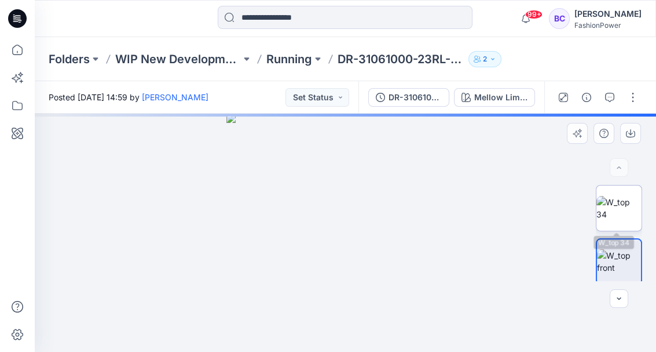
click at [619, 211] on img at bounding box center [619, 208] width 45 height 24
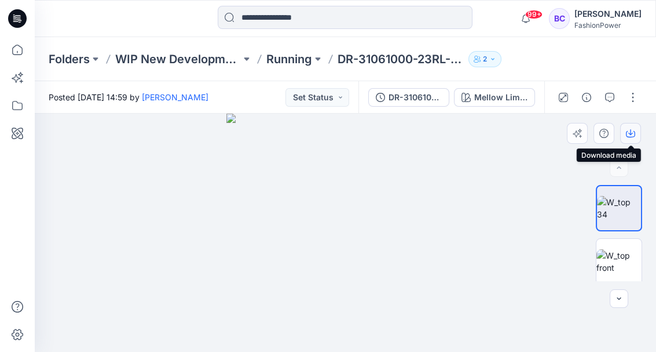
click at [628, 132] on icon "button" at bounding box center [630, 133] width 9 height 9
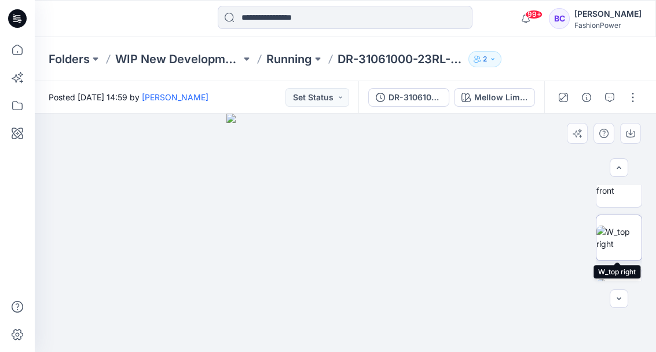
click at [613, 240] on img at bounding box center [619, 237] width 45 height 24
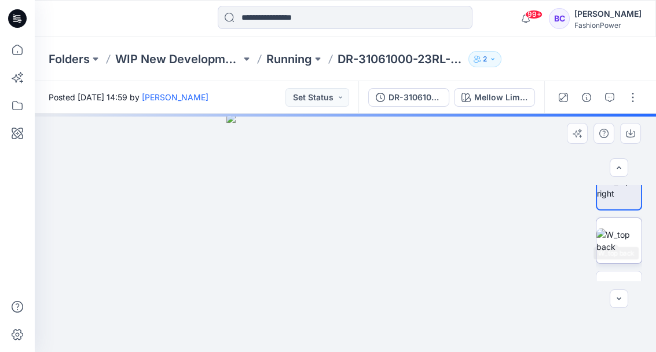
scroll to position [154, 0]
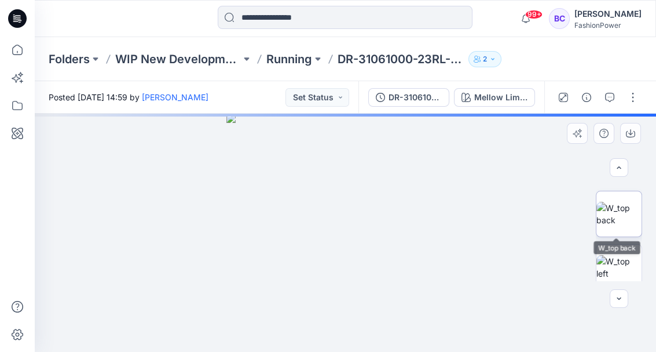
click at [614, 226] on img at bounding box center [619, 214] width 45 height 24
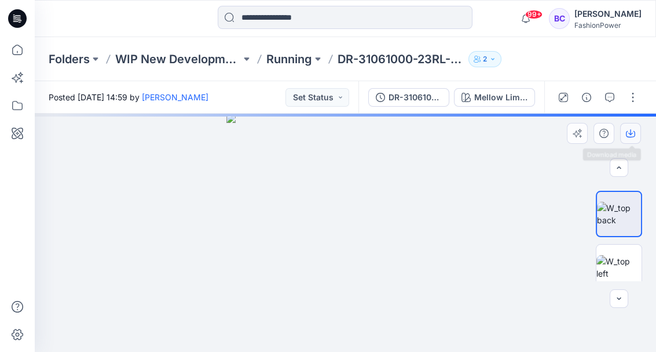
click at [624, 130] on button "button" at bounding box center [631, 133] width 21 height 21
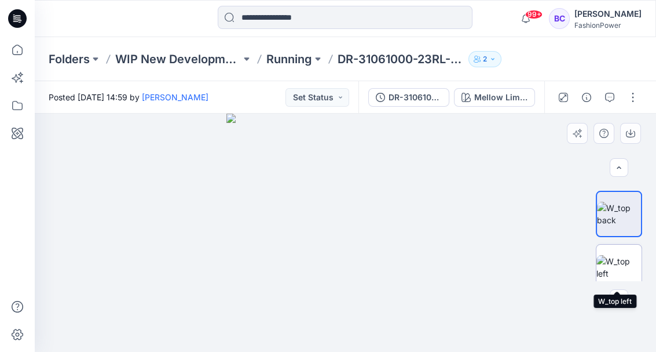
click at [621, 268] on img at bounding box center [619, 267] width 45 height 24
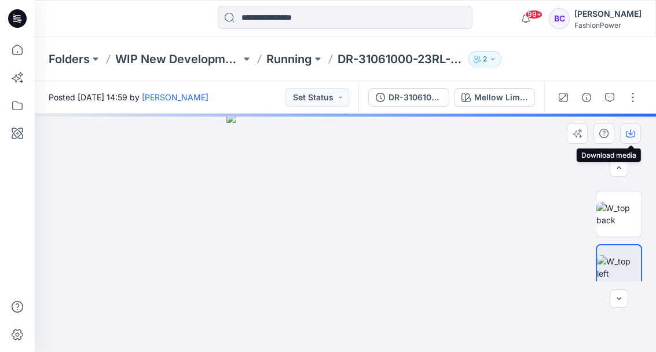
click at [632, 127] on button "button" at bounding box center [631, 133] width 21 height 21
click at [627, 132] on icon "button" at bounding box center [630, 133] width 9 height 9
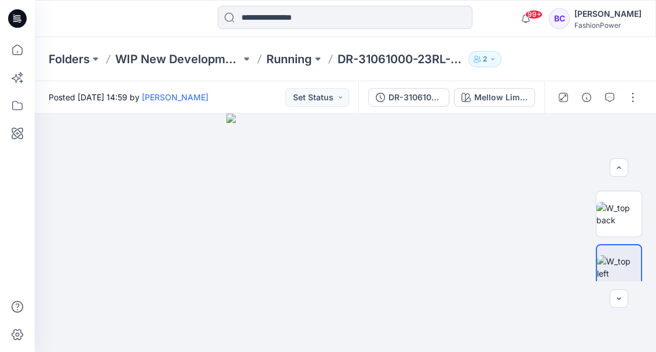
click at [272, 49] on div "Folders WIP New Developments Running DR-31061000-23RL-Rani 2" at bounding box center [346, 59] width 622 height 44
drag, startPoint x: 272, startPoint y: 49, endPoint x: 284, endPoint y: 60, distance: 16.4
click at [284, 60] on p "Running" at bounding box center [290, 59] width 46 height 16
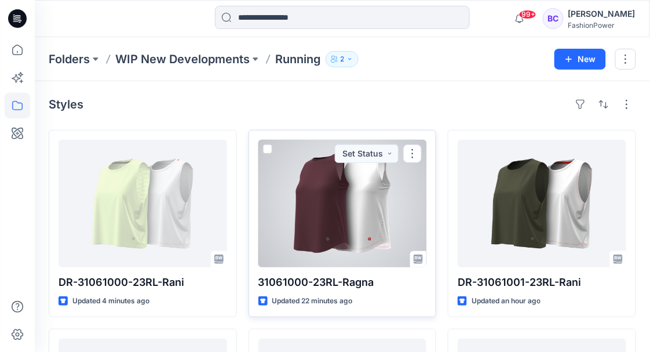
click at [344, 219] on div at bounding box center [342, 203] width 169 height 127
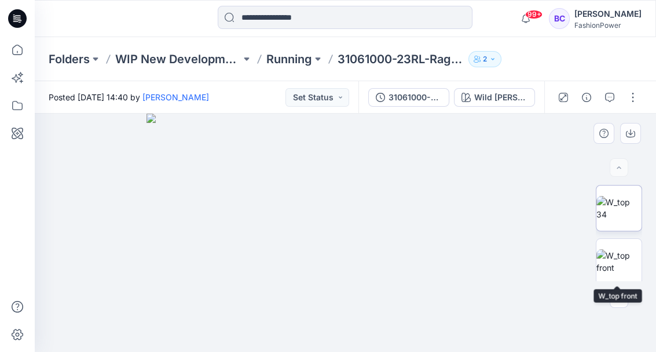
click at [616, 207] on img at bounding box center [619, 208] width 45 height 24
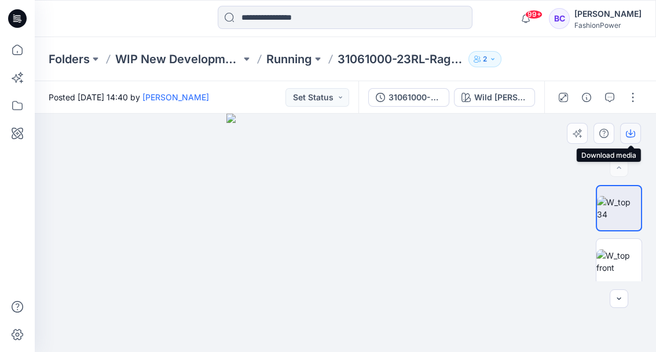
click at [629, 133] on icon "button" at bounding box center [631, 132] width 5 height 6
click at [622, 261] on img at bounding box center [619, 261] width 45 height 24
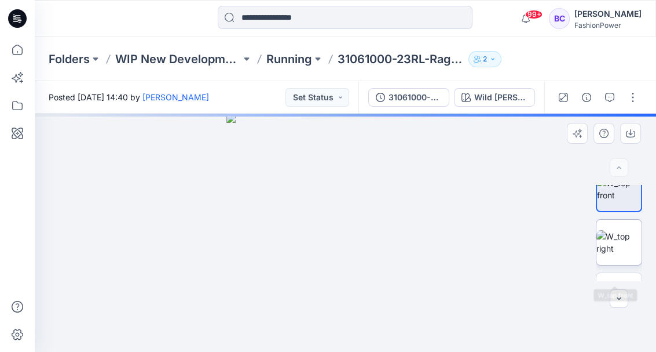
scroll to position [77, 0]
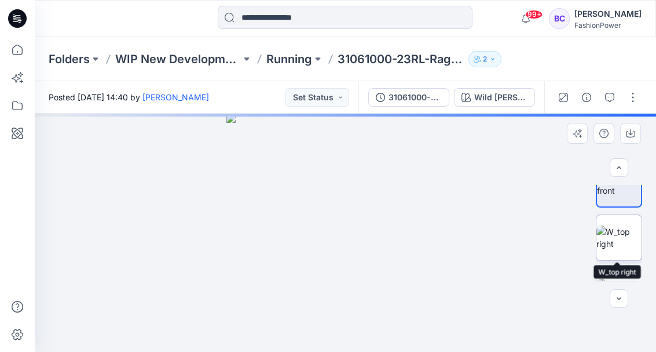
click at [625, 250] on img at bounding box center [619, 237] width 45 height 24
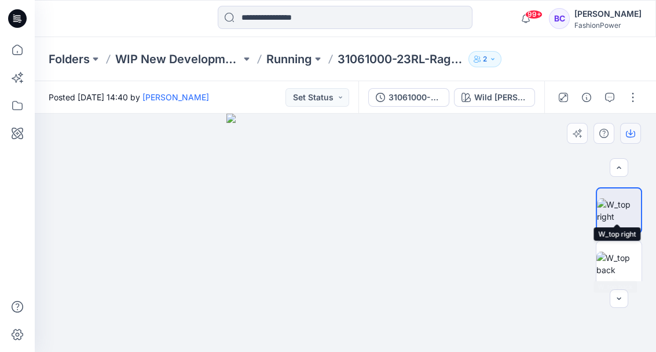
scroll to position [116, 0]
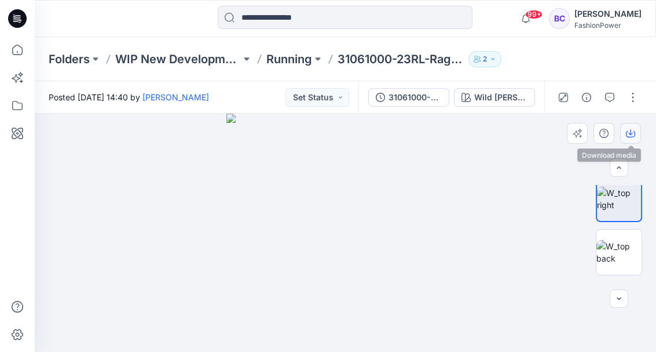
click at [626, 129] on icon "button" at bounding box center [630, 133] width 9 height 9
click at [622, 244] on img at bounding box center [619, 252] width 45 height 24
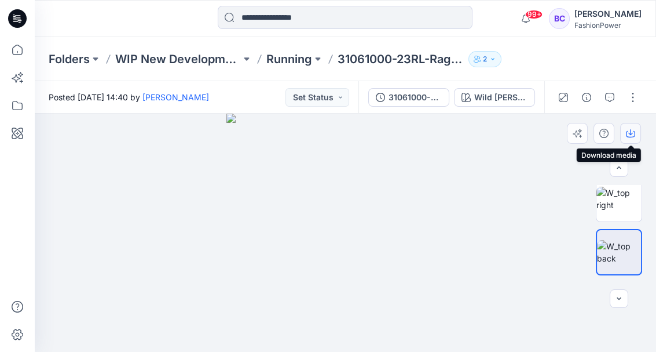
click at [634, 131] on icon "button" at bounding box center [630, 133] width 9 height 9
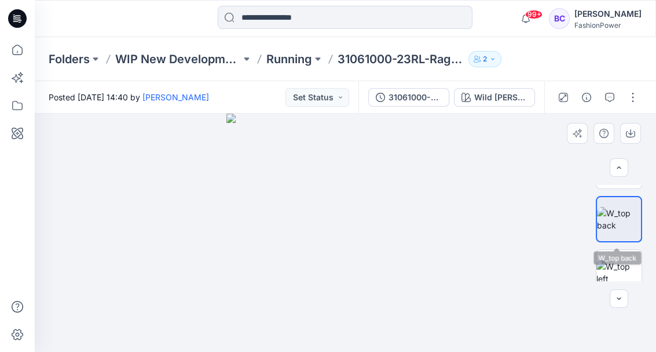
scroll to position [154, 0]
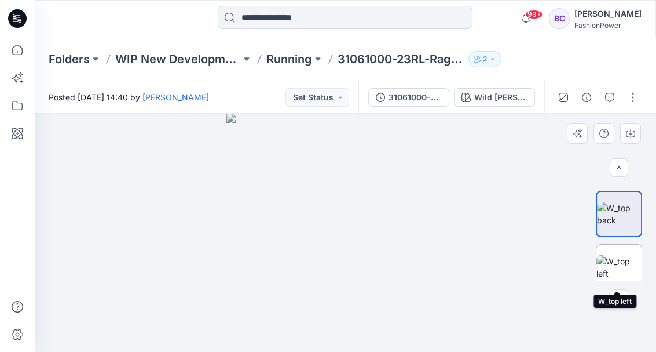
click at [618, 257] on img at bounding box center [619, 267] width 45 height 24
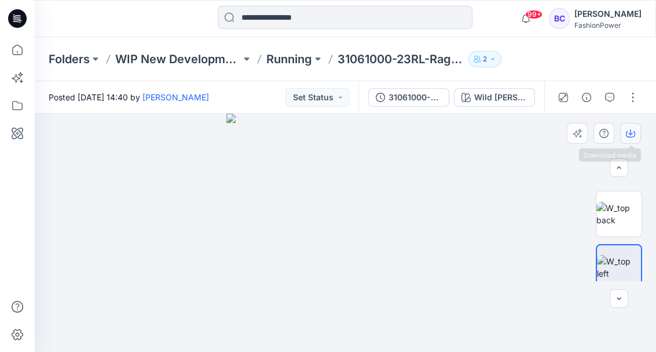
click at [633, 129] on icon "button" at bounding box center [630, 133] width 9 height 9
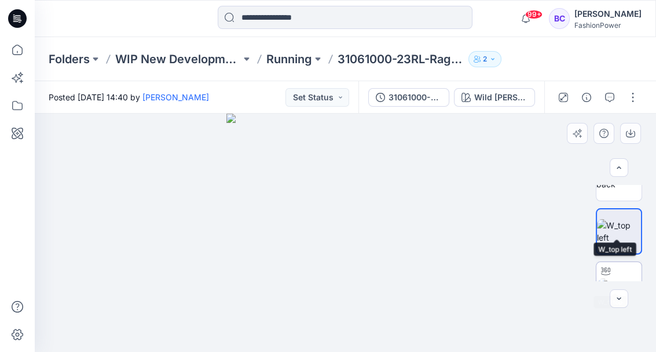
scroll to position [232, 0]
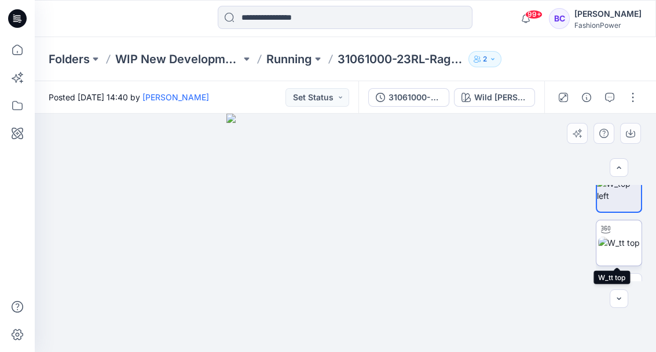
click at [619, 249] on img at bounding box center [620, 242] width 42 height 12
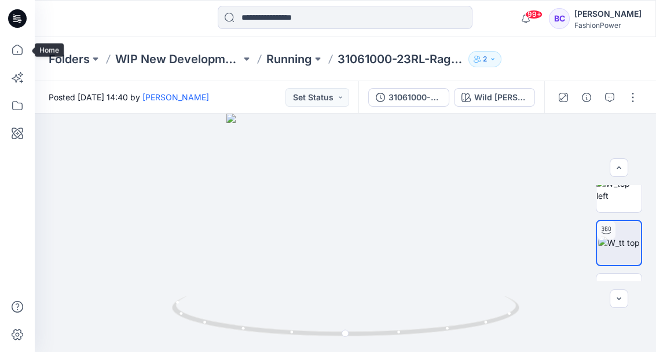
click at [32, 43] on div at bounding box center [17, 176] width 35 height 352
click at [22, 50] on icon at bounding box center [17, 50] width 10 height 10
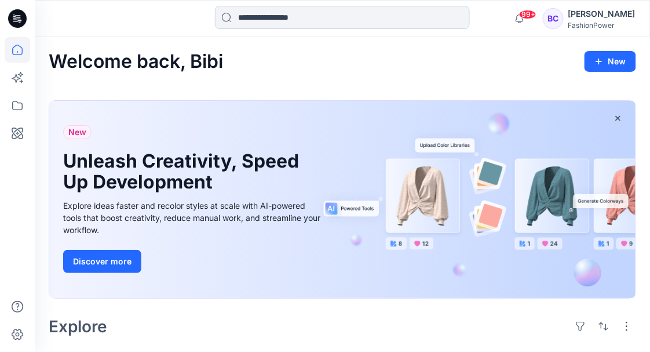
click at [253, 16] on input at bounding box center [342, 17] width 255 height 23
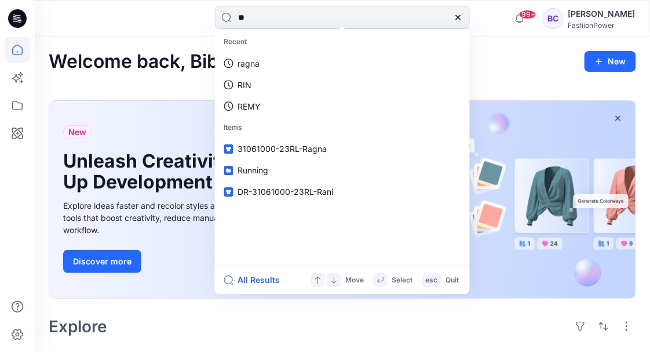
type input "***"
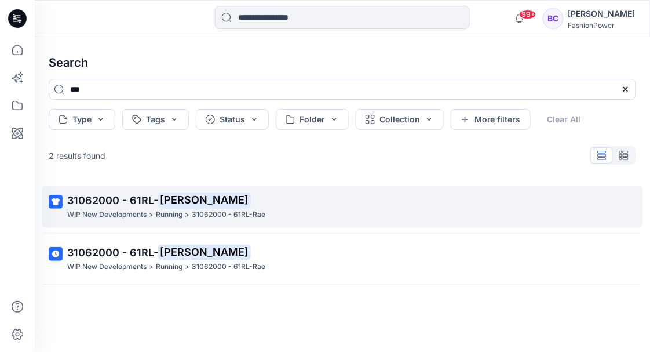
click at [168, 202] on mark "Rae" at bounding box center [204, 200] width 93 height 16
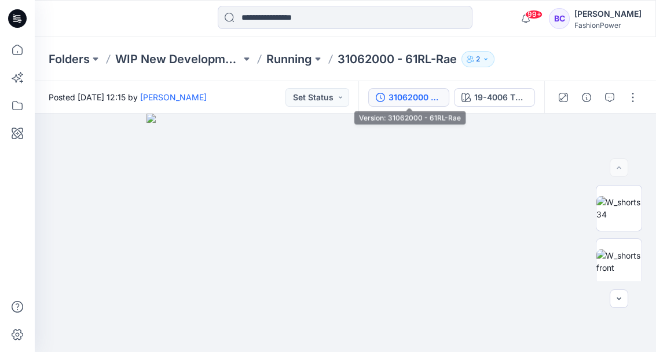
click at [433, 99] on div "31062000 - 61RL-Rae" at bounding box center [415, 97] width 53 height 13
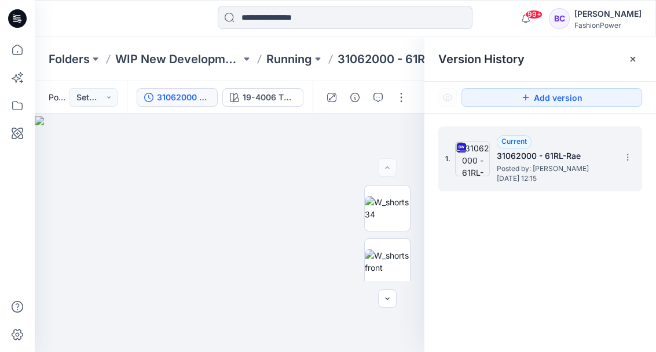
drag, startPoint x: 634, startPoint y: 155, endPoint x: 616, endPoint y: 163, distance: 19.5
click at [634, 155] on section at bounding box center [627, 156] width 19 height 19
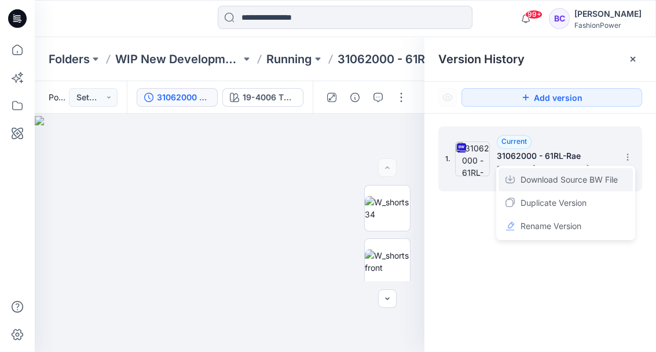
click at [596, 178] on span "Download Source BW File" at bounding box center [569, 180] width 97 height 14
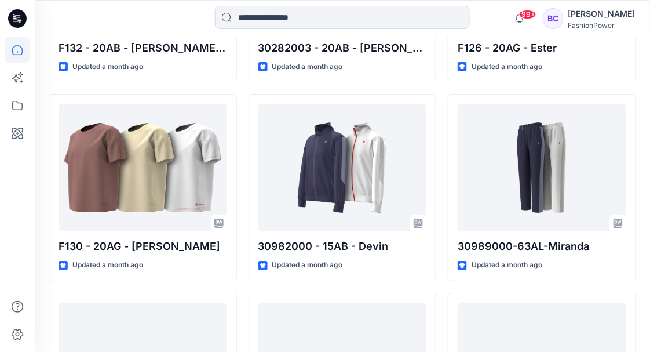
scroll to position [9558, 0]
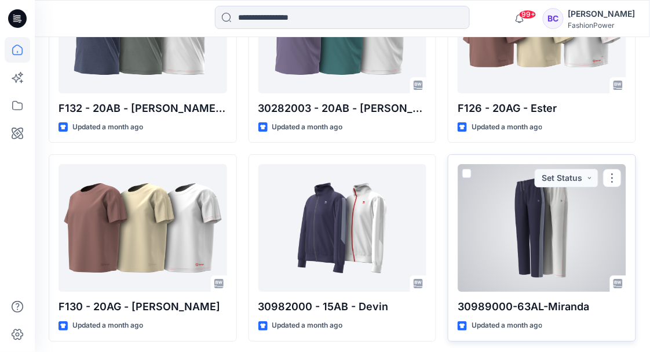
click at [535, 214] on div at bounding box center [542, 227] width 169 height 127
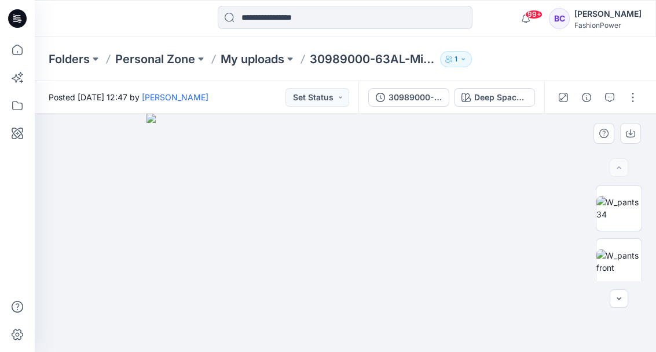
click at [305, 214] on img at bounding box center [345, 233] width 397 height 239
click at [614, 210] on img at bounding box center [619, 208] width 45 height 24
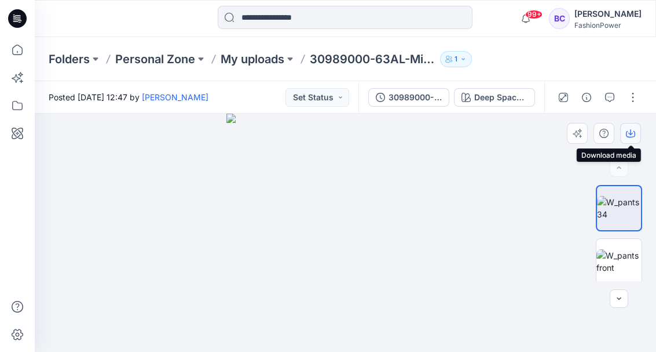
click at [638, 129] on button "button" at bounding box center [631, 133] width 21 height 21
click at [268, 62] on p "My uploads" at bounding box center [253, 59] width 64 height 16
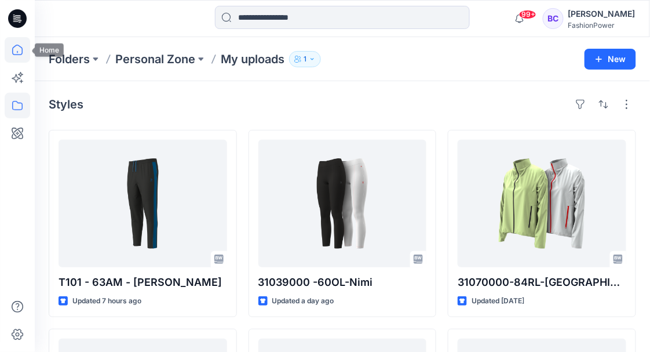
click at [14, 42] on icon at bounding box center [17, 49] width 25 height 25
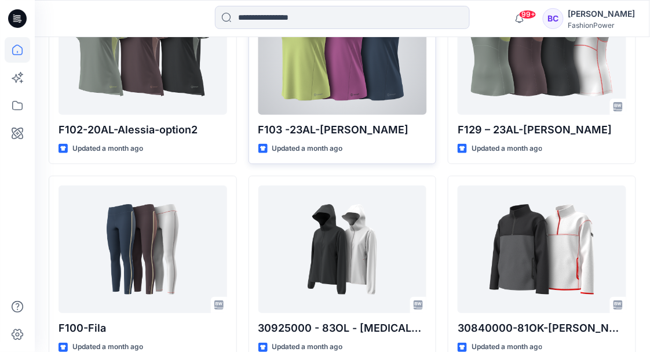
scroll to position [11724, 0]
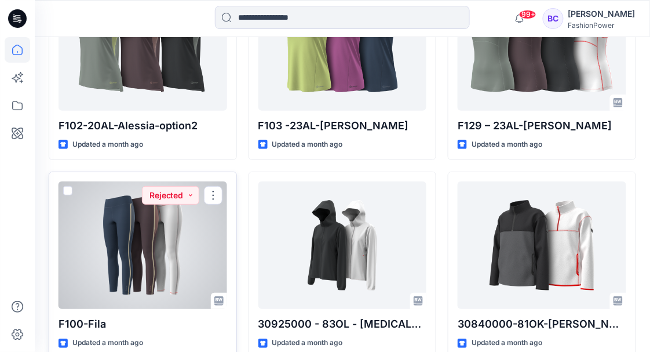
click at [144, 236] on div at bounding box center [143, 244] width 169 height 127
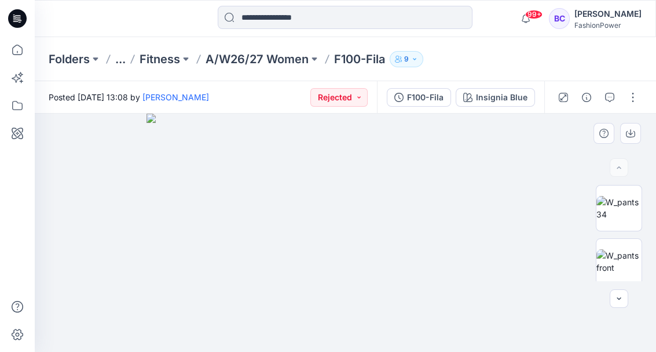
click at [308, 155] on img at bounding box center [345, 233] width 397 height 239
click at [603, 206] on img at bounding box center [619, 208] width 45 height 24
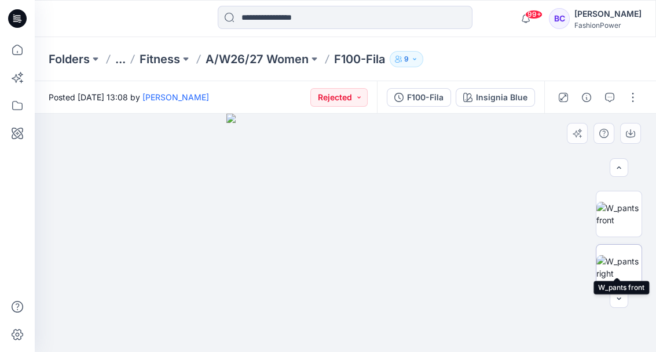
scroll to position [77, 0]
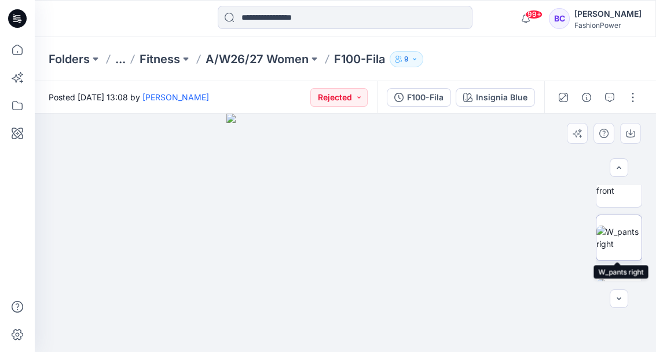
click at [626, 228] on img at bounding box center [619, 237] width 45 height 24
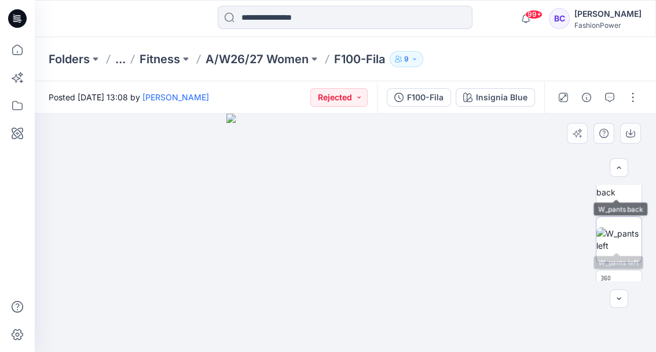
scroll to position [193, 0]
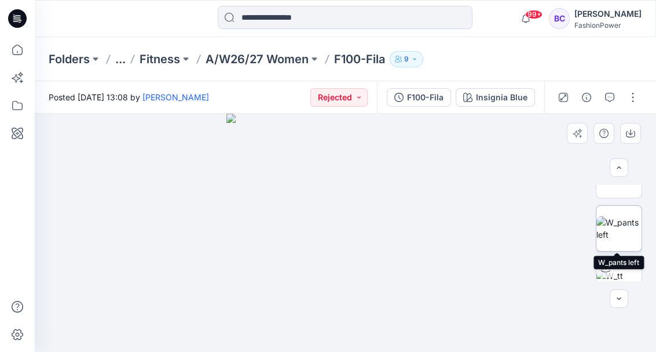
click at [619, 220] on img at bounding box center [619, 228] width 45 height 24
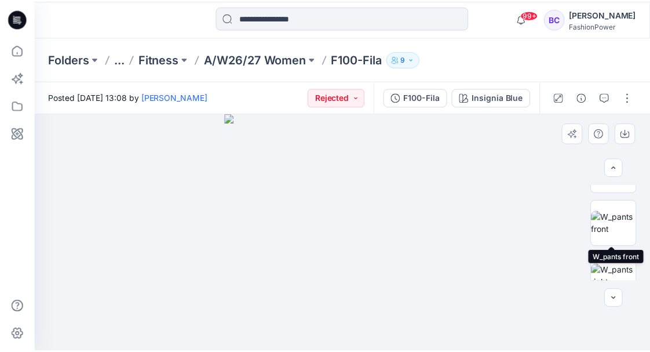
scroll to position [0, 0]
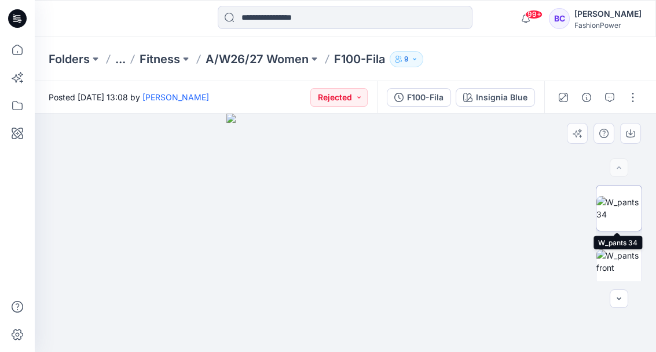
click at [618, 204] on img at bounding box center [619, 208] width 45 height 24
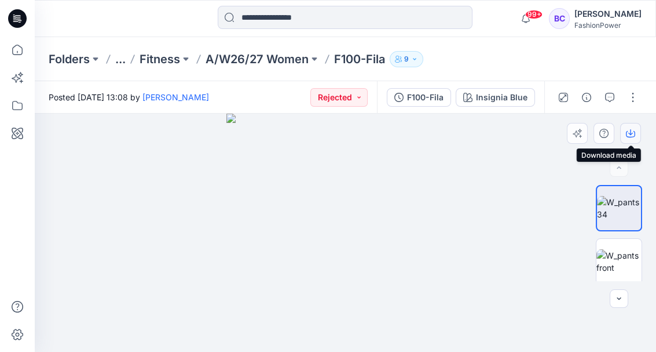
click at [625, 137] on button "button" at bounding box center [631, 133] width 21 height 21
click at [12, 53] on icon at bounding box center [17, 49] width 25 height 25
